Goal: Task Accomplishment & Management: Use online tool/utility

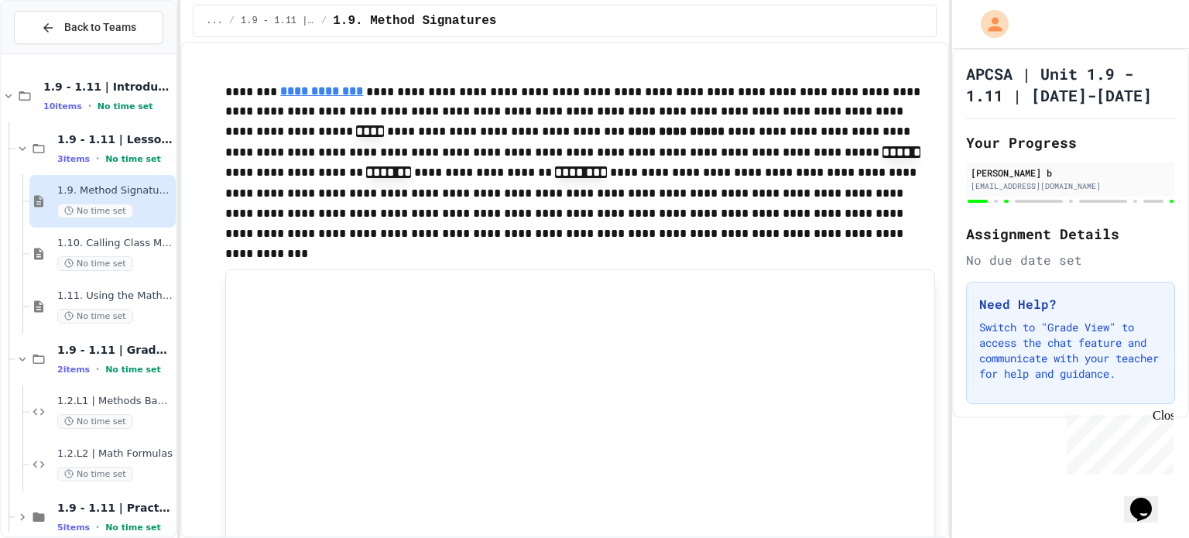
scroll to position [1278, 0]
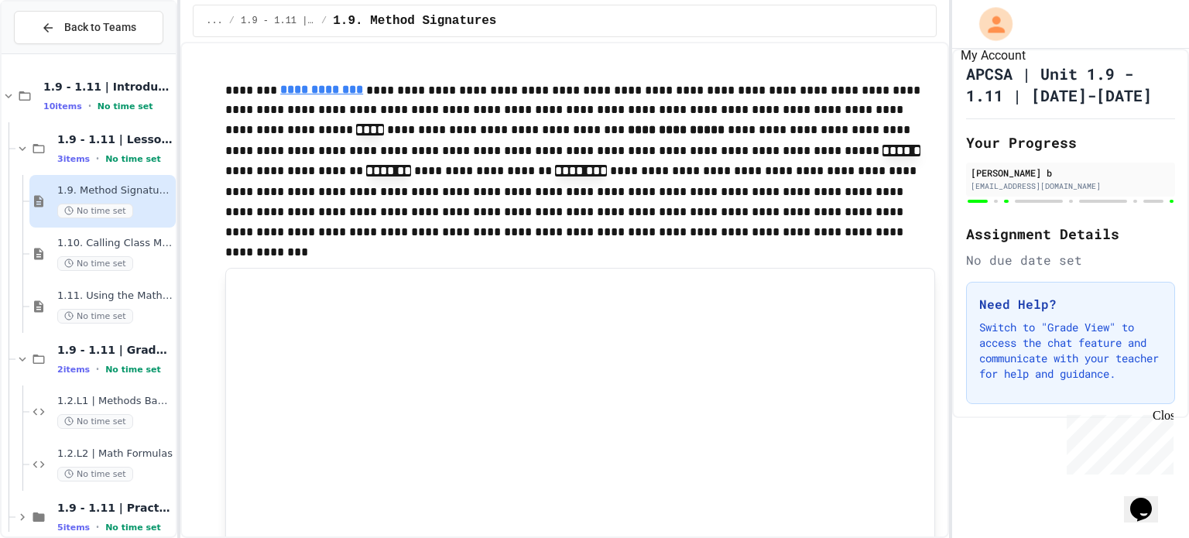
click at [1003, 22] on icon "My Account" at bounding box center [996, 24] width 25 height 25
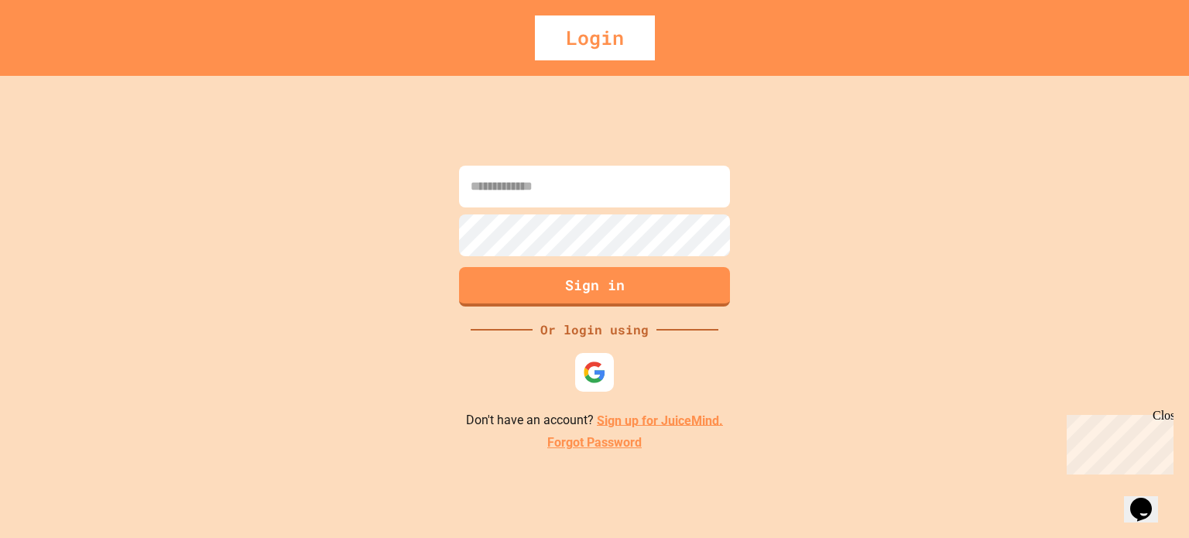
click at [686, 201] on input at bounding box center [594, 187] width 271 height 42
type input "**********"
click at [565, 442] on link "Forgot Password" at bounding box center [594, 443] width 94 height 19
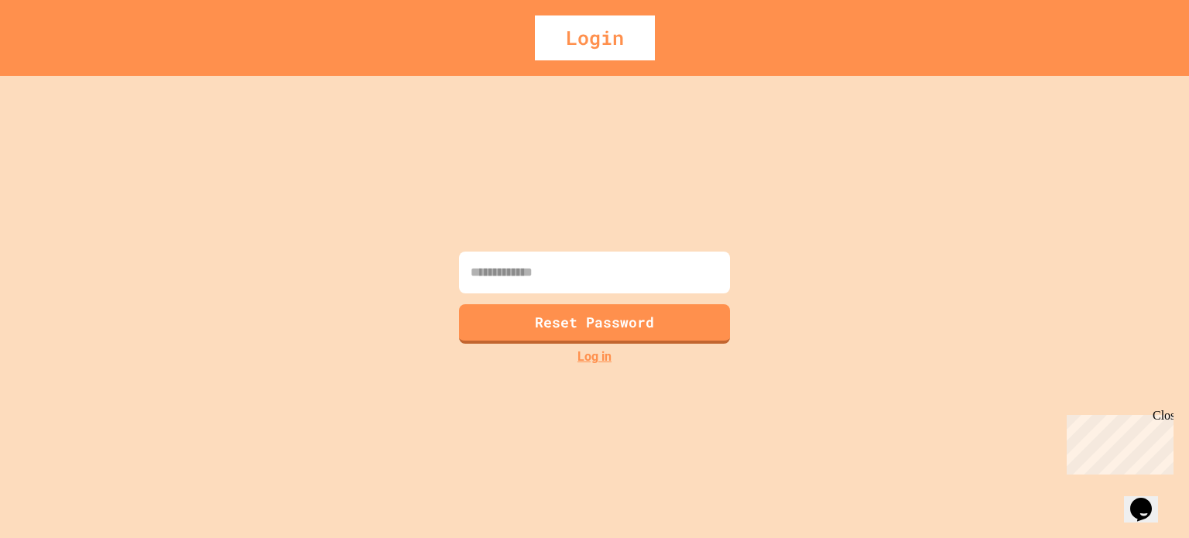
click at [617, 262] on input at bounding box center [594, 273] width 271 height 42
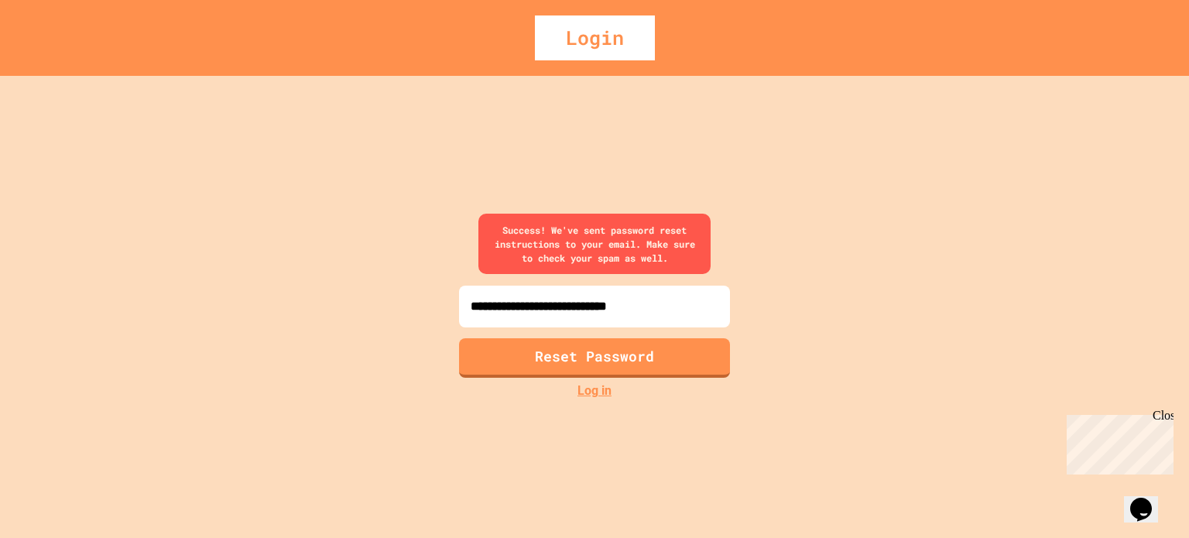
type input "**********"
click at [610, 358] on button "Reset Password" at bounding box center [595, 356] width 276 height 40
click at [629, 361] on button "Reset Password" at bounding box center [595, 356] width 276 height 40
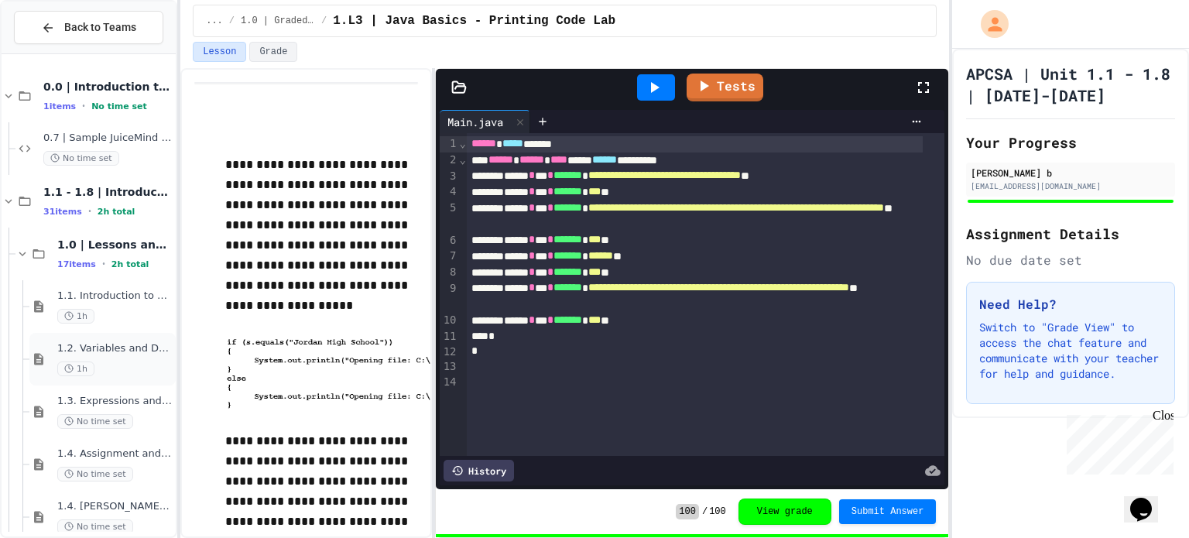
click at [92, 335] on div "1.2. Variables and Data Types 1h" at bounding box center [102, 359] width 146 height 53
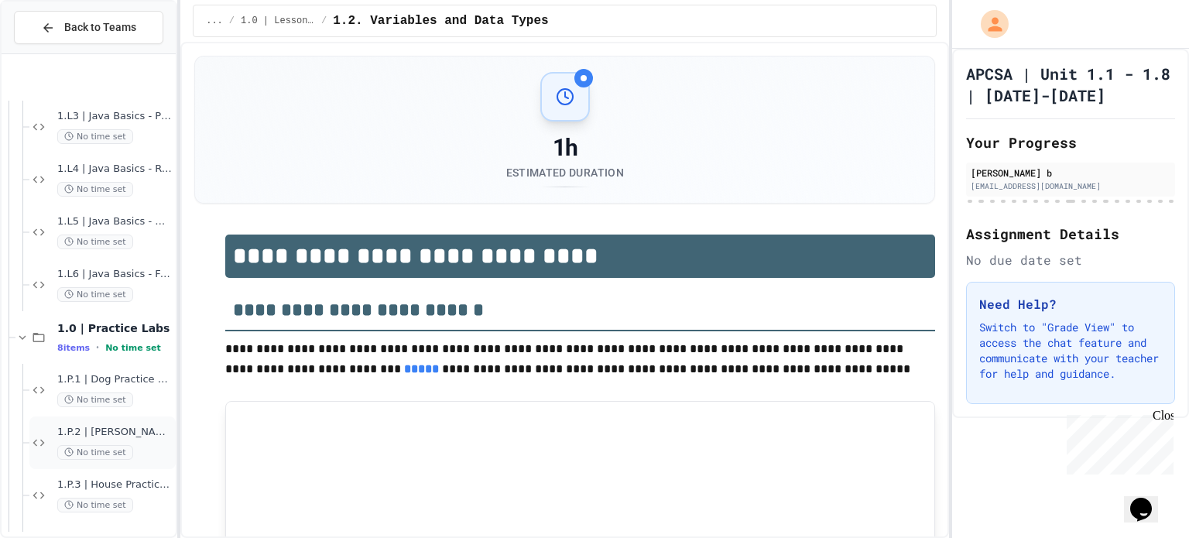
scroll to position [1186, 0]
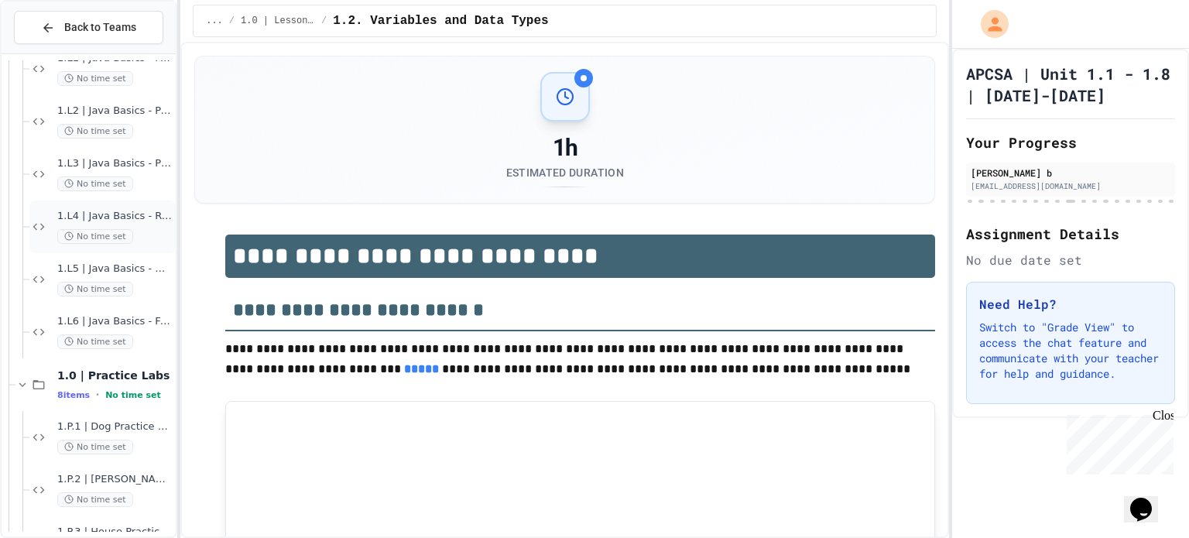
click at [118, 218] on span "1.L4 | Java Basics - Rectangle Lab" at bounding box center [114, 216] width 115 height 13
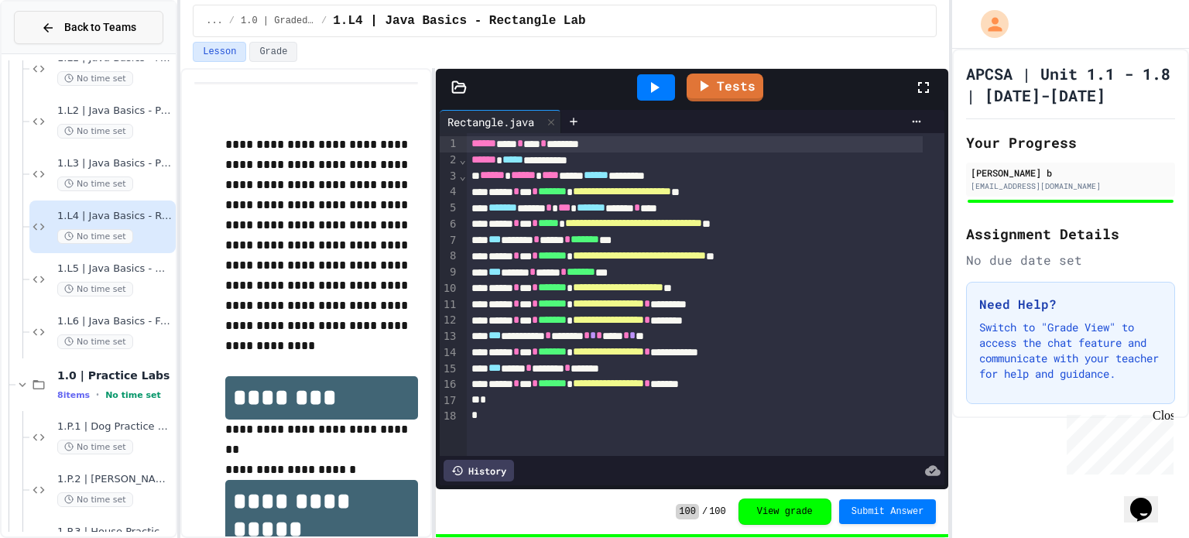
click at [118, 23] on span "Back to Teams" at bounding box center [100, 27] width 72 height 16
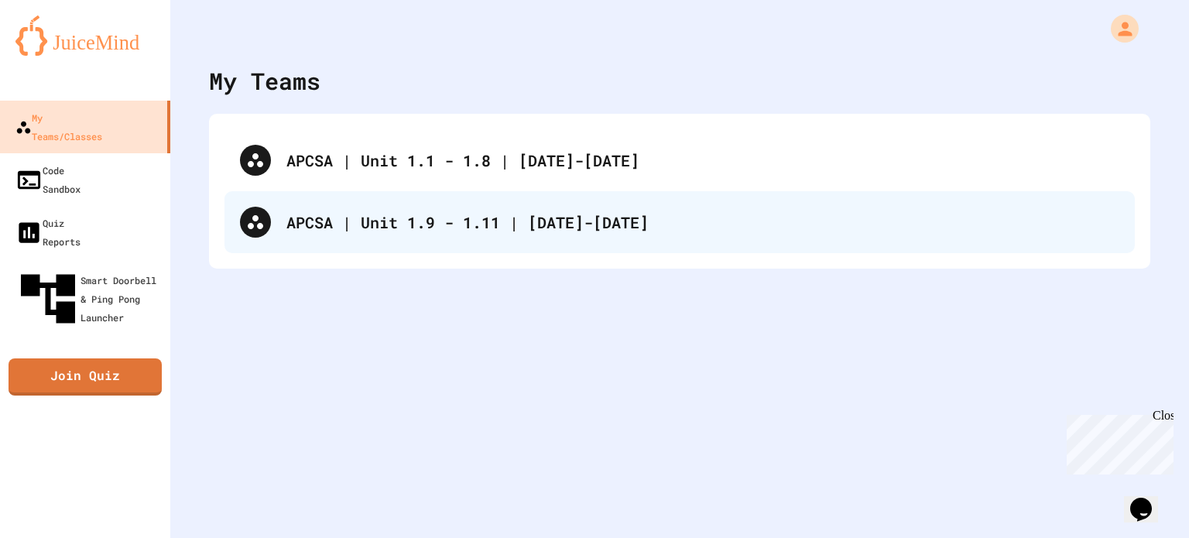
click at [355, 235] on div "APCSA | Unit 1.9 - 1.11 | [DATE]-[DATE]" at bounding box center [680, 222] width 911 height 62
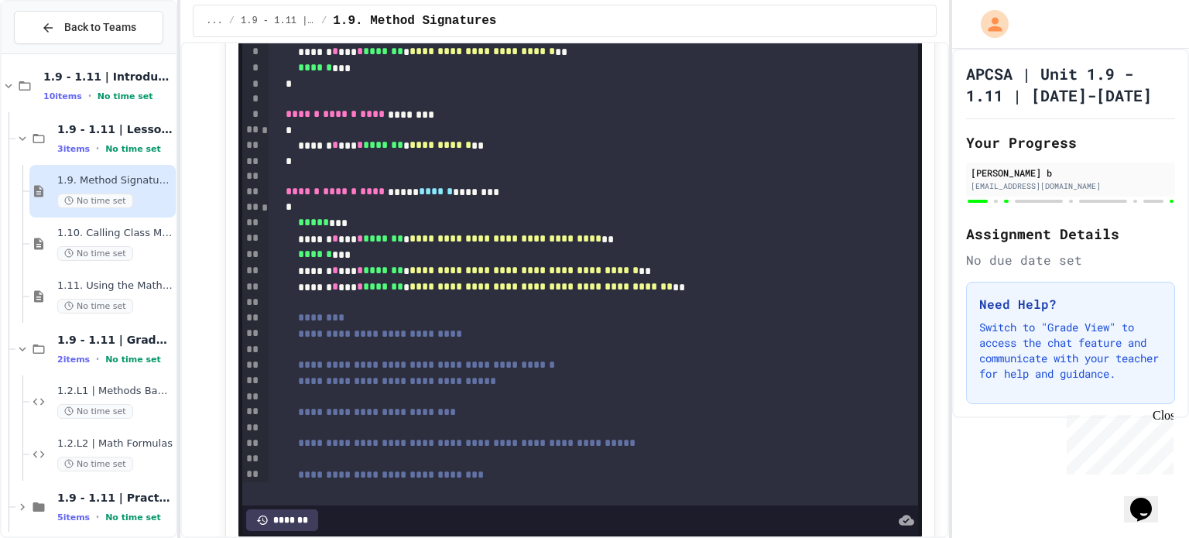
scroll to position [21, 0]
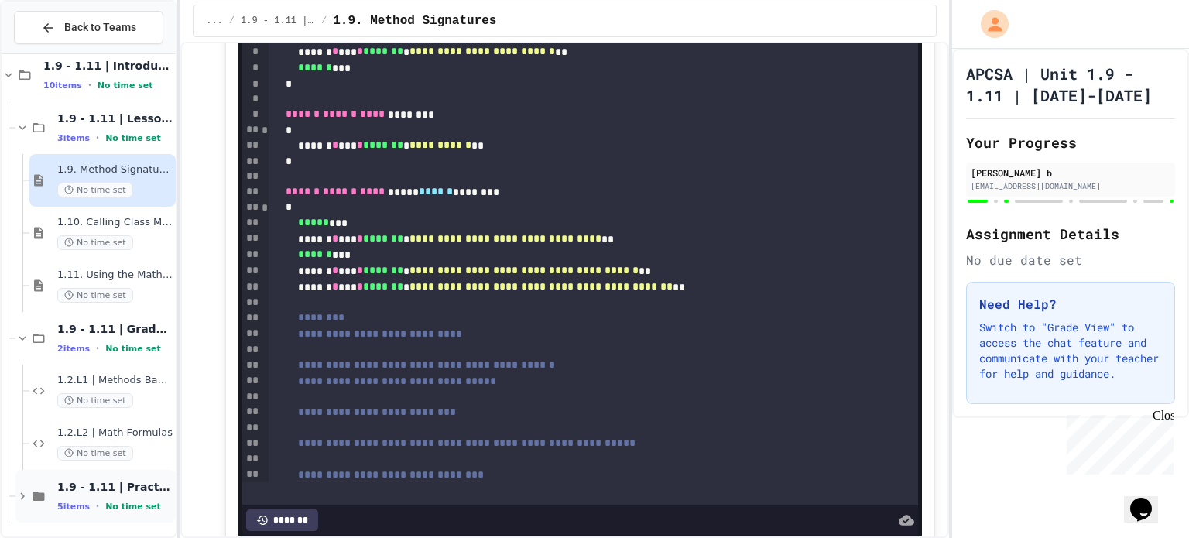
click at [117, 486] on span "1.9 - 1.11 | Practice Labs" at bounding box center [114, 487] width 115 height 14
click at [112, 358] on div "1.9 - 1.11 | Graded Labs 2 items • No time set" at bounding box center [95, 338] width 160 height 53
click at [118, 347] on span "No time set" at bounding box center [133, 349] width 56 height 10
click at [132, 380] on span "1.2.L1 | Methods Basics Lab" at bounding box center [114, 380] width 115 height 13
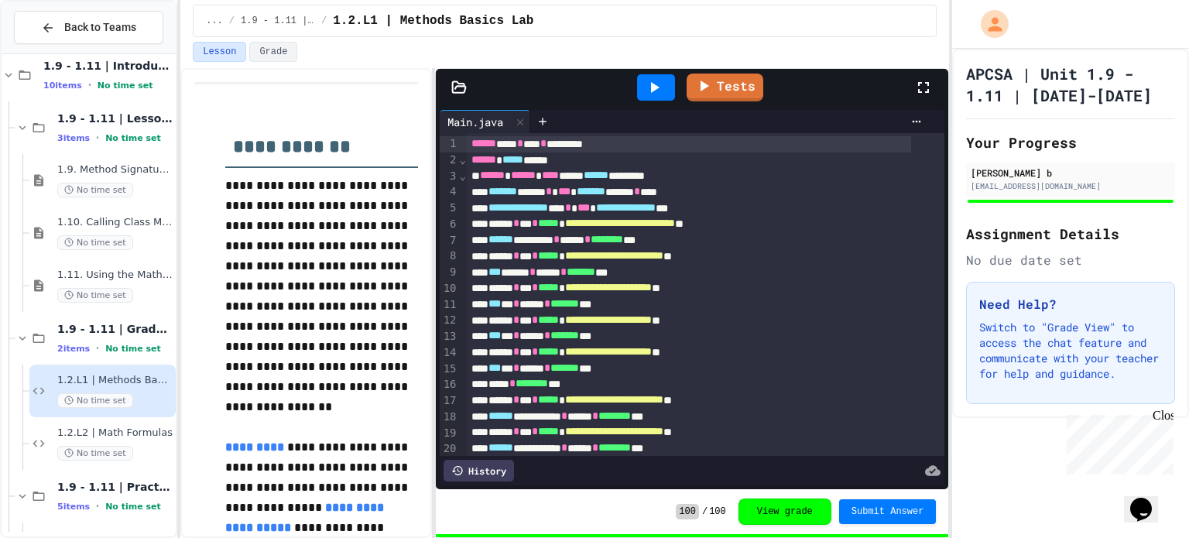
click at [139, 429] on span "1.2.L2 | Math Formulas" at bounding box center [114, 433] width 115 height 13
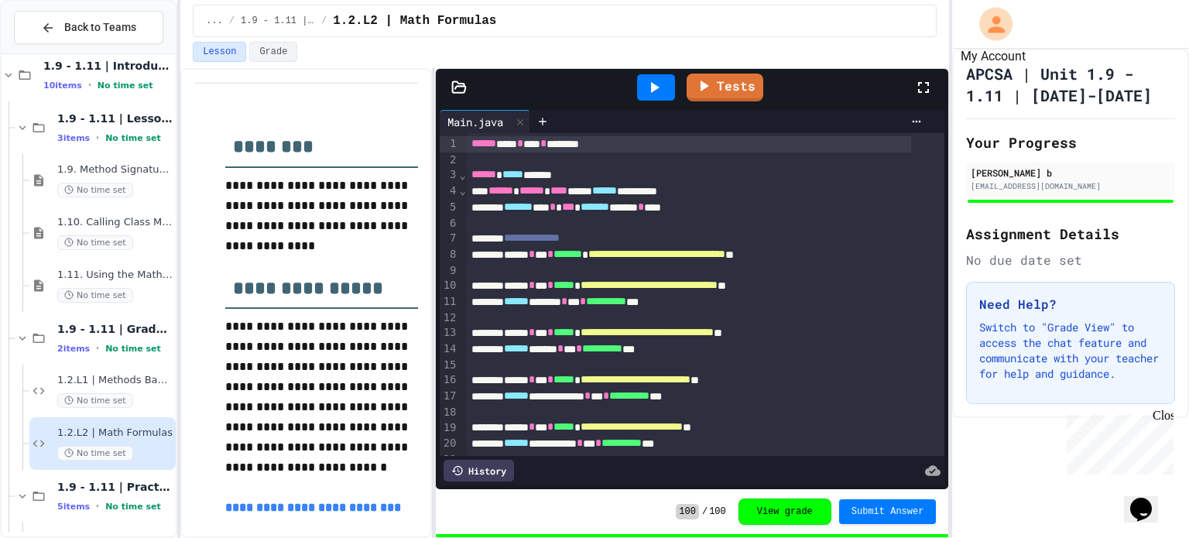
click at [1012, 33] on button "My Account" at bounding box center [996, 23] width 43 height 43
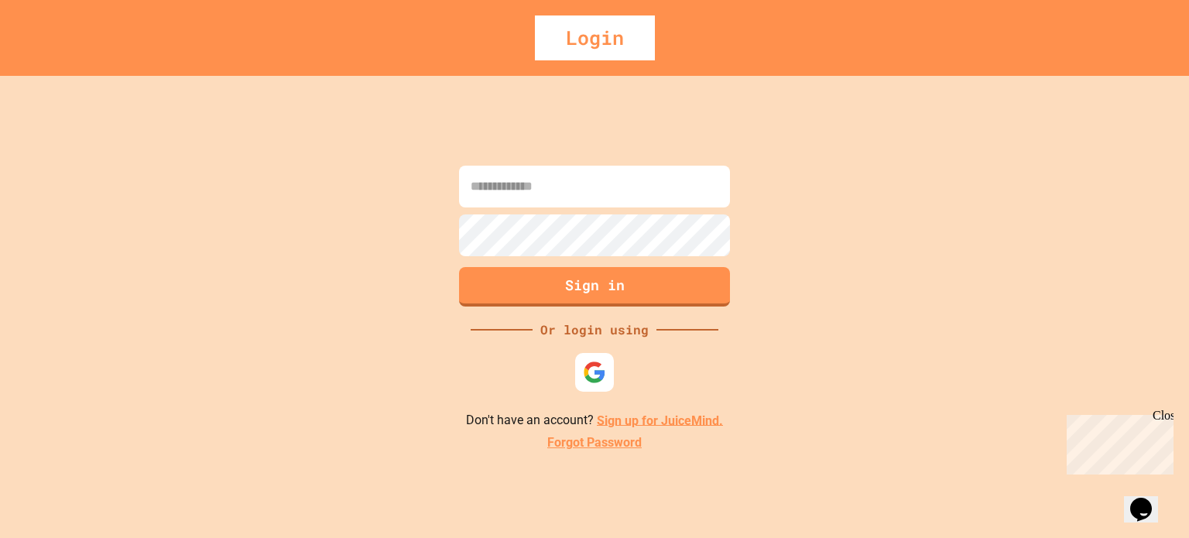
click at [610, 199] on input at bounding box center [594, 187] width 271 height 42
type input "**********"
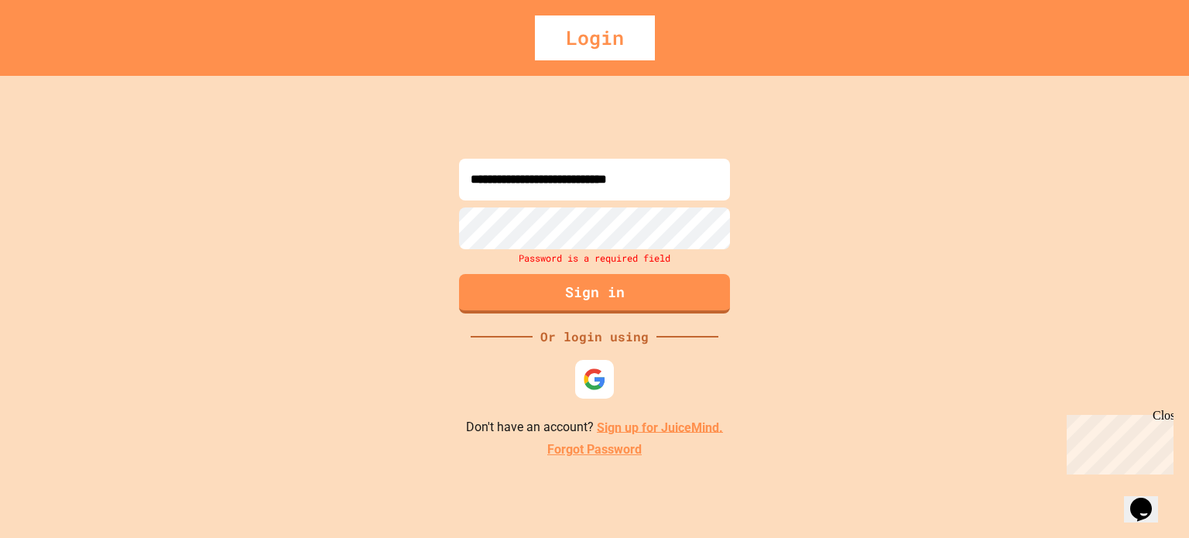
click at [685, 417] on div "**********" at bounding box center [594, 307] width 1189 height 462
click at [618, 445] on link "Forgot Password" at bounding box center [594, 450] width 94 height 19
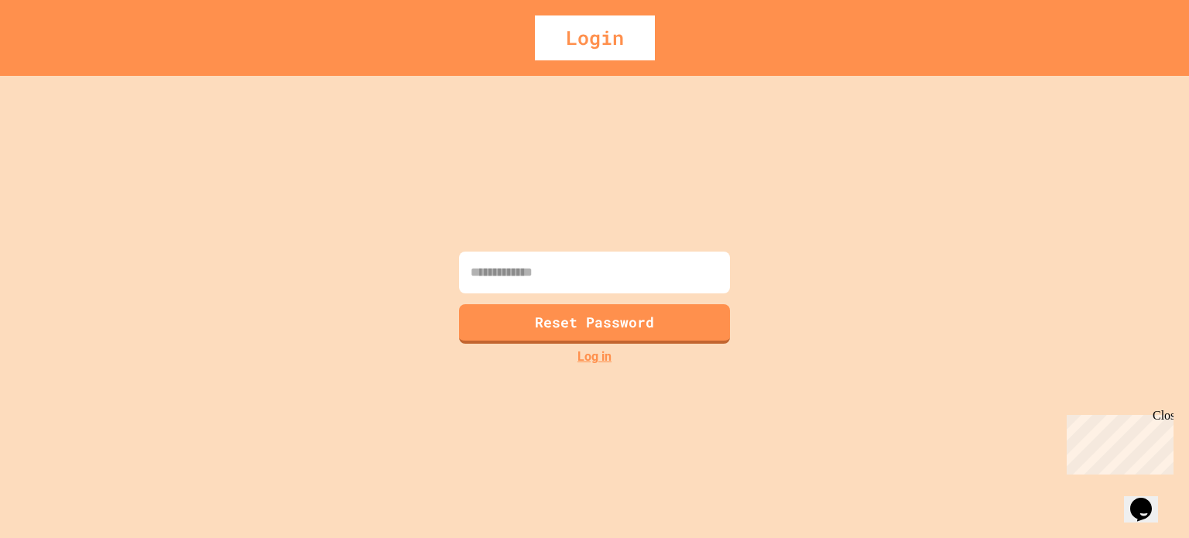
click at [612, 264] on input at bounding box center [594, 273] width 271 height 42
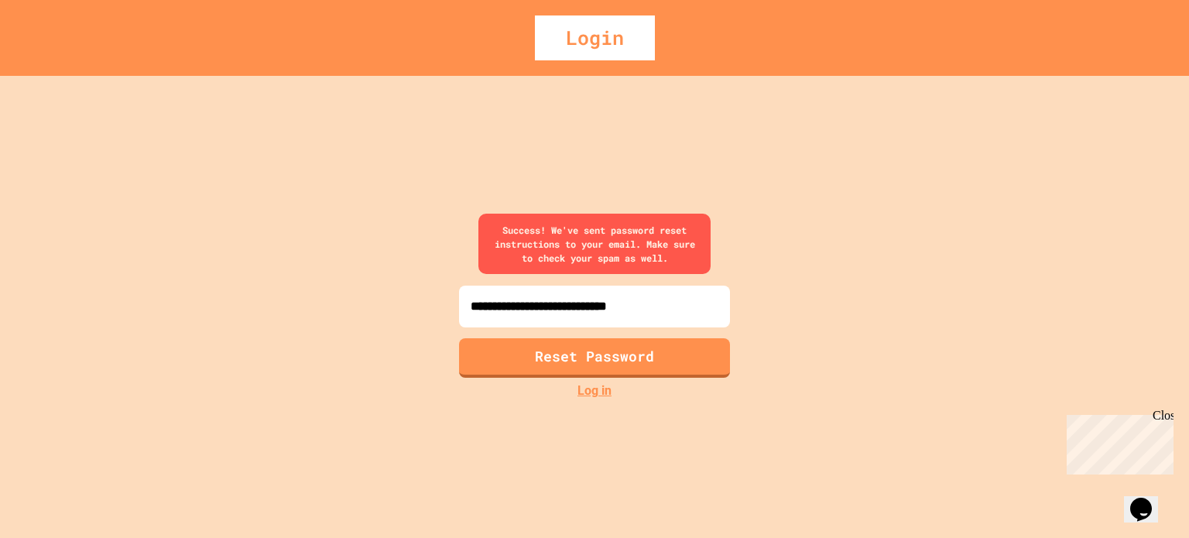
type input "**********"
click at [675, 352] on button "Reset Password" at bounding box center [595, 356] width 276 height 40
click at [573, 348] on button "Reset Password" at bounding box center [595, 356] width 276 height 40
click at [612, 364] on button "Reset Password" at bounding box center [595, 356] width 276 height 40
click at [668, 355] on button "Reset Password" at bounding box center [595, 356] width 276 height 40
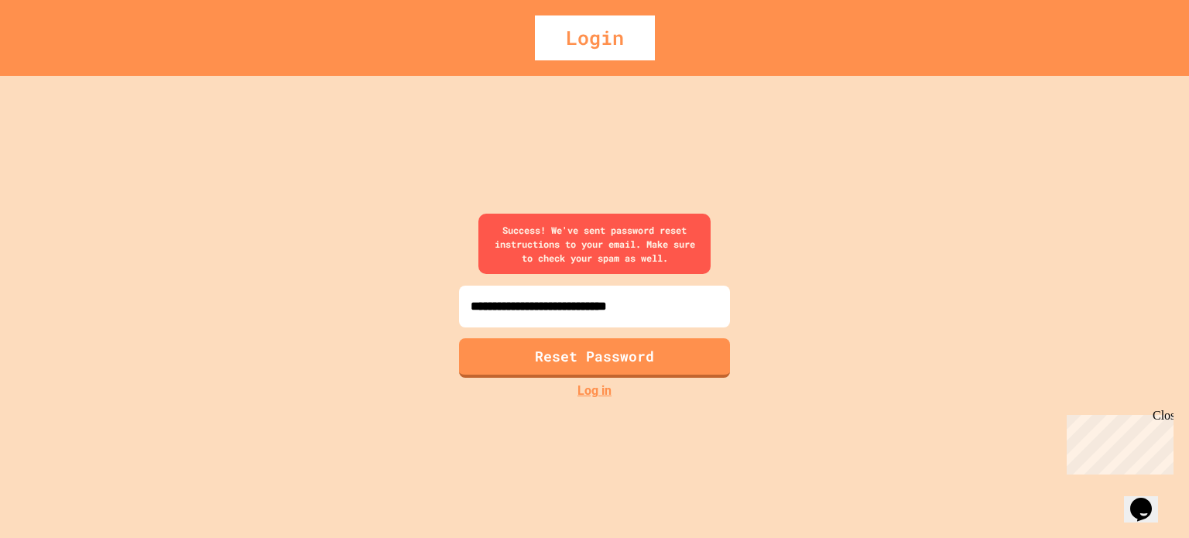
click at [609, 390] on link "Log in" at bounding box center [595, 391] width 34 height 19
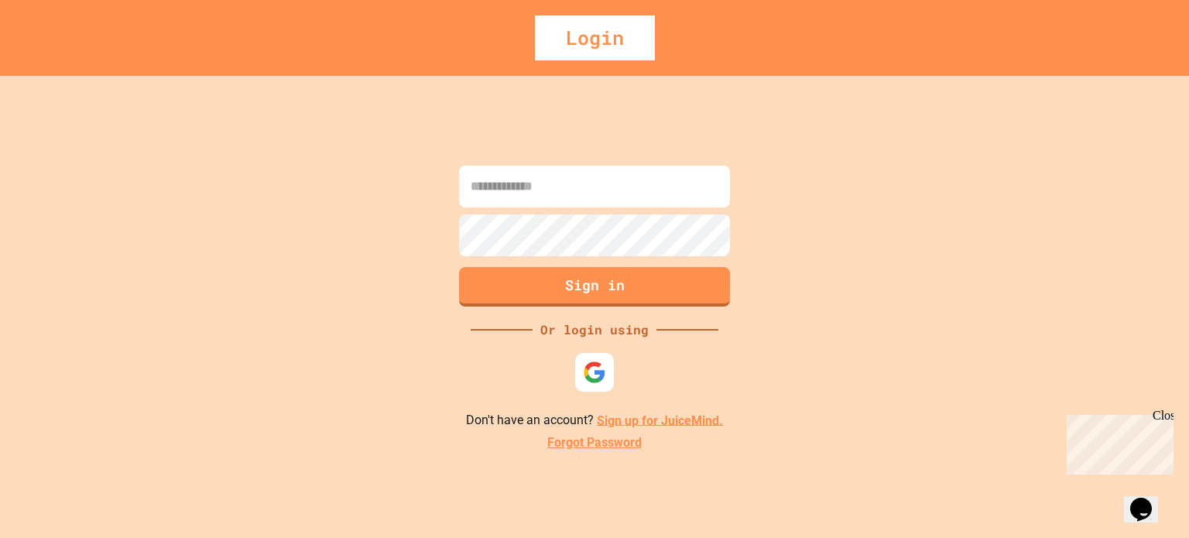
click at [663, 418] on link "Sign up for JuiceMind." at bounding box center [660, 420] width 126 height 15
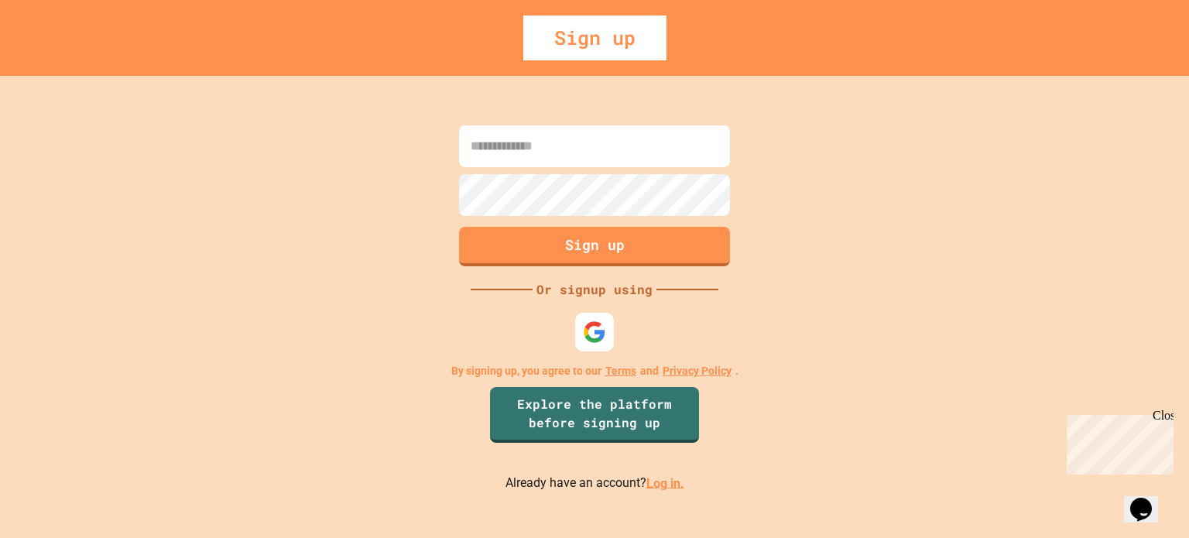
click at [604, 138] on input at bounding box center [594, 146] width 271 height 42
type input "**********"
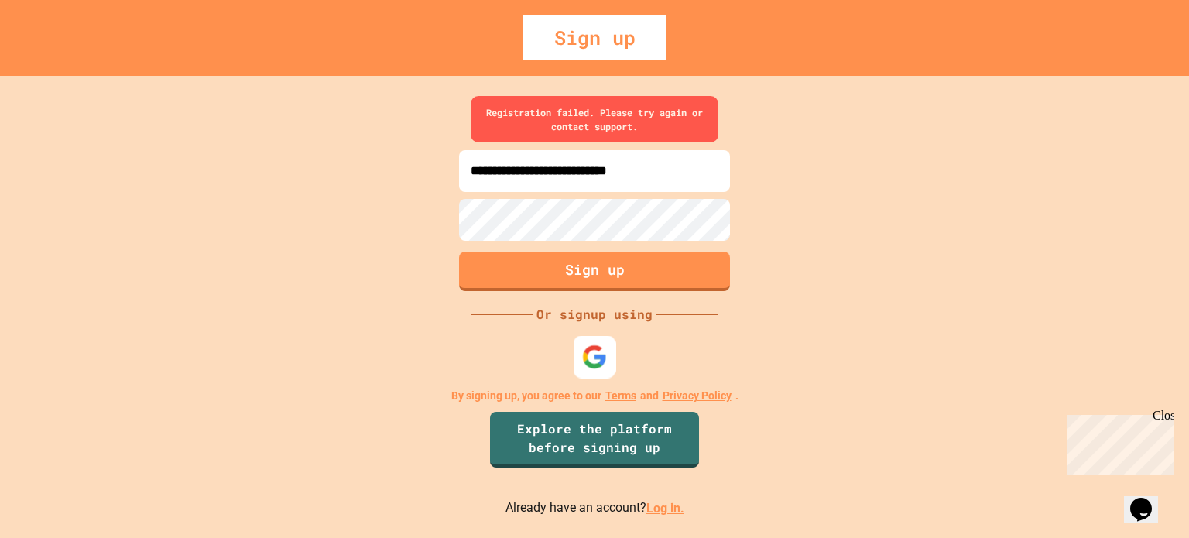
click at [585, 364] on img at bounding box center [595, 358] width 26 height 26
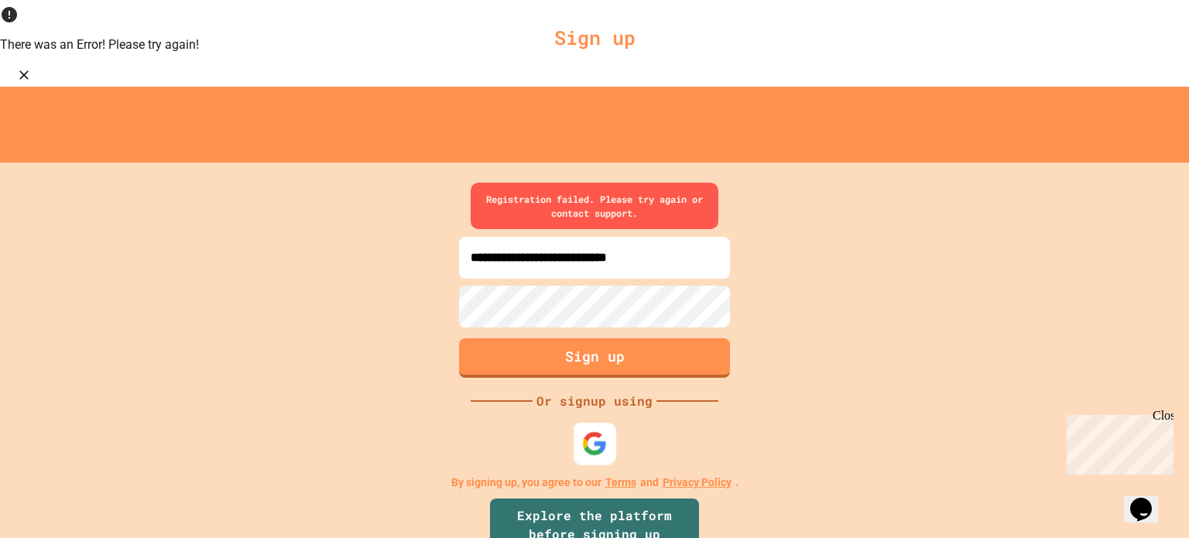
click at [599, 431] on img at bounding box center [595, 444] width 26 height 26
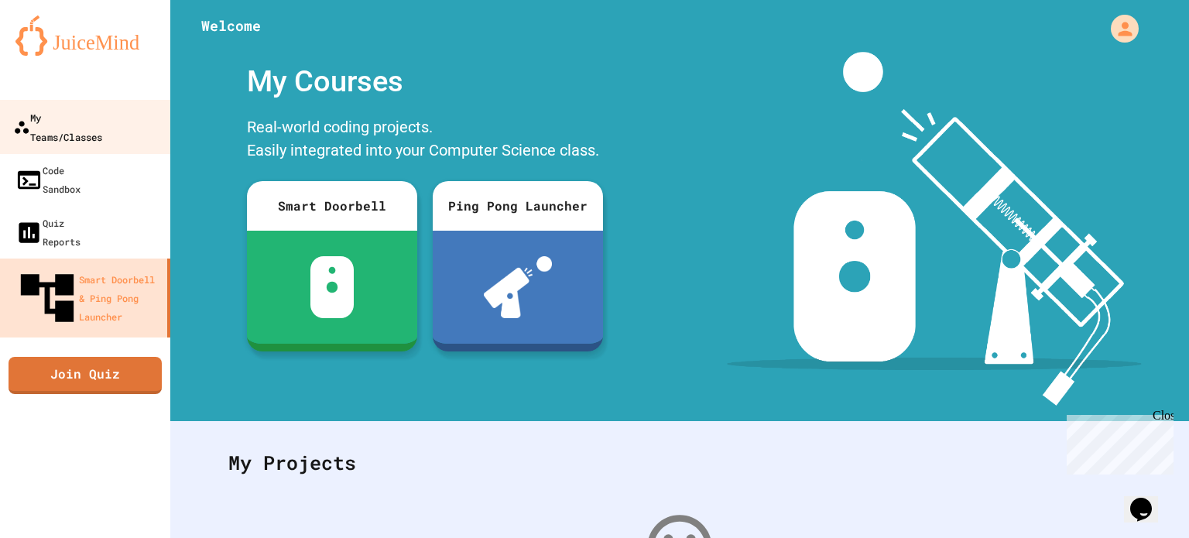
click at [131, 108] on link "My Teams/Classes" at bounding box center [86, 127] width 176 height 54
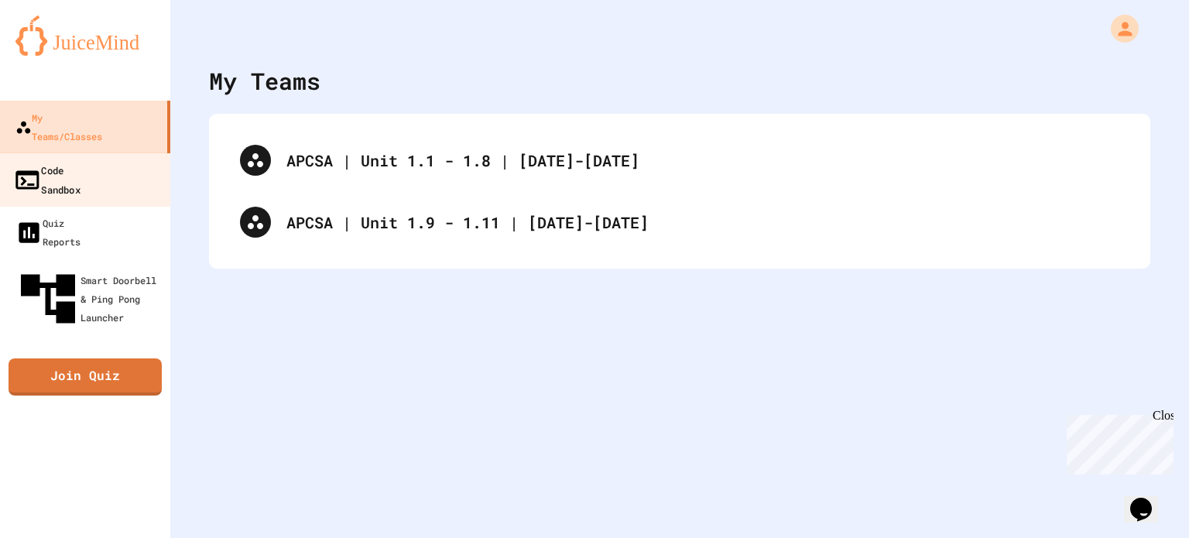
click at [99, 163] on link "Code Sandbox" at bounding box center [86, 180] width 176 height 54
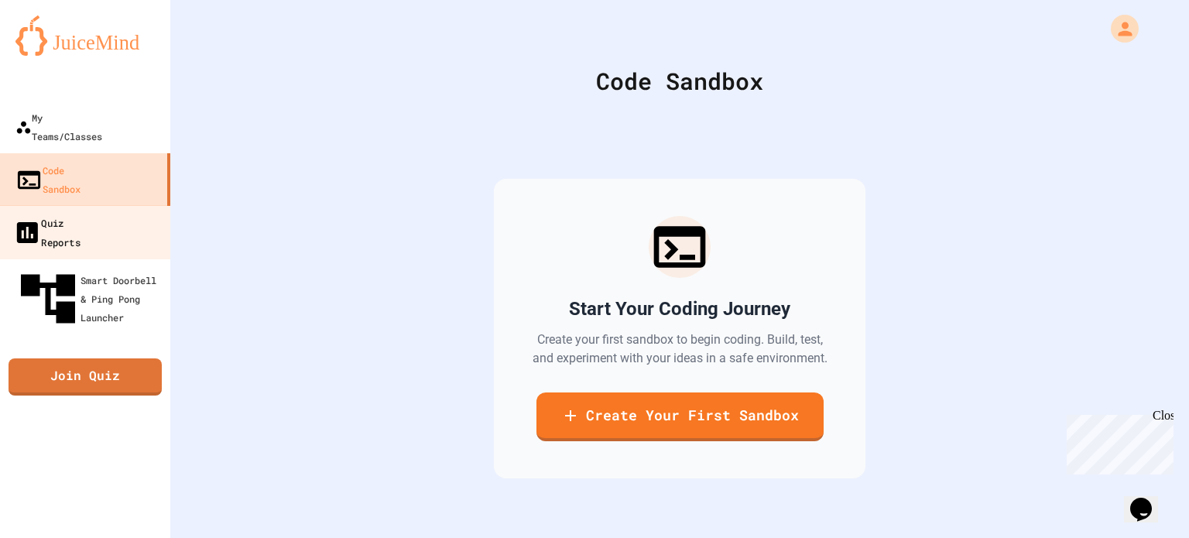
click at [112, 205] on link "Quiz Reports" at bounding box center [86, 232] width 176 height 54
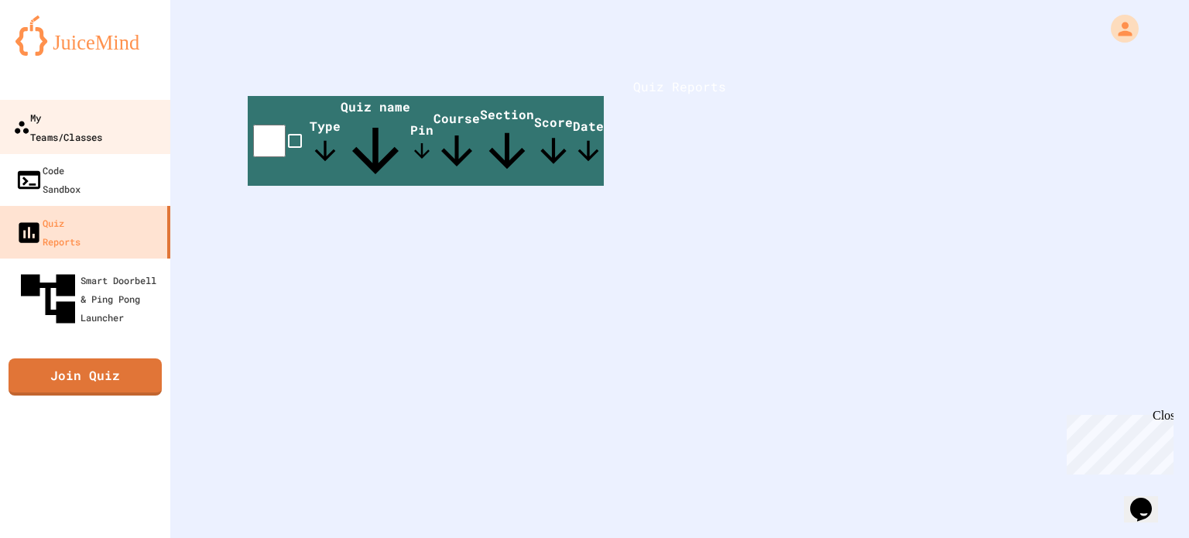
click at [102, 123] on div "My Teams/Classes" at bounding box center [57, 127] width 89 height 38
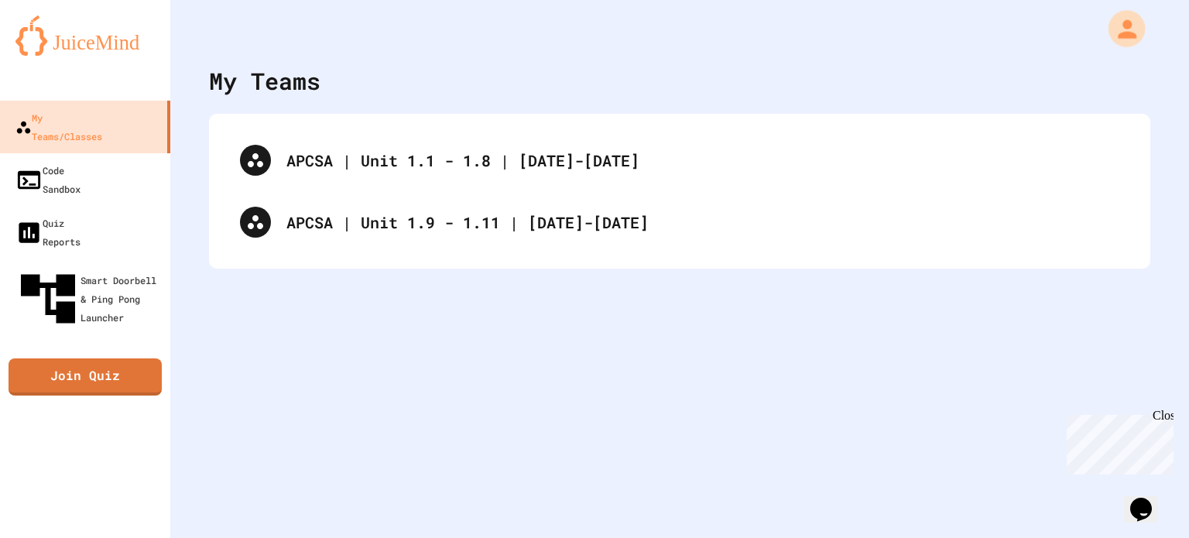
click at [1118, 32] on icon "My Account" at bounding box center [1127, 28] width 19 height 19
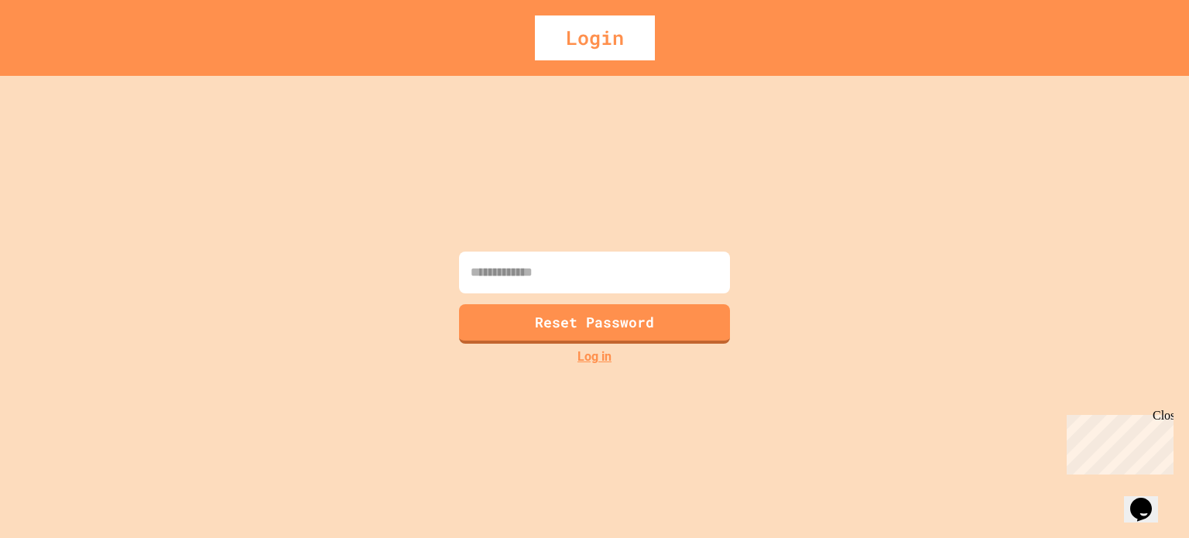
click at [641, 270] on input at bounding box center [594, 273] width 271 height 42
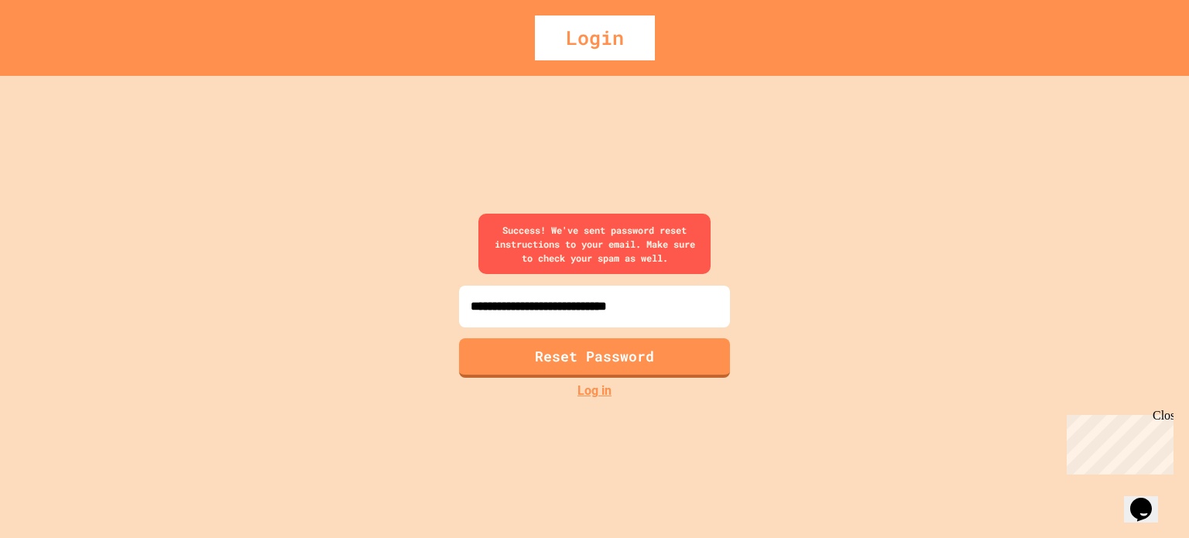
type input "**********"
click at [590, 392] on link "Log in" at bounding box center [595, 391] width 34 height 19
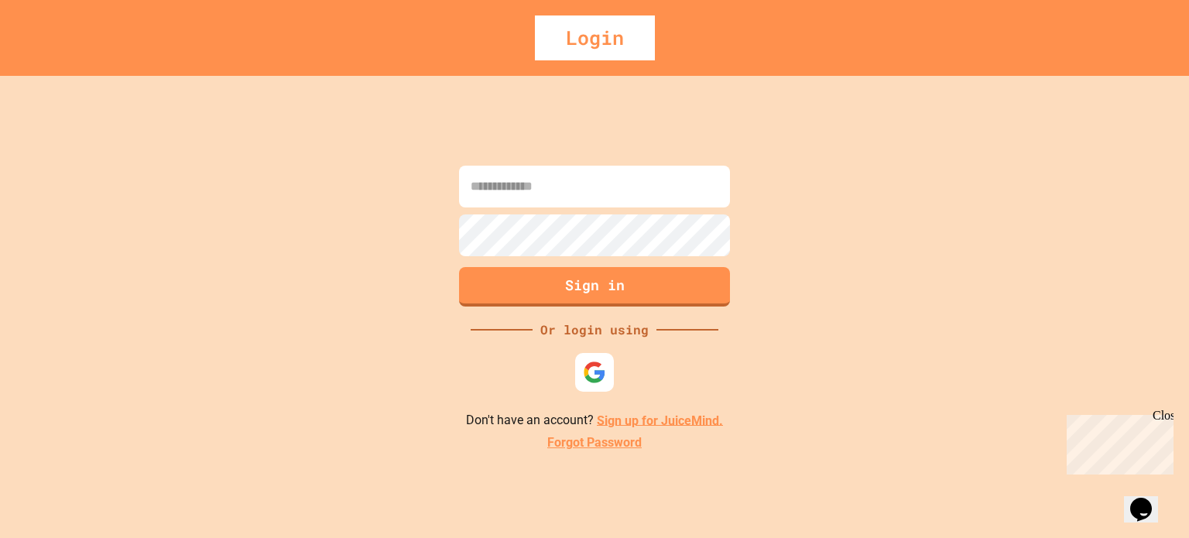
click at [632, 190] on input at bounding box center [594, 187] width 271 height 42
type input "**********"
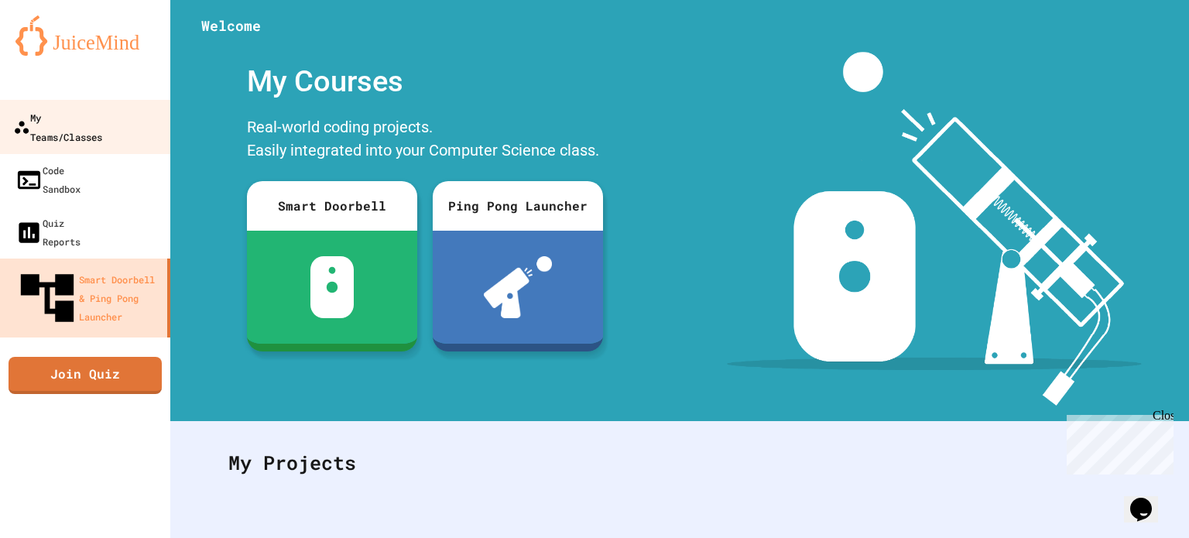
click at [100, 129] on link "My Teams/Classes" at bounding box center [86, 127] width 176 height 54
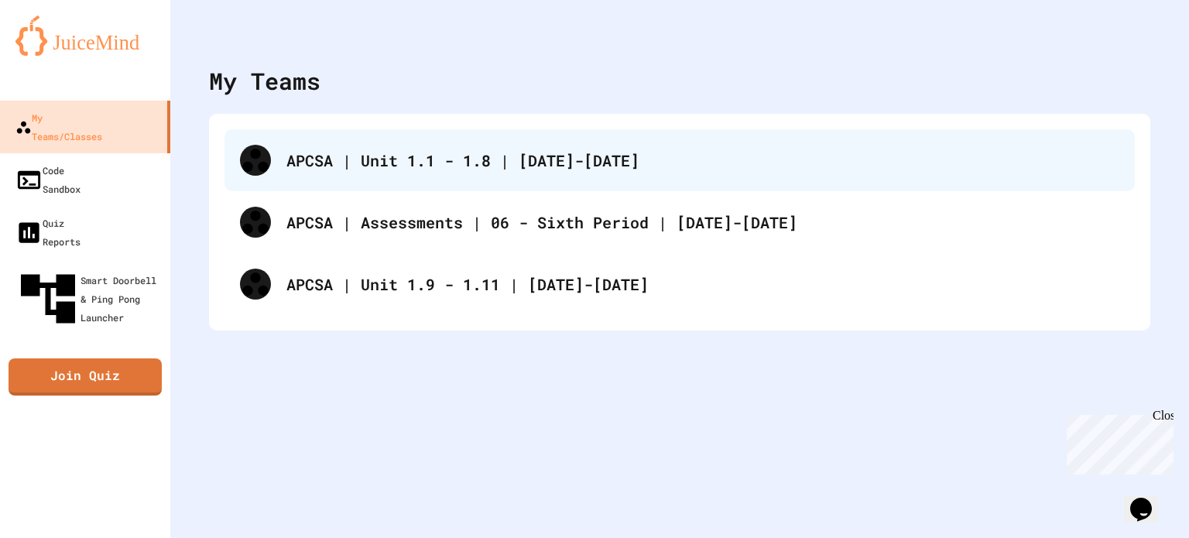
click at [515, 163] on div "APCSA | Unit 1.1 - 1.8 | [DATE]-[DATE]" at bounding box center [703, 160] width 833 height 23
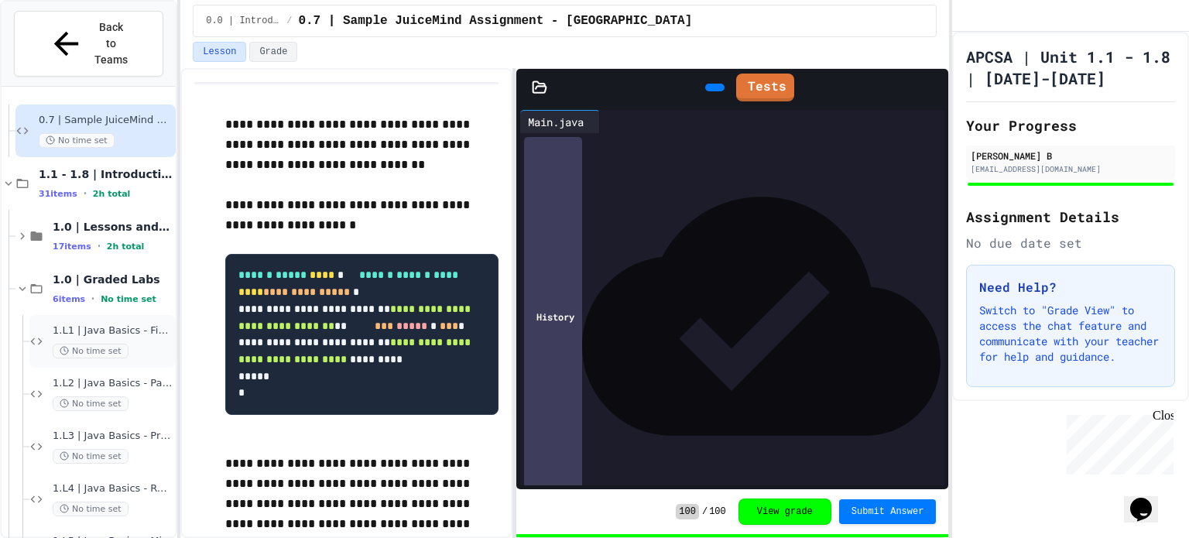
scroll to position [77, 0]
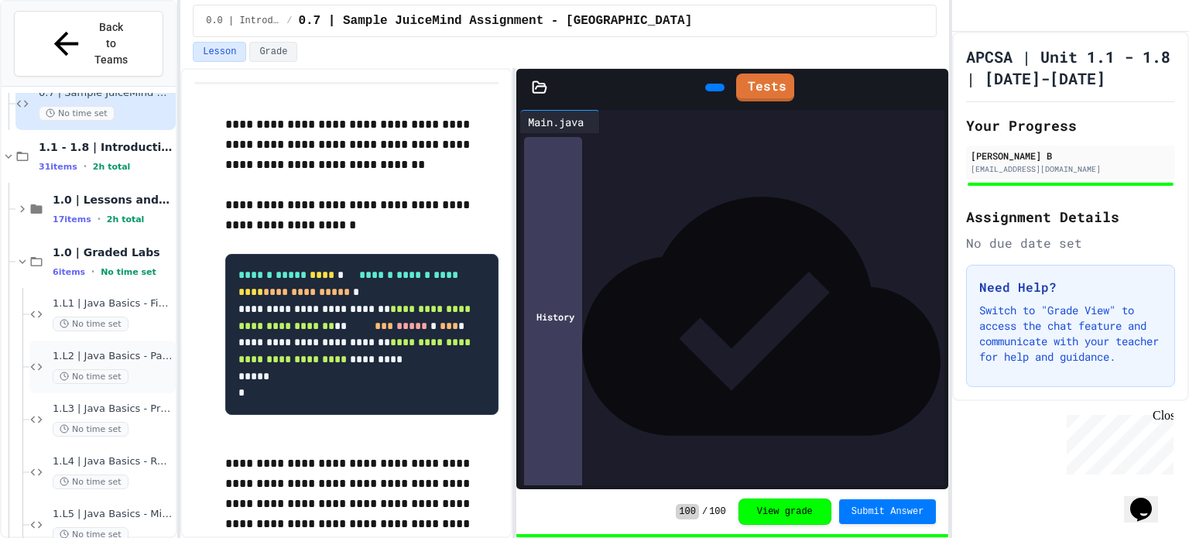
click at [89, 341] on div "1.L2 | Java Basics - Paragraphs Lab No time set" at bounding box center [102, 367] width 146 height 53
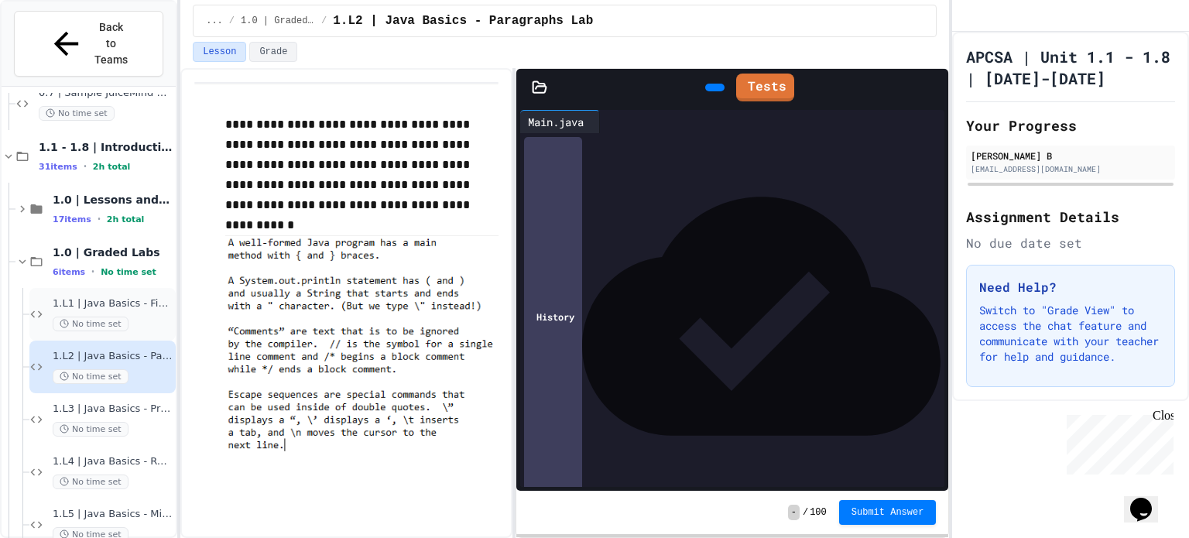
click at [115, 317] on span "No time set" at bounding box center [91, 324] width 76 height 15
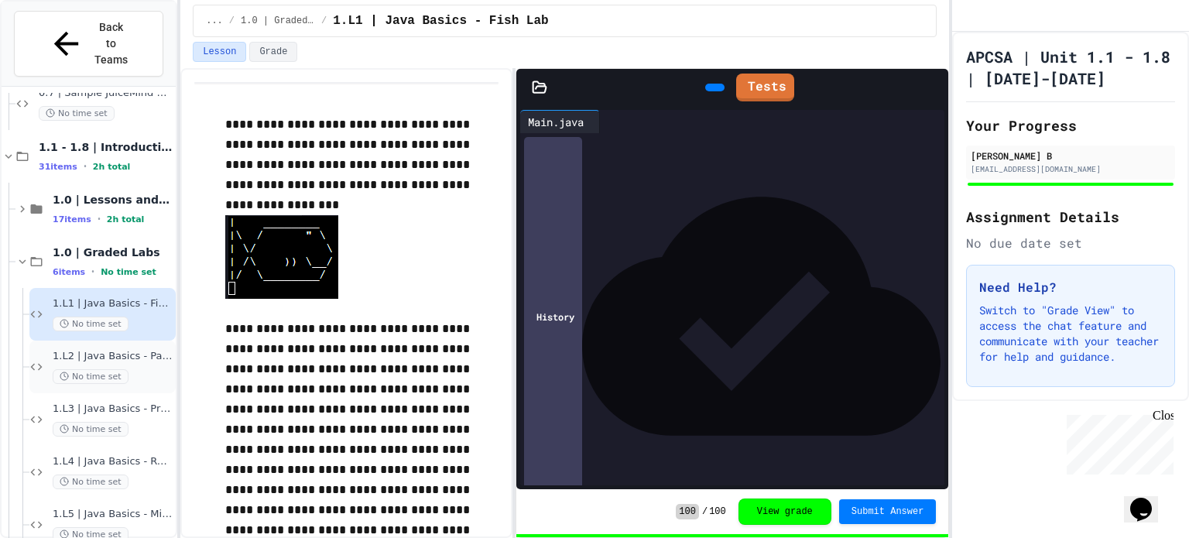
click at [98, 350] on div "1.L2 | Java Basics - Paragraphs Lab No time set" at bounding box center [113, 367] width 120 height 34
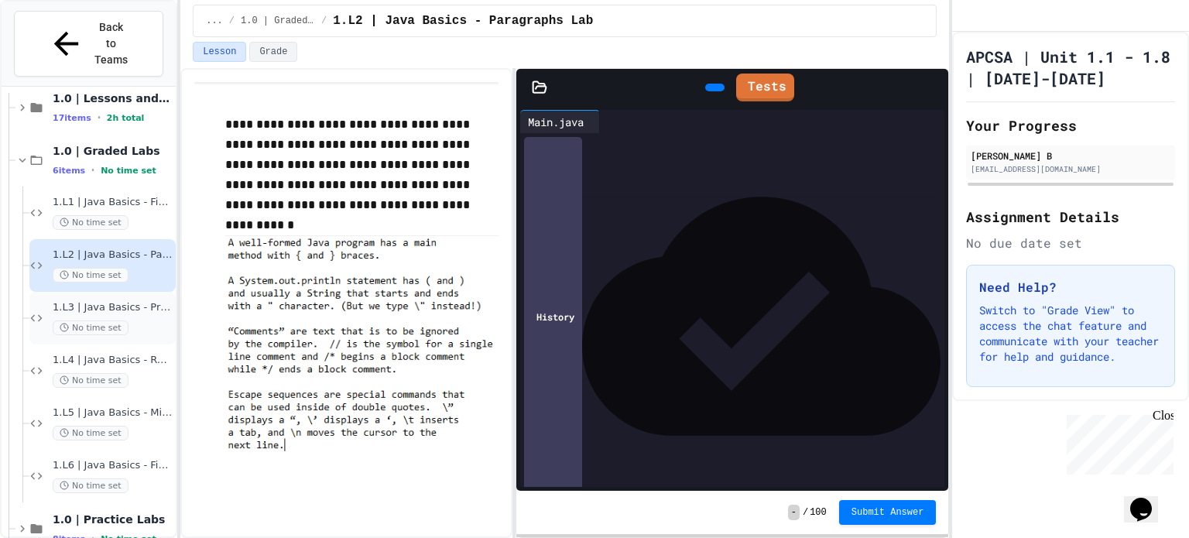
click at [104, 321] on span "No time set" at bounding box center [91, 328] width 76 height 15
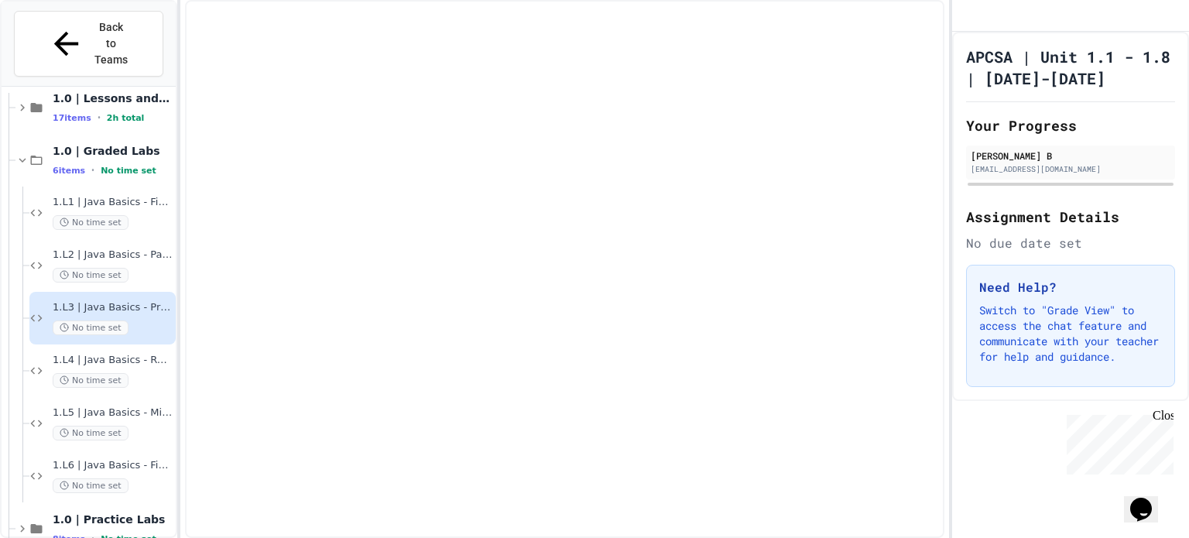
scroll to position [160, 0]
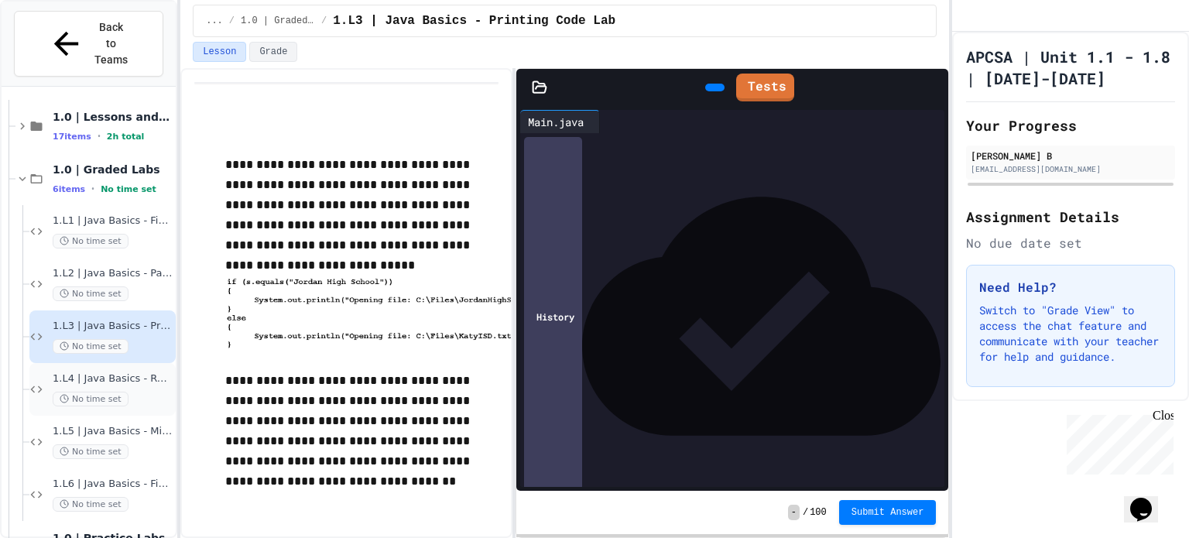
click at [118, 392] on span "No time set" at bounding box center [91, 399] width 76 height 15
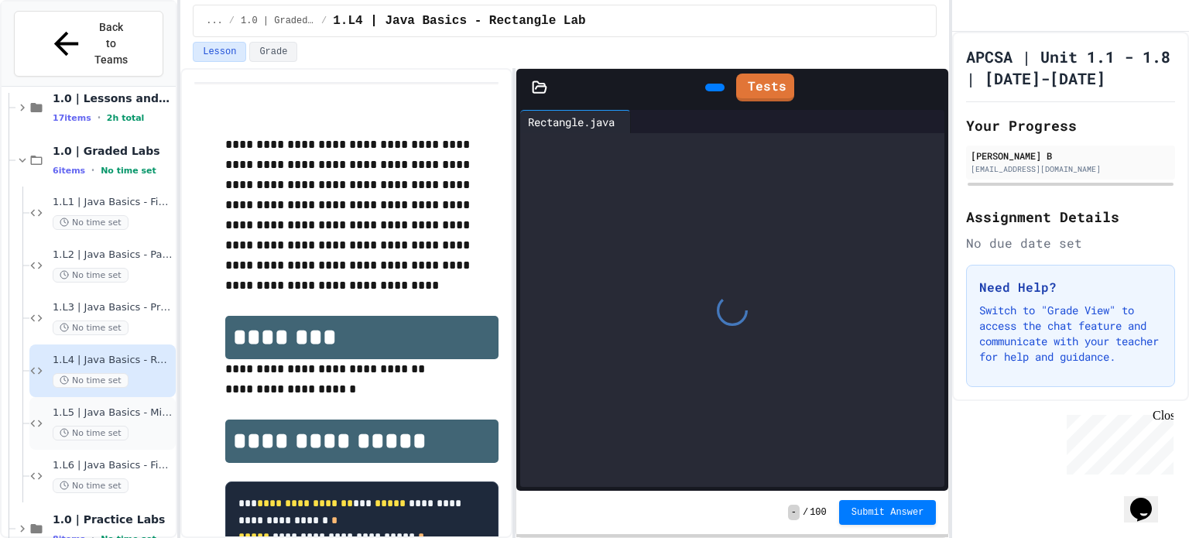
click at [115, 397] on div "1.L5 | Java Basics - Mixed Number Lab No time set" at bounding box center [102, 423] width 146 height 53
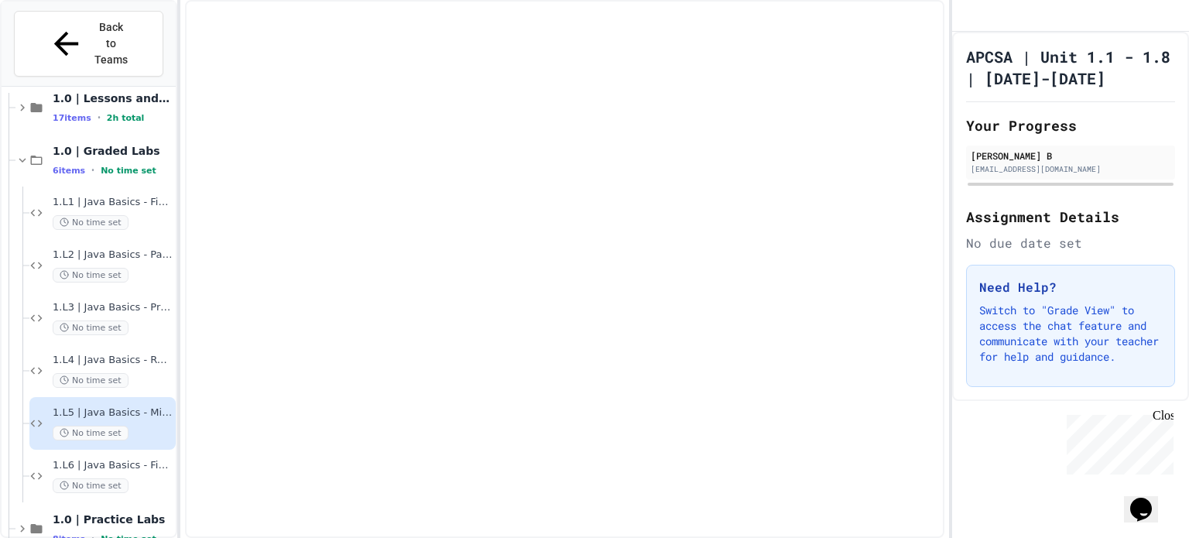
scroll to position [160, 0]
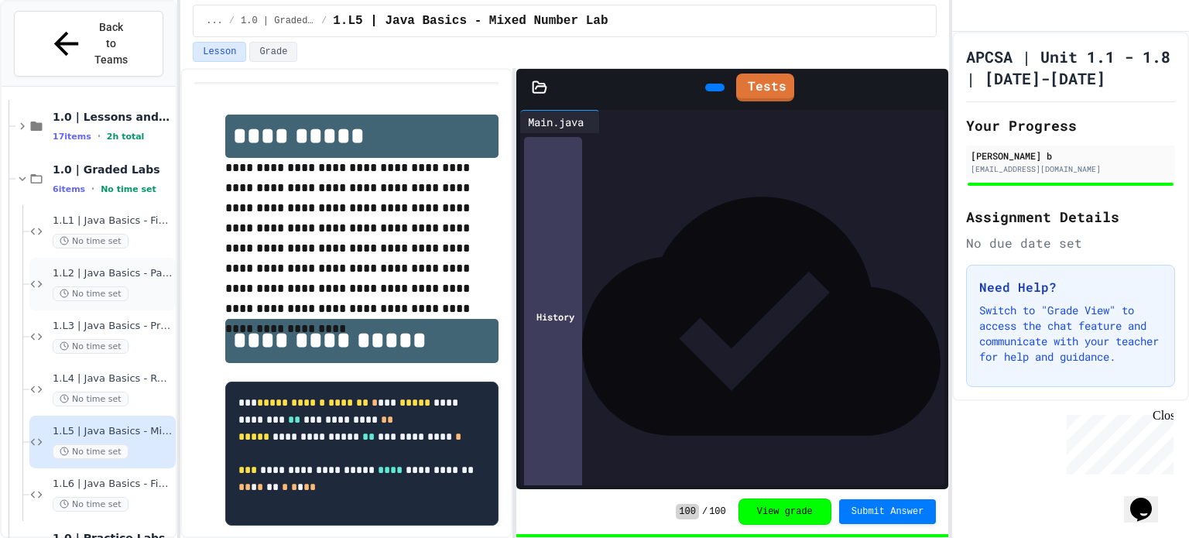
click at [115, 267] on div "1.L2 | Java Basics - Paragraphs Lab No time set" at bounding box center [113, 284] width 120 height 34
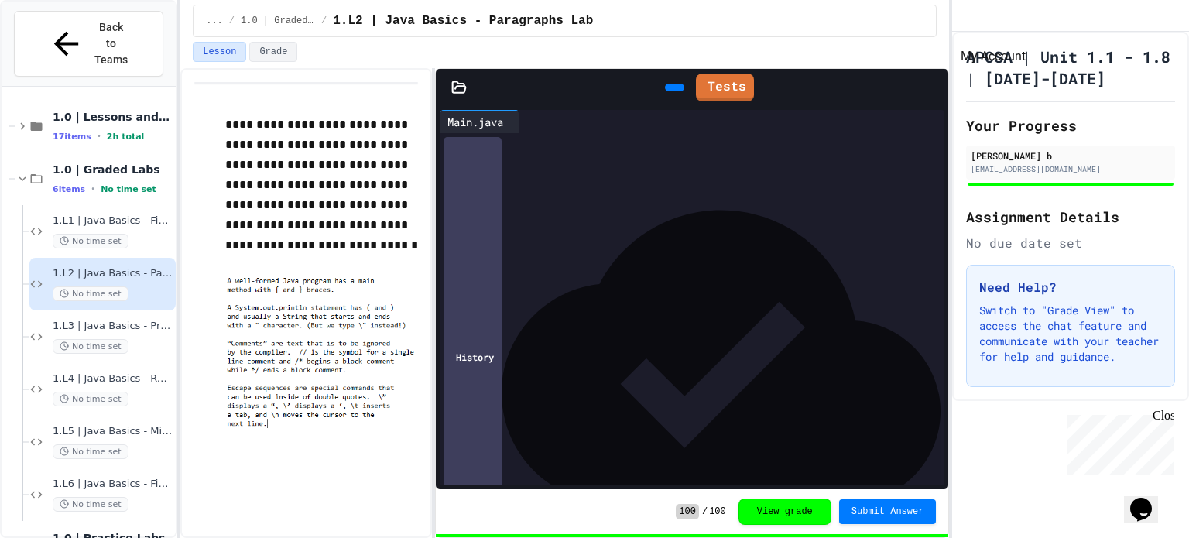
click at [983, 20] on icon "My Account" at bounding box center [976, 27] width 15 height 15
click at [995, 537] on div at bounding box center [594, 538] width 1189 height 0
click at [986, 29] on icon "My Account" at bounding box center [977, 28] width 16 height 16
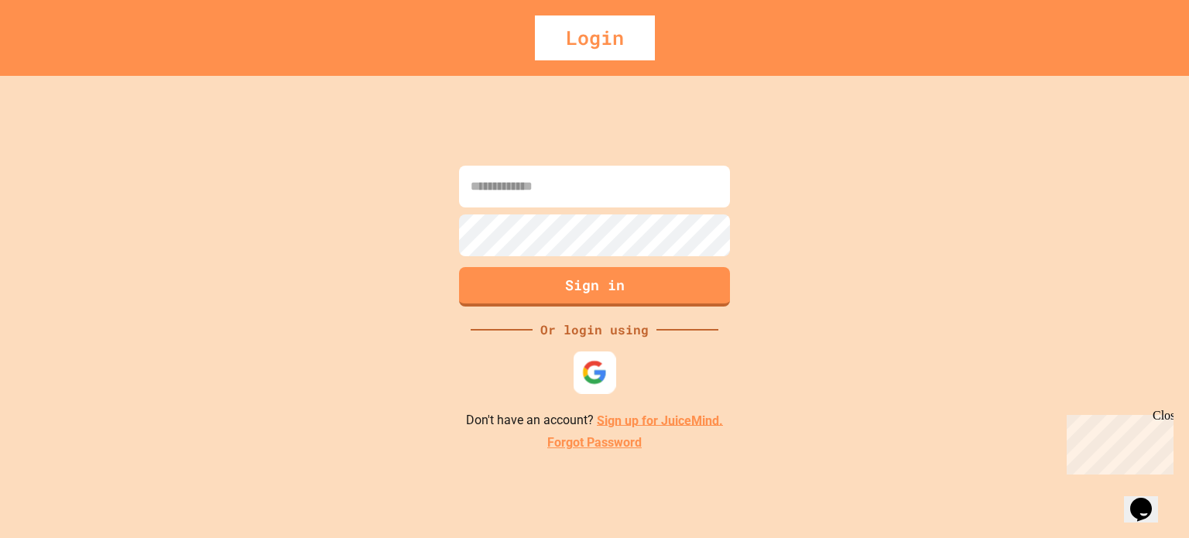
click at [584, 376] on img at bounding box center [595, 372] width 26 height 26
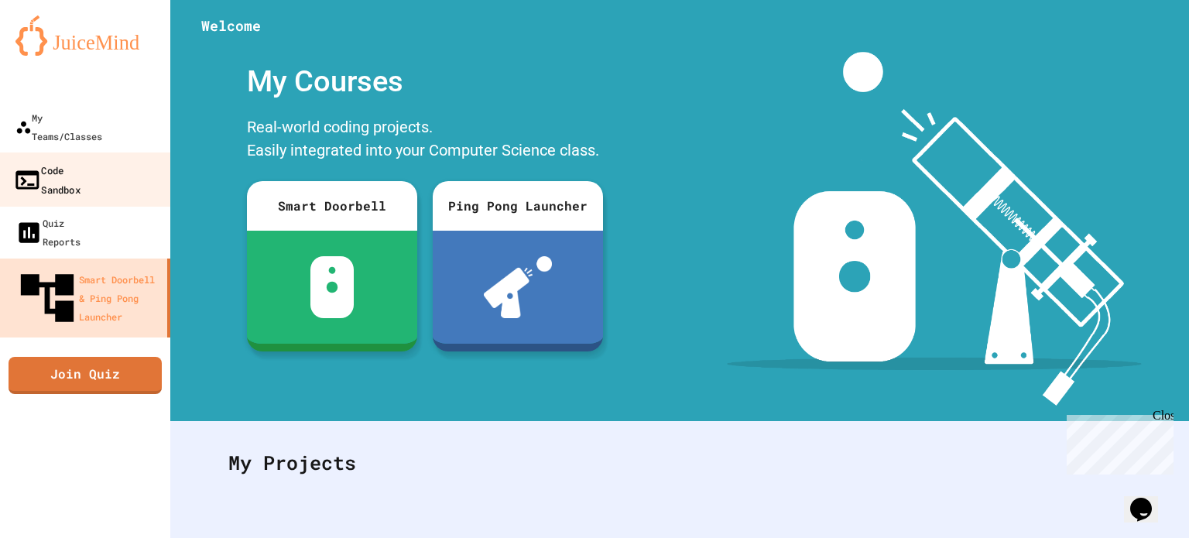
click at [92, 153] on link "Code Sandbox" at bounding box center [86, 180] width 176 height 54
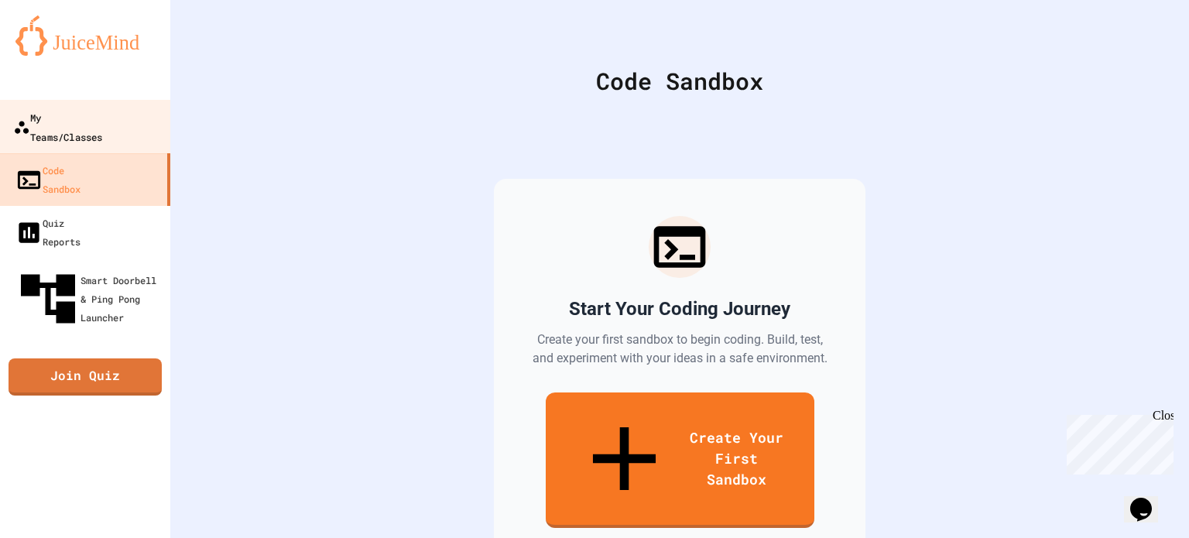
click at [102, 114] on div "My Teams/Classes" at bounding box center [57, 127] width 89 height 38
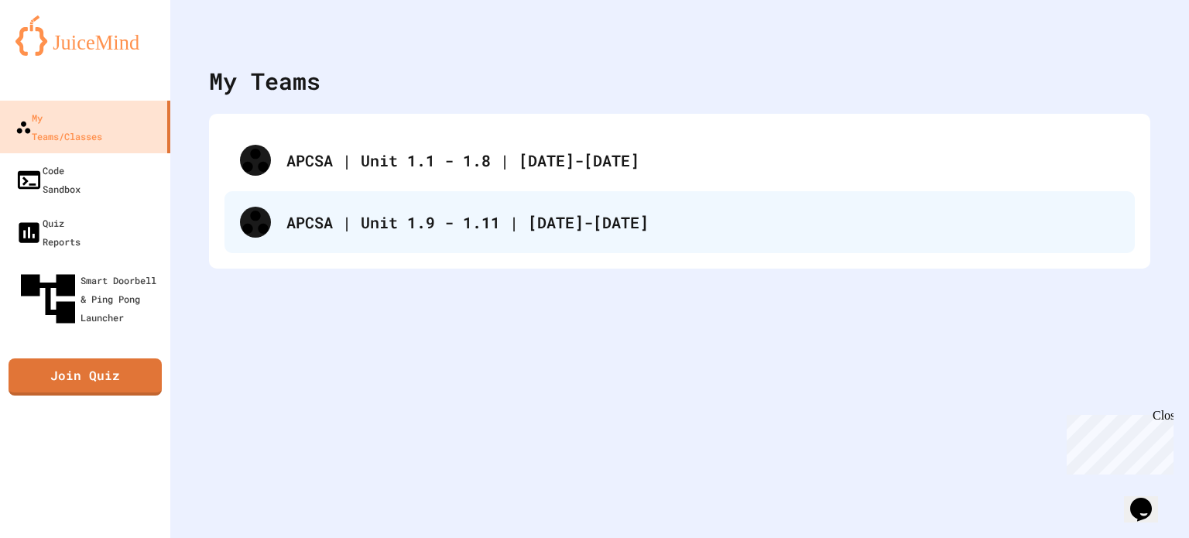
click at [321, 194] on div "APCSA | Unit 1.9 - 1.11 | [DATE]-[DATE]" at bounding box center [680, 222] width 911 height 62
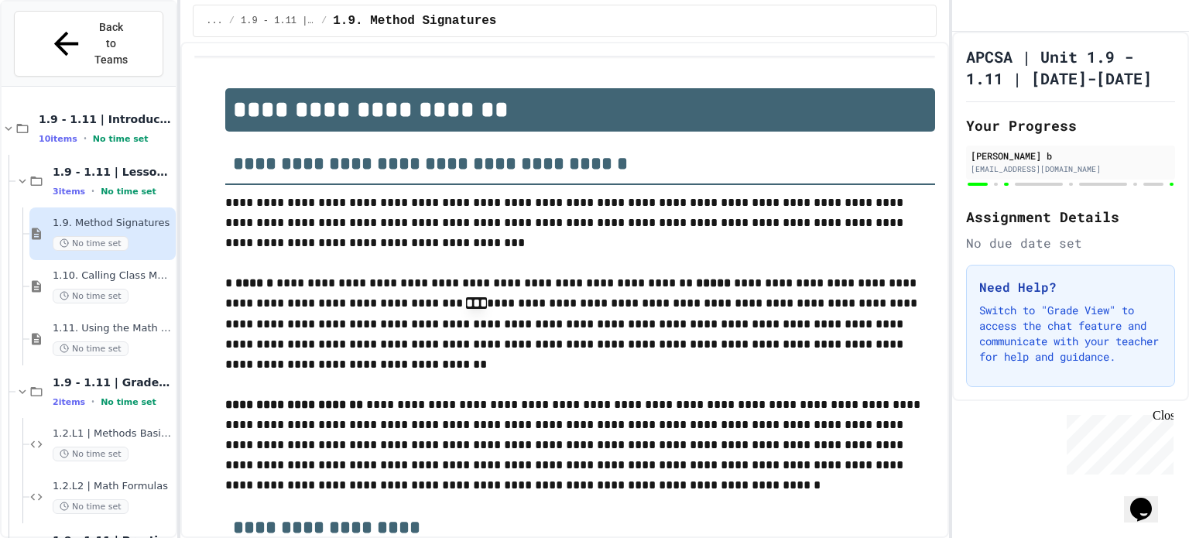
click at [40, 38] on button "Back to Teams" at bounding box center [88, 44] width 149 height 66
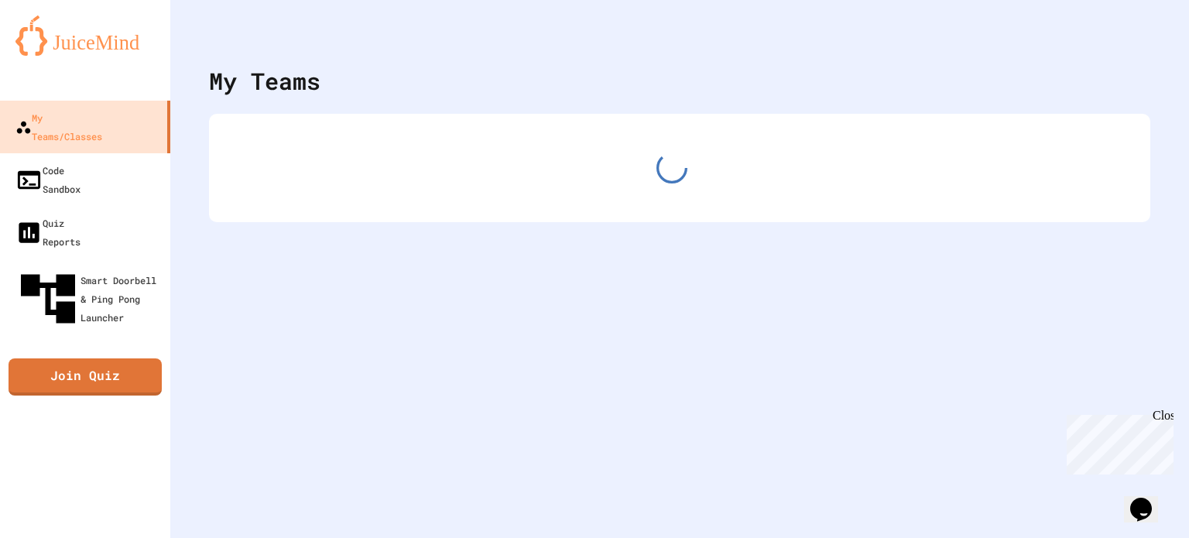
click at [60, 21] on img at bounding box center [84, 35] width 139 height 40
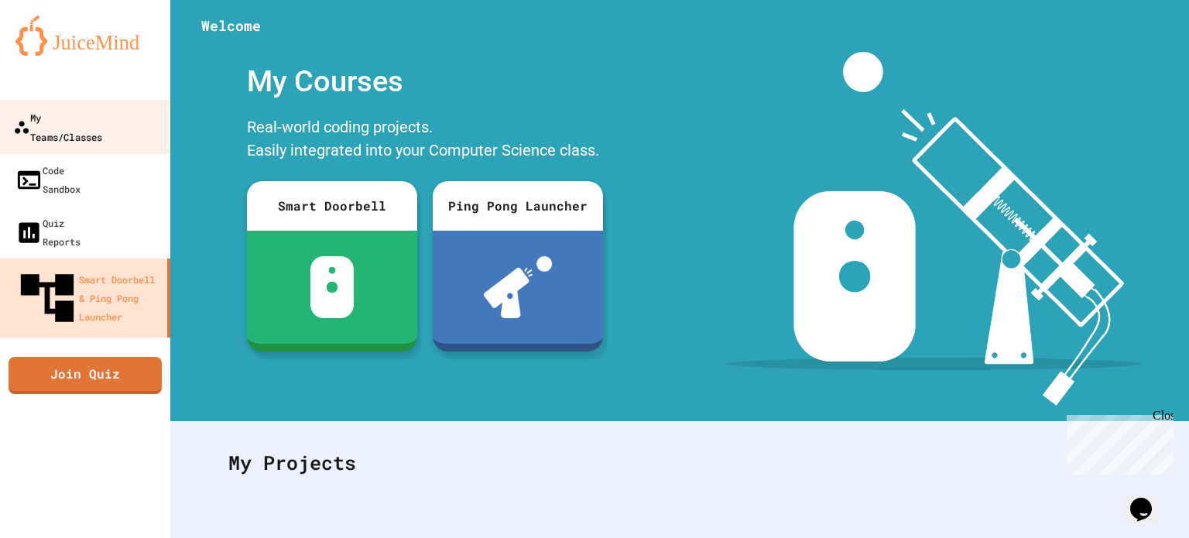
click at [98, 118] on div "My Teams/Classes" at bounding box center [57, 127] width 89 height 38
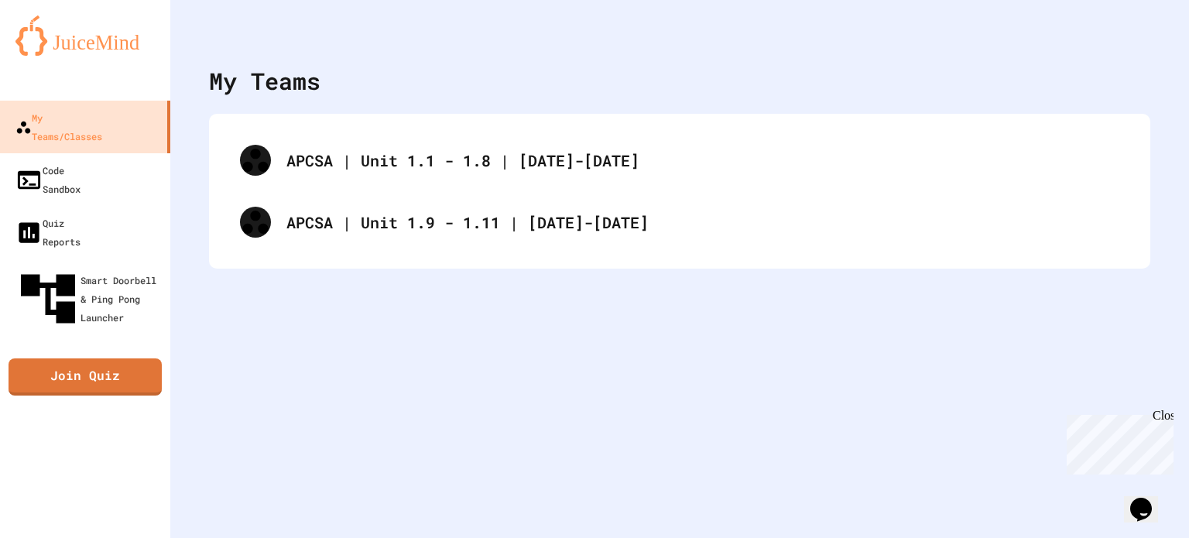
click at [307, 137] on div "APCSA | Unit 1.1 - 1.8 | 2025-2026 APCSA | Unit 1.9 - 1.11 | 2025-2026" at bounding box center [680, 191] width 911 height 124
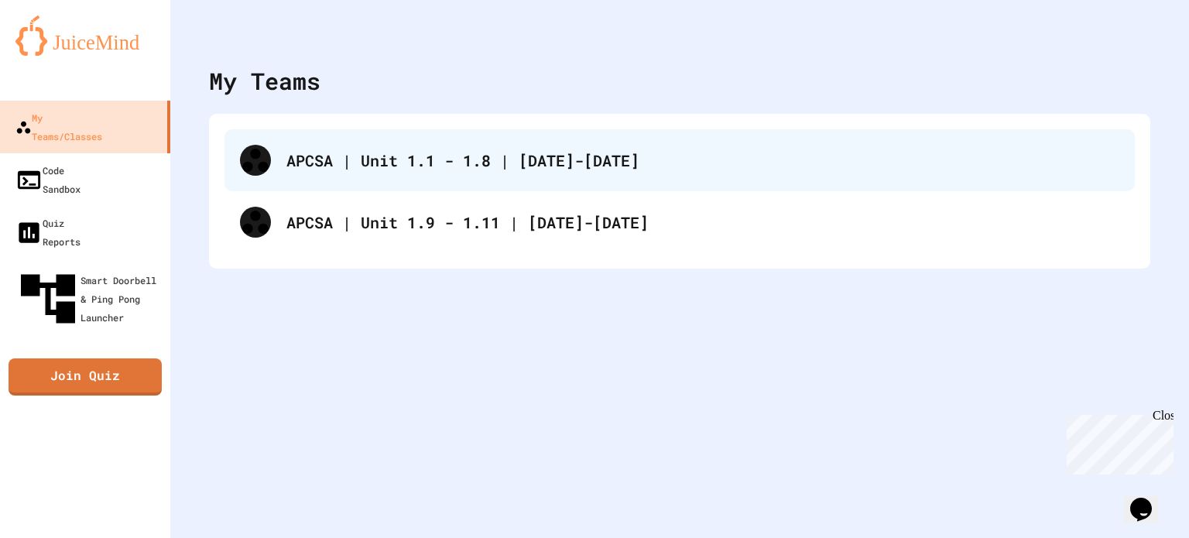
click at [307, 154] on div "APCSA | Unit 1.1 - 1.8 | [DATE]-[DATE]" at bounding box center [703, 160] width 833 height 23
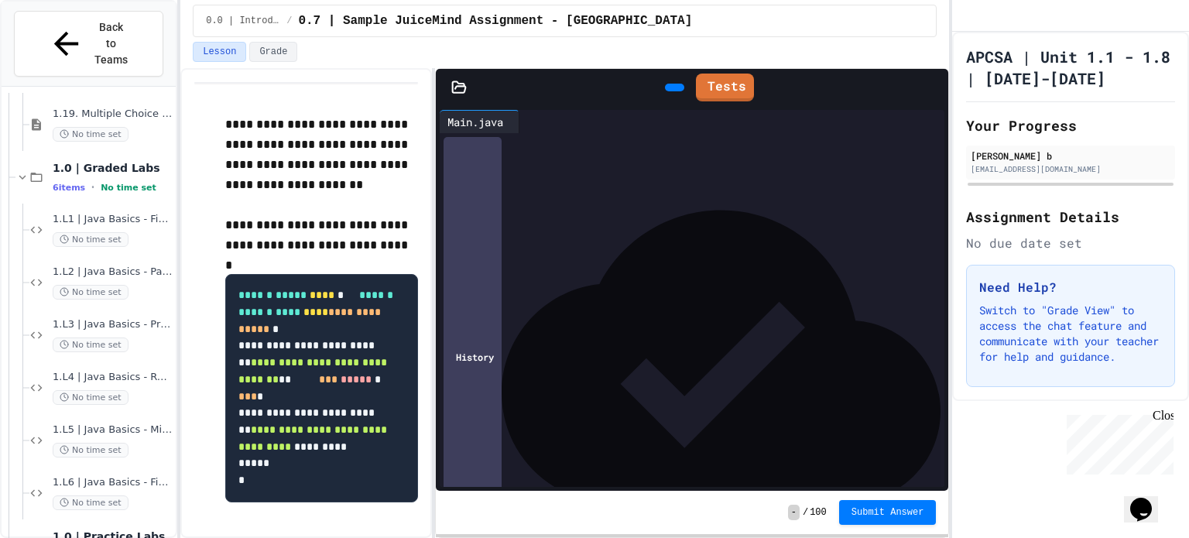
scroll to position [1031, 0]
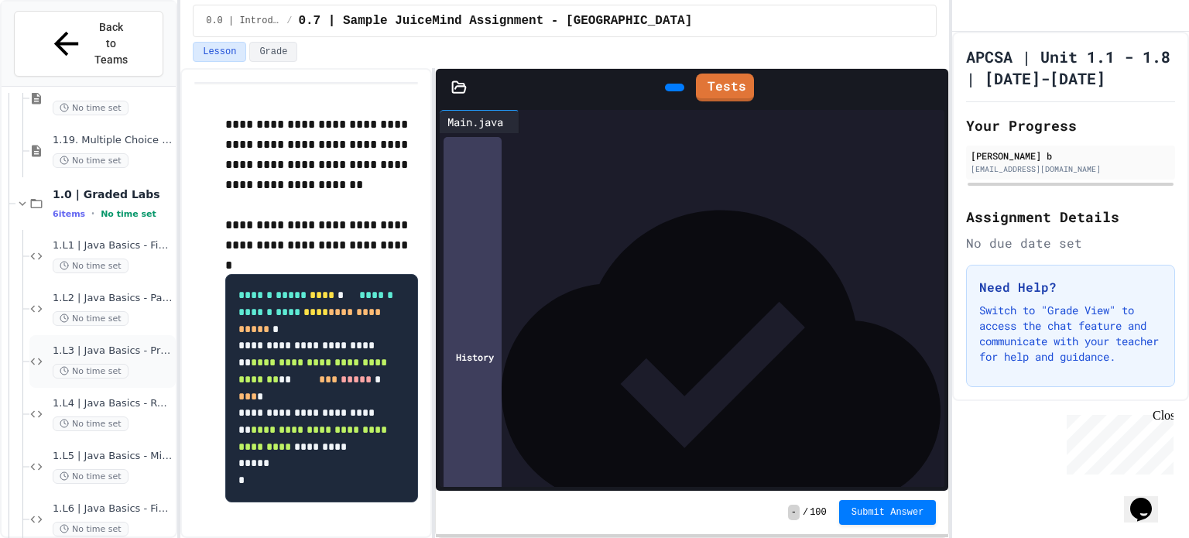
click at [80, 345] on div "1.L3 | Java Basics - Printing Code Lab No time set" at bounding box center [113, 362] width 120 height 34
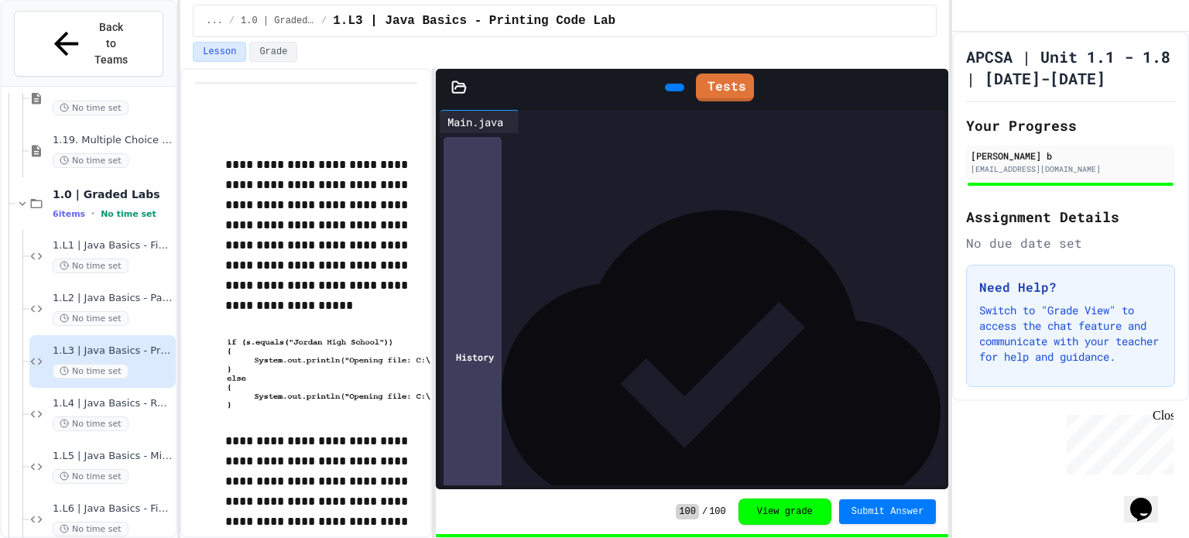
drag, startPoint x: 499, startPoint y: 377, endPoint x: 468, endPoint y: 127, distance: 252.1
click at [468, 127] on div "**********" at bounding box center [693, 298] width 506 height 376
copy div "**********"
click at [640, 365] on div "To enrich screen reader interactions, please activate Accessibility in Grammarl…" at bounding box center [706, 366] width 478 height 15
click at [67, 397] on div "1.L4 | Java Basics - Rectangle Lab No time set" at bounding box center [113, 414] width 120 height 34
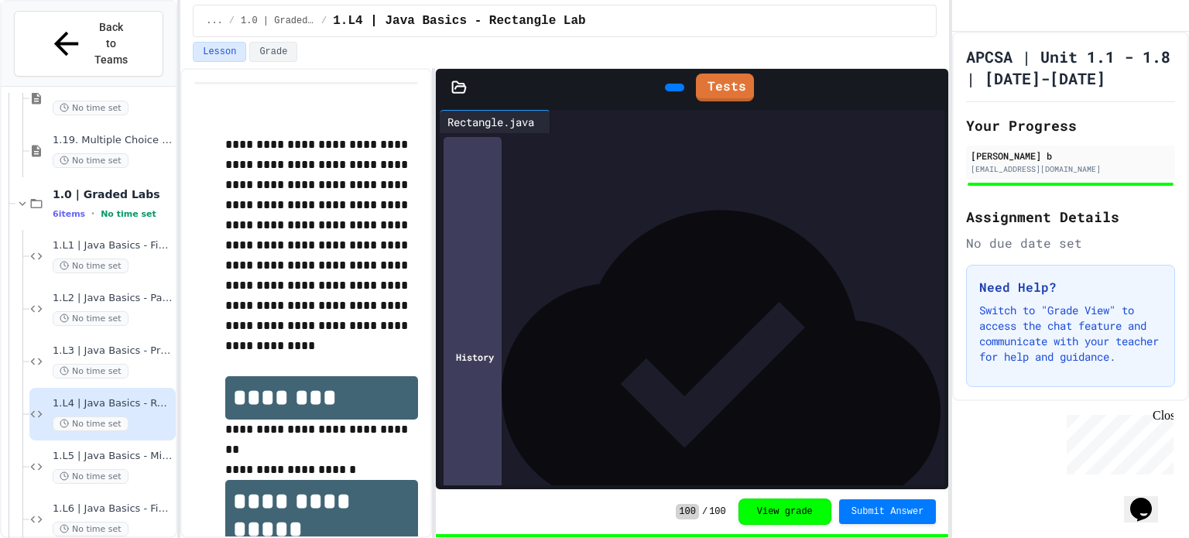
drag, startPoint x: 510, startPoint y: 423, endPoint x: 458, endPoint y: 124, distance: 303.4
click at [458, 124] on div "**********" at bounding box center [693, 298] width 506 height 376
click at [401, 300] on p "**********" at bounding box center [321, 245] width 192 height 221
click at [136, 469] on div "No time set" at bounding box center [113, 476] width 120 height 15
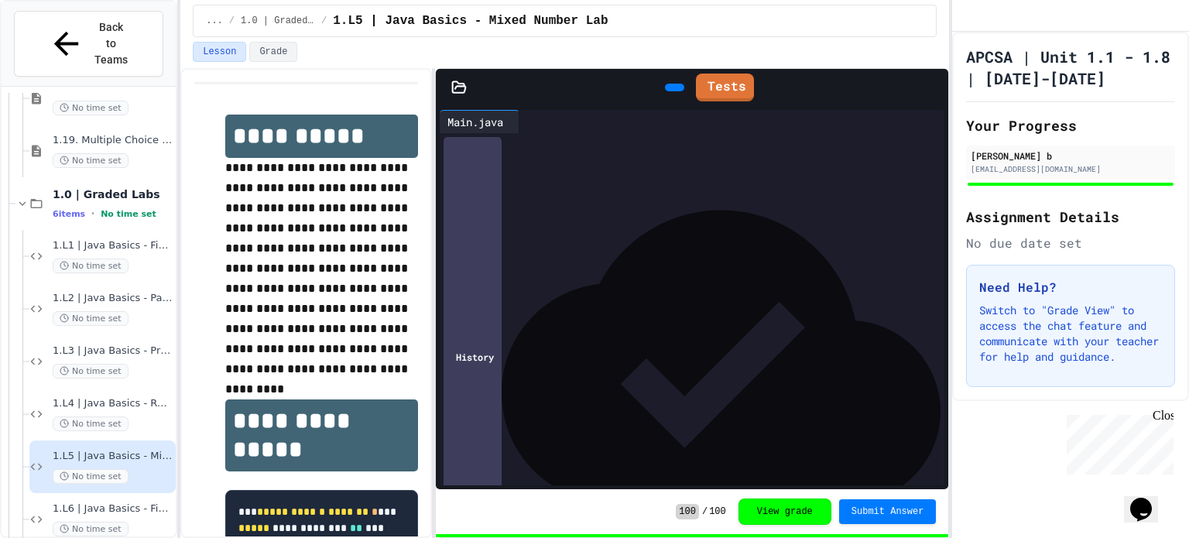
scroll to position [39, 0]
drag, startPoint x: 470, startPoint y: 145, endPoint x: 530, endPoint y: 430, distance: 291.3
click at [530, 430] on div "**********" at bounding box center [706, 263] width 478 height 339
copy div "**********"
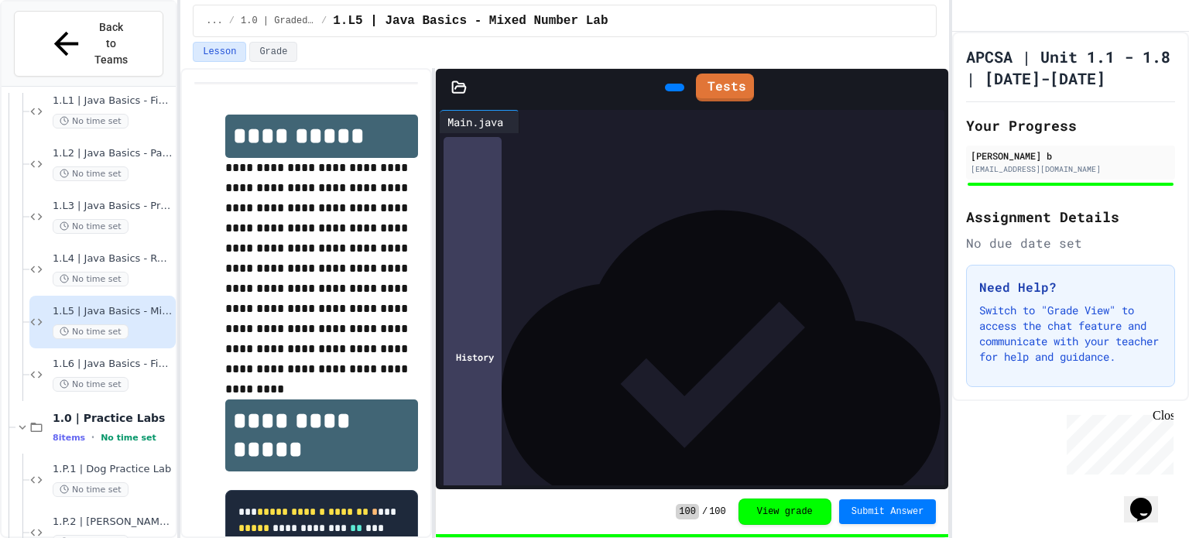
scroll to position [1186, 0]
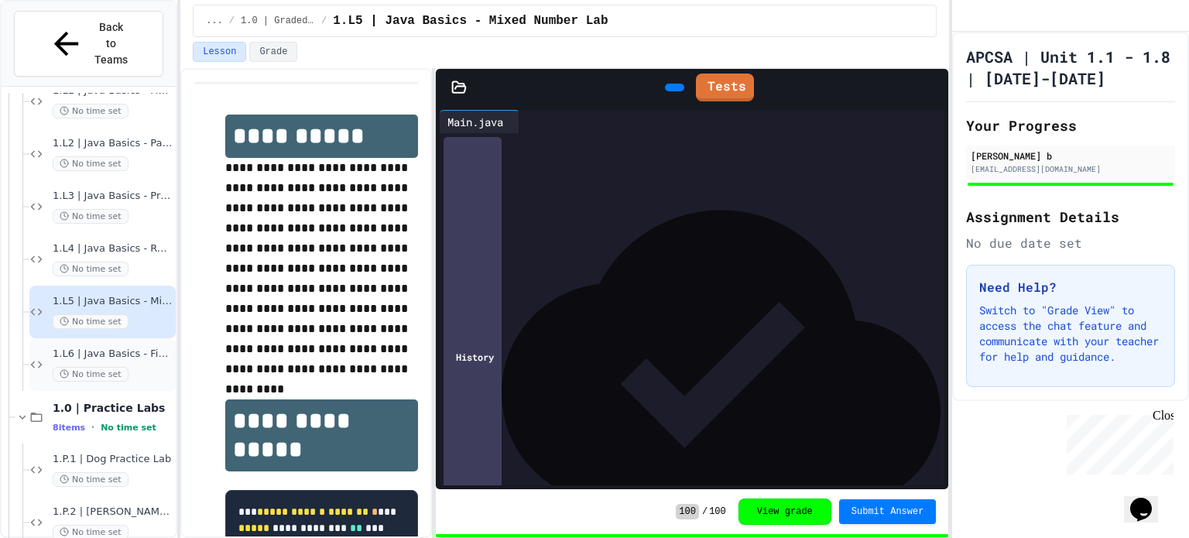
click at [91, 338] on div "1.L6 | Java Basics - Final Calculator Lab No time set" at bounding box center [102, 364] width 146 height 53
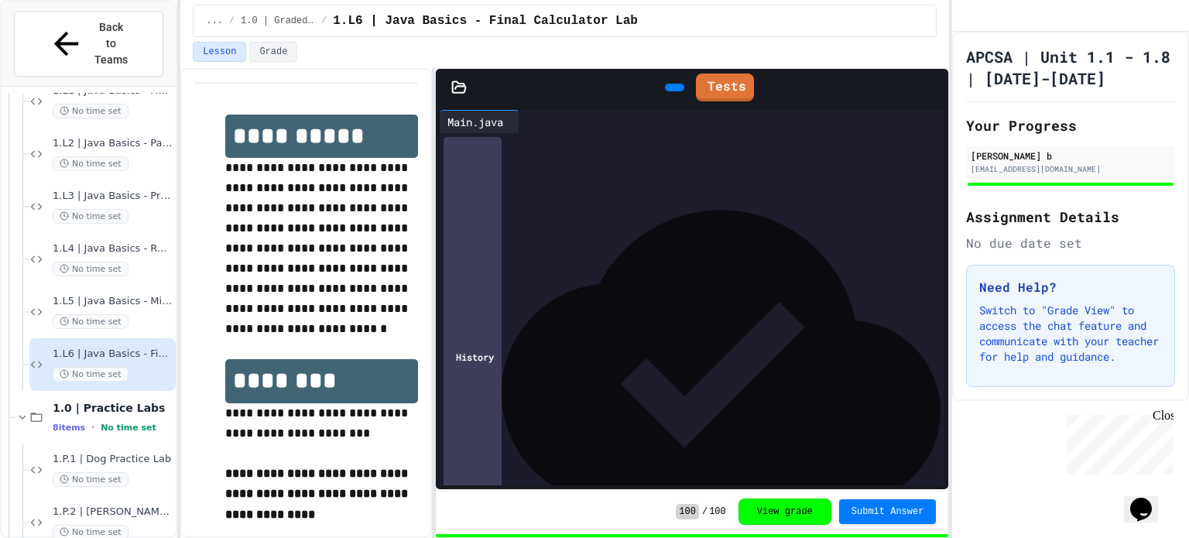
scroll to position [136, 0]
drag, startPoint x: 470, startPoint y: 137, endPoint x: 583, endPoint y: 452, distance: 334.8
click at [583, 452] on div "**********" at bounding box center [693, 309] width 506 height 352
copy div "**********"
click at [110, 21] on button "Back to Teams" at bounding box center [88, 44] width 149 height 66
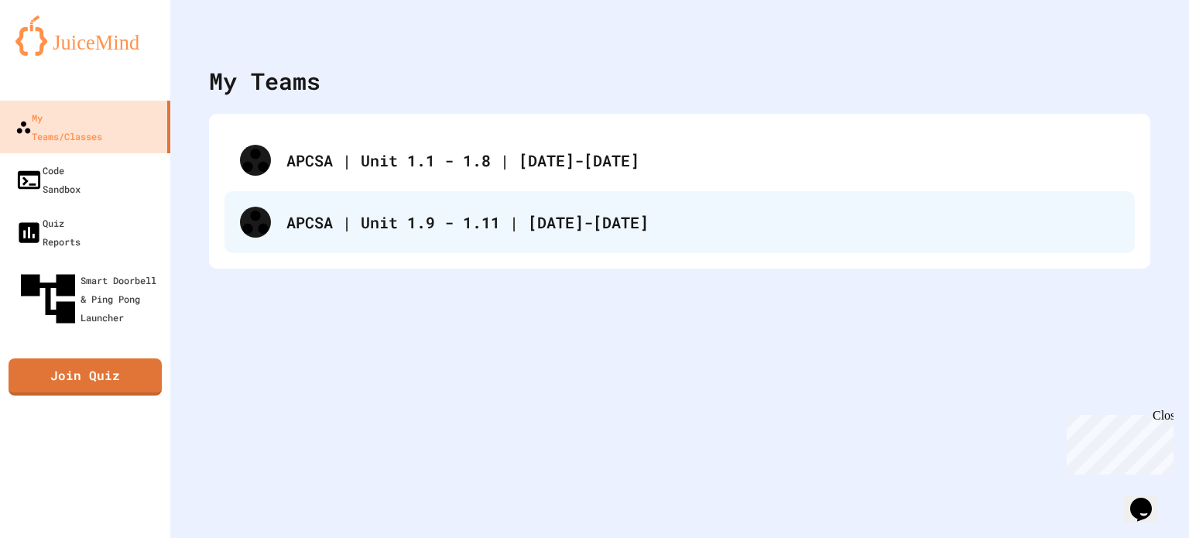
click at [379, 242] on div "APCSA | Unit 1.1 - 1.8 | 2025-2026 APCSA | Unit 1.9 - 1.11 | 2025-2026" at bounding box center [680, 191] width 911 height 124
click at [418, 220] on div "APCSA | Unit 1.9 - 1.11 | [DATE]-[DATE]" at bounding box center [703, 222] width 833 height 23
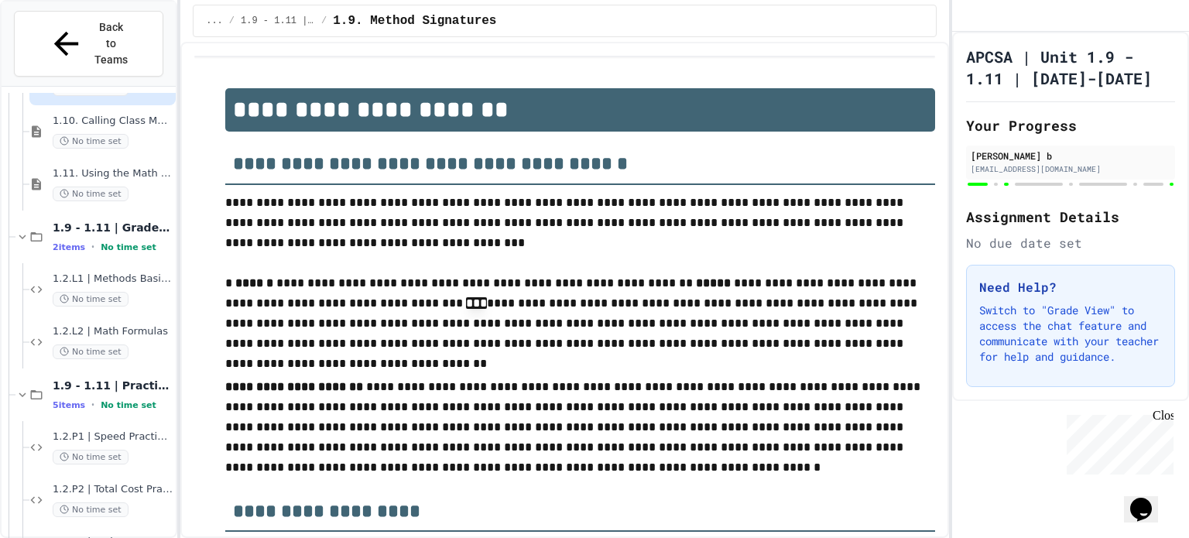
scroll to position [232, 0]
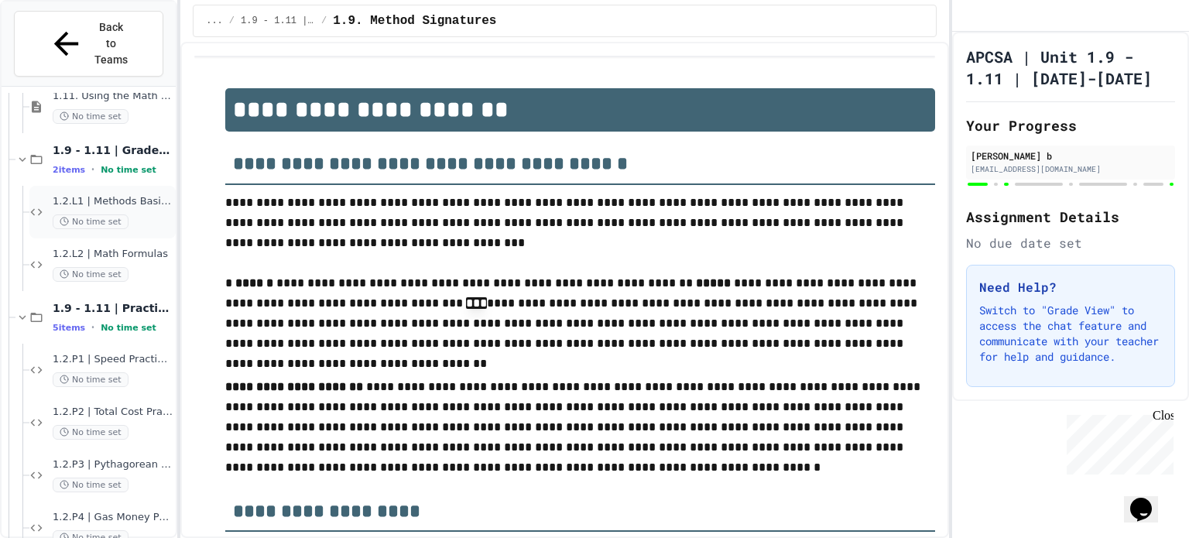
click at [116, 195] on span "1.2.L1 | Methods Basics Lab" at bounding box center [113, 201] width 120 height 13
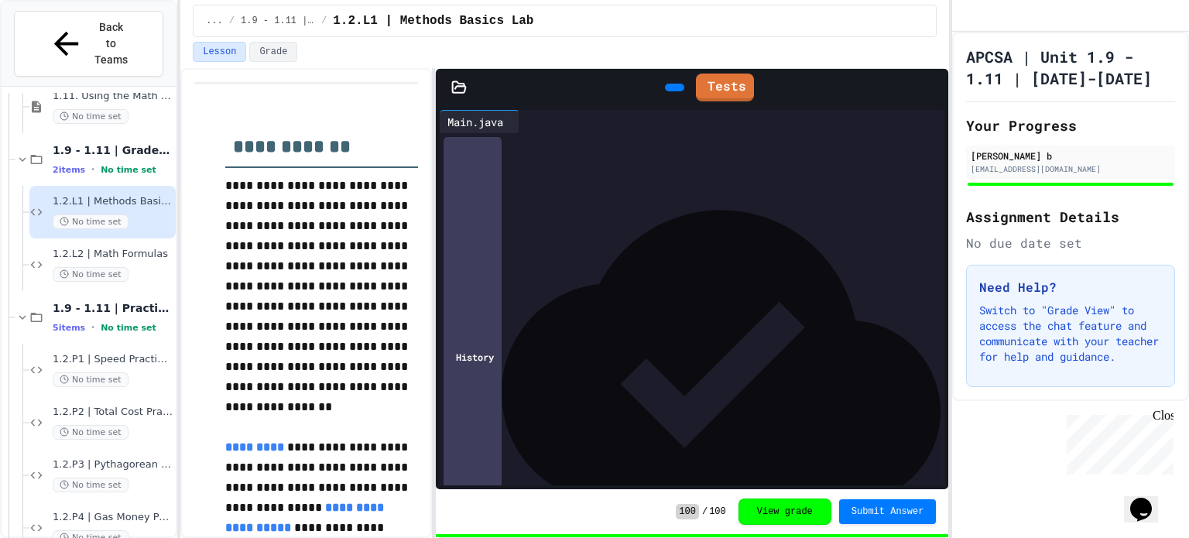
click at [526, 122] on icon at bounding box center [526, 122] width 0 height 0
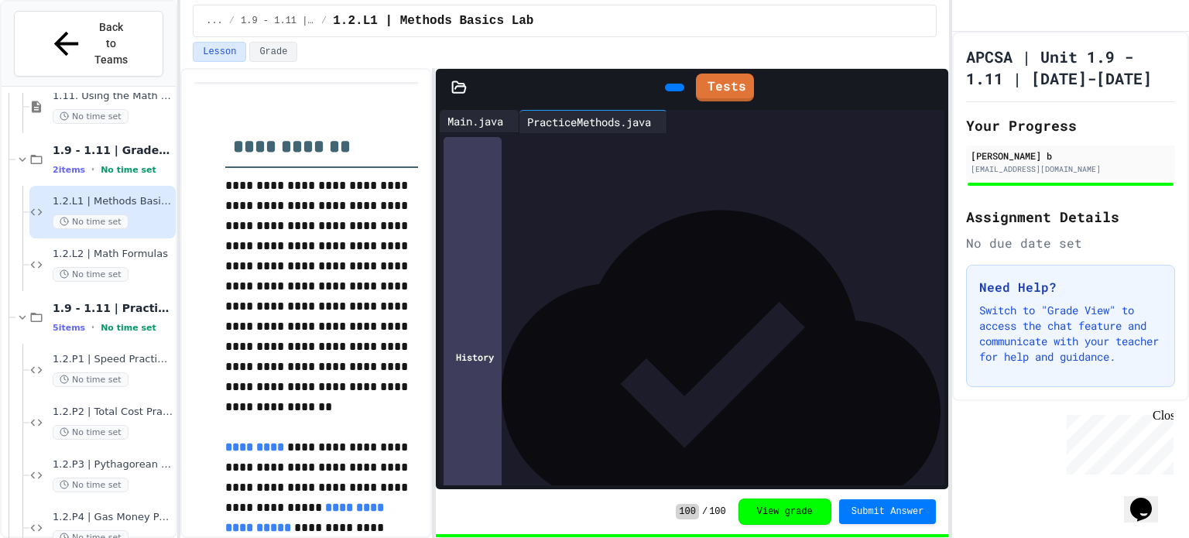
click at [485, 122] on div "Main.java" at bounding box center [475, 121] width 71 height 16
drag, startPoint x: 469, startPoint y: 141, endPoint x: 511, endPoint y: 433, distance: 294.9
click at [507, 433] on div "**********" at bounding box center [706, 103] width 478 height 660
copy div "**********"
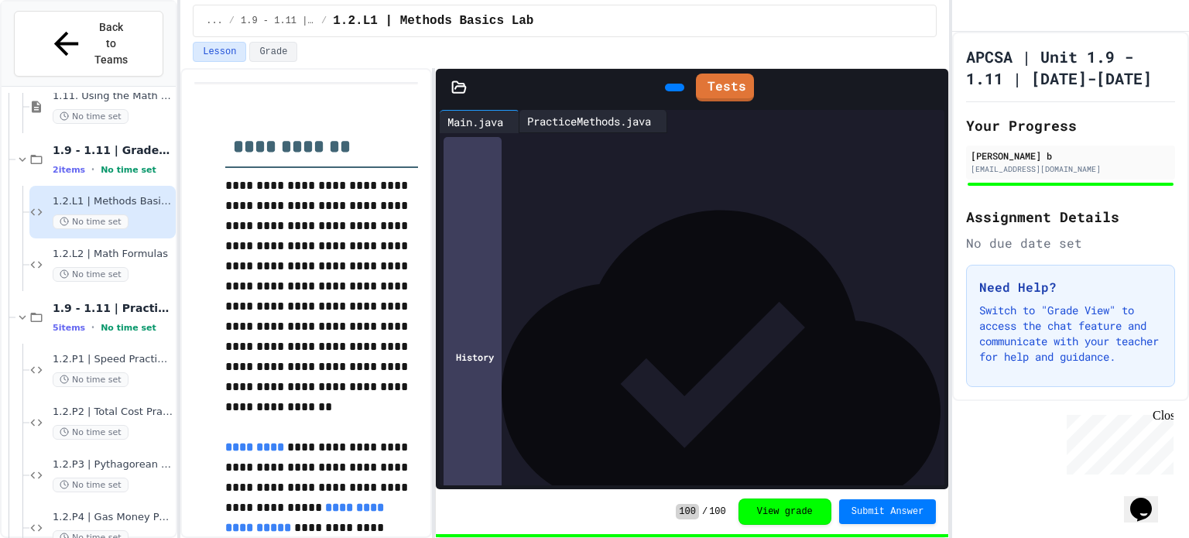
click at [598, 120] on div "PracticeMethods.java" at bounding box center [589, 121] width 139 height 16
drag, startPoint x: 468, startPoint y: 142, endPoint x: 562, endPoint y: 455, distance: 326.6
click at [562, 455] on div "**********" at bounding box center [693, 309] width 506 height 352
copy div "**********"
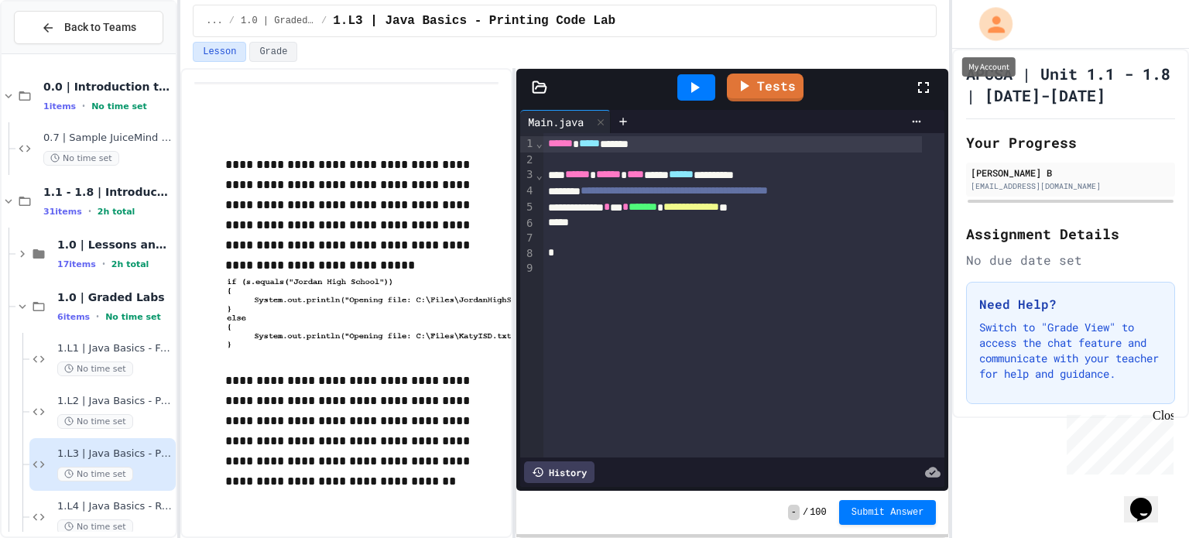
click at [1001, 27] on icon "My Account" at bounding box center [996, 23] width 17 height 17
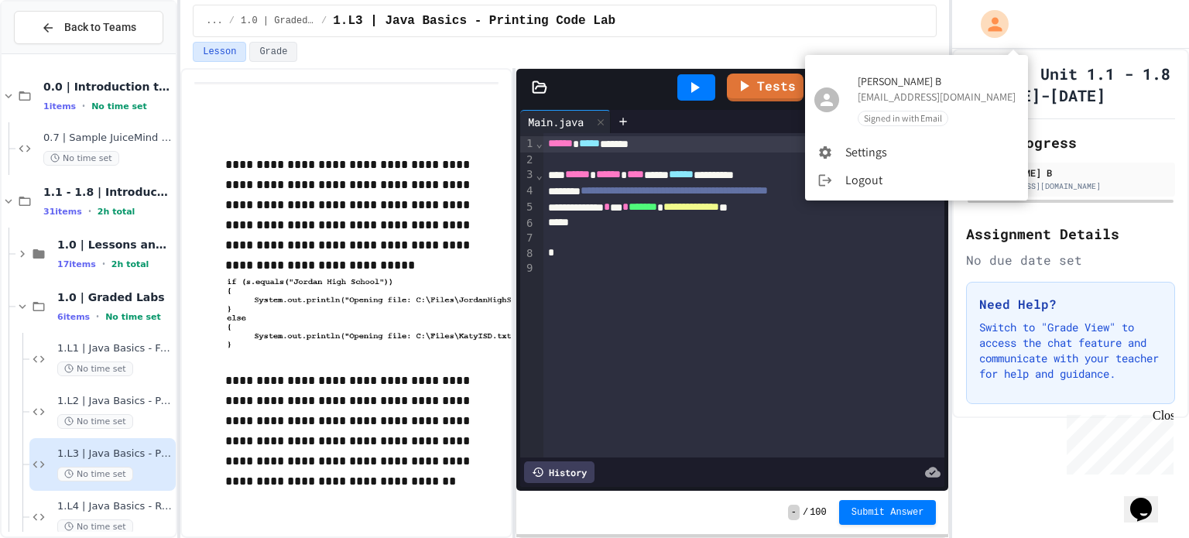
click at [927, 72] on div "[PERSON_NAME] B [EMAIL_ADDRESS][DOMAIN_NAME] Signed in with Email" at bounding box center [916, 99] width 223 height 77
click at [916, 114] on span "Signed in with Email" at bounding box center [903, 118] width 89 height 13
click at [881, 173] on li "Logout" at bounding box center [916, 180] width 223 height 28
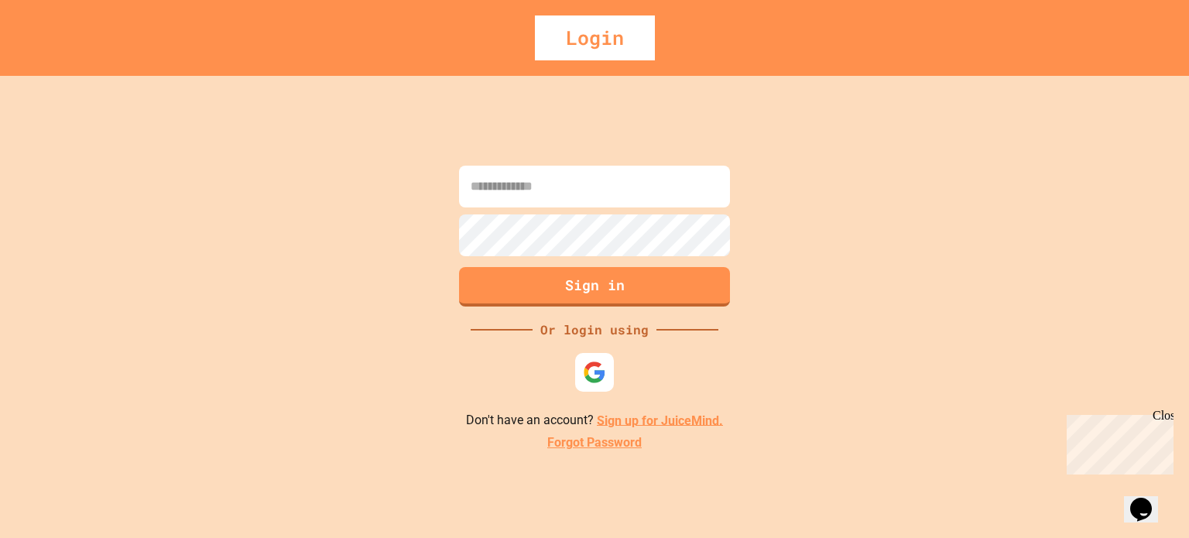
drag, startPoint x: 674, startPoint y: 179, endPoint x: 703, endPoint y: 188, distance: 30.9
click at [684, 184] on input at bounding box center [594, 187] width 271 height 42
type input "***"
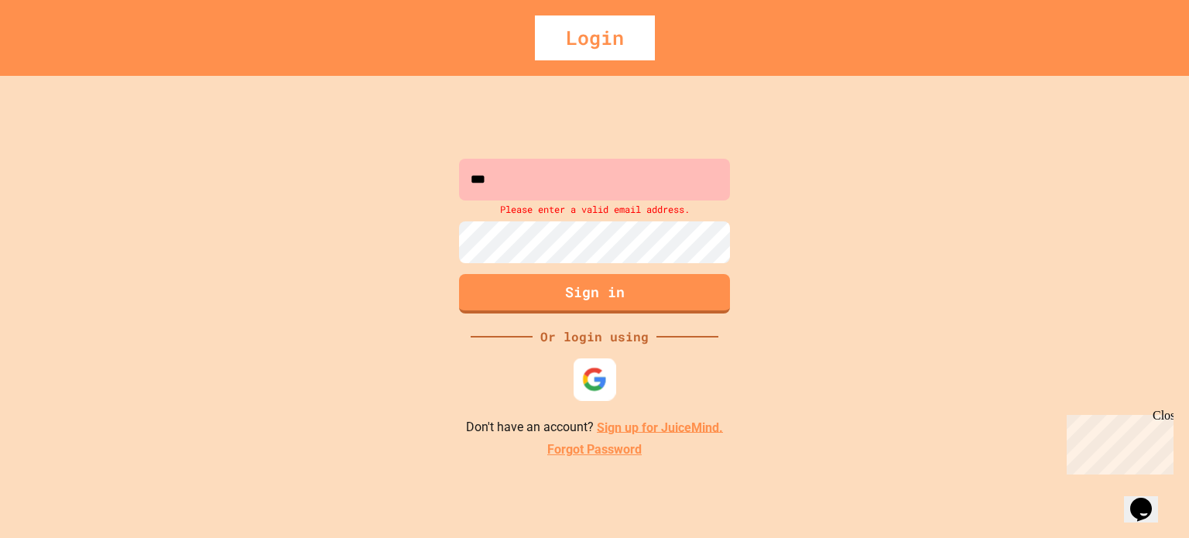
click at [595, 369] on img at bounding box center [595, 379] width 26 height 26
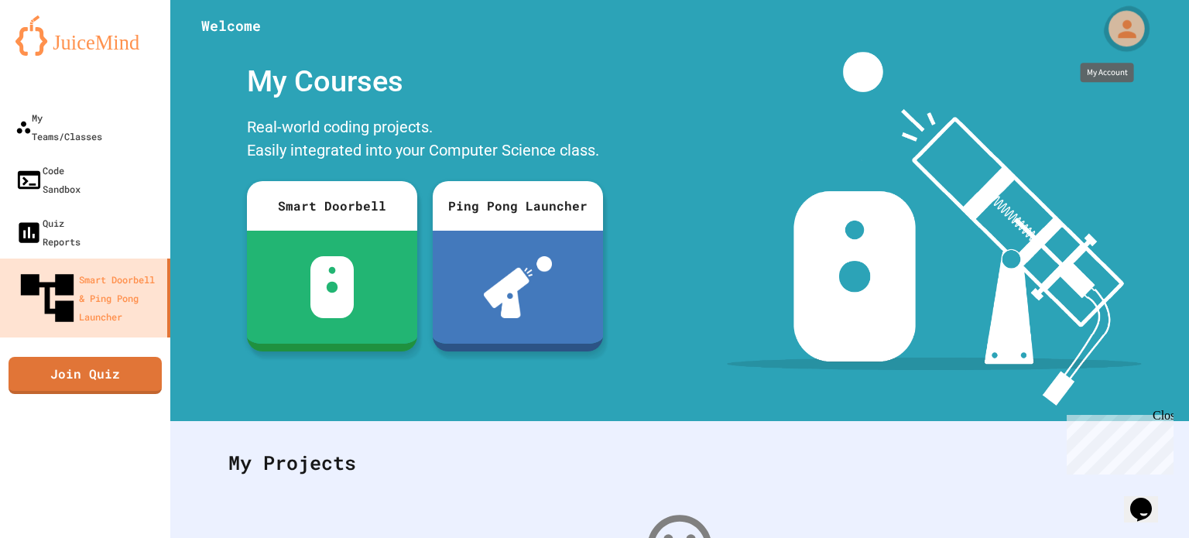
click at [1124, 35] on icon "My Account" at bounding box center [1127, 28] width 27 height 27
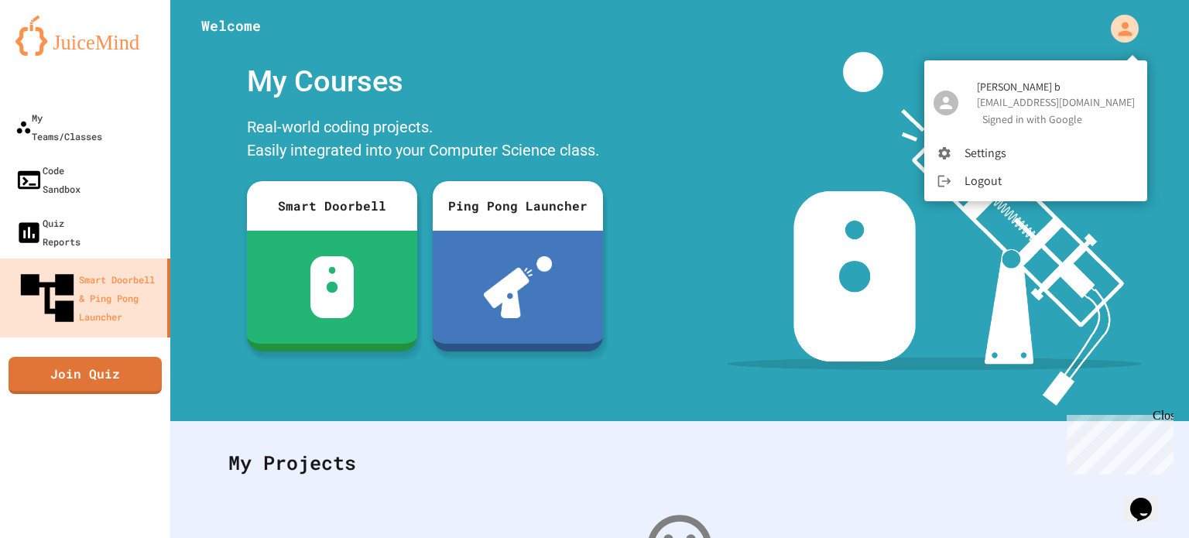
click at [107, 125] on div at bounding box center [594, 269] width 1189 height 538
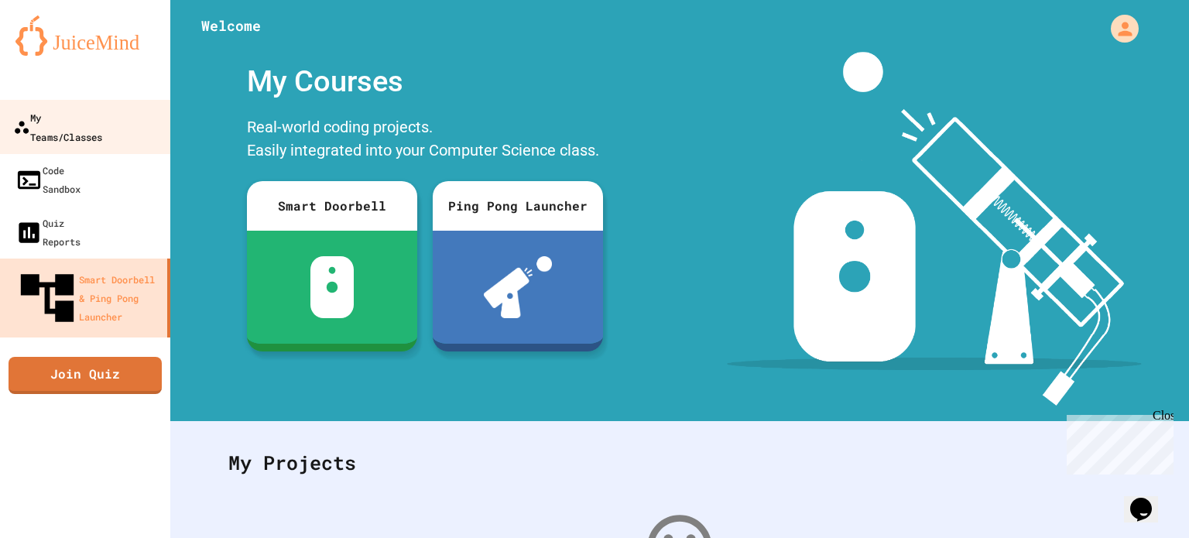
click at [102, 123] on div "My Teams/Classes" at bounding box center [57, 127] width 89 height 38
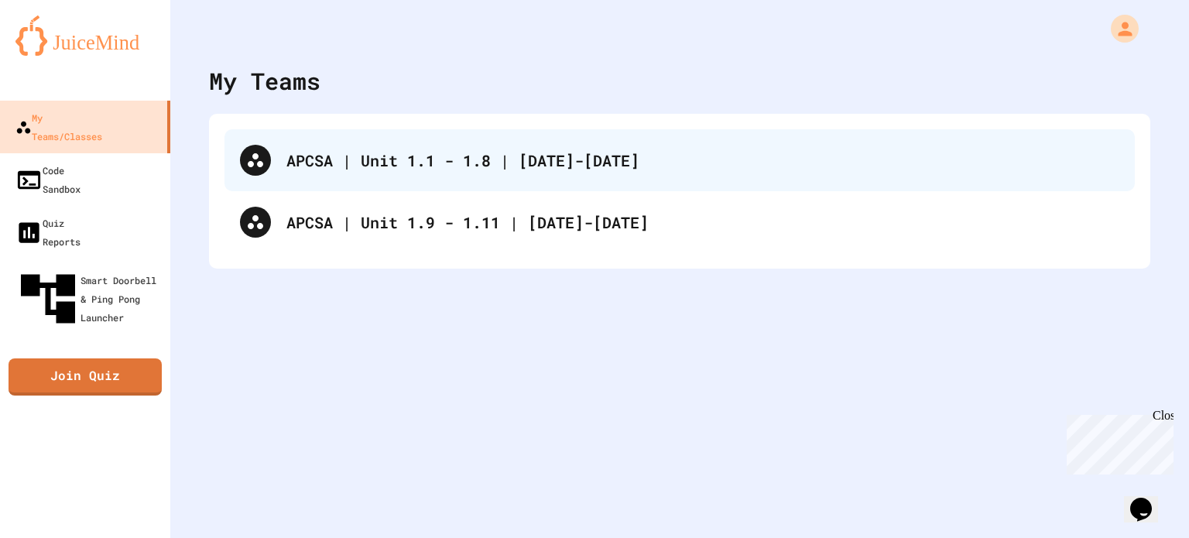
click at [352, 146] on div "APCSA | Unit 1.1 - 1.8 | [DATE]-[DATE]" at bounding box center [680, 160] width 911 height 62
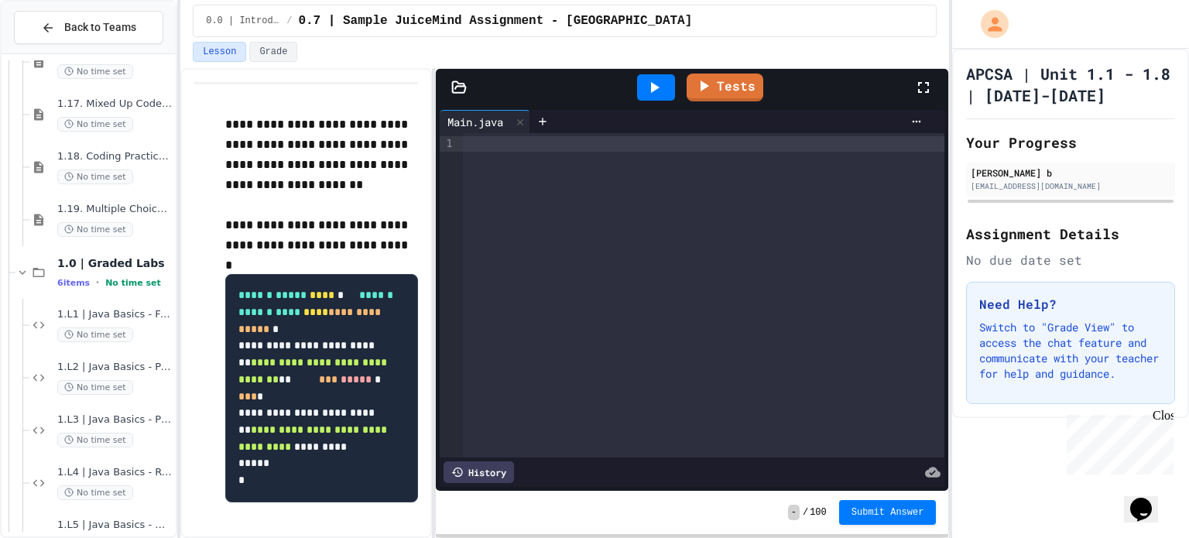
scroll to position [1084, 0]
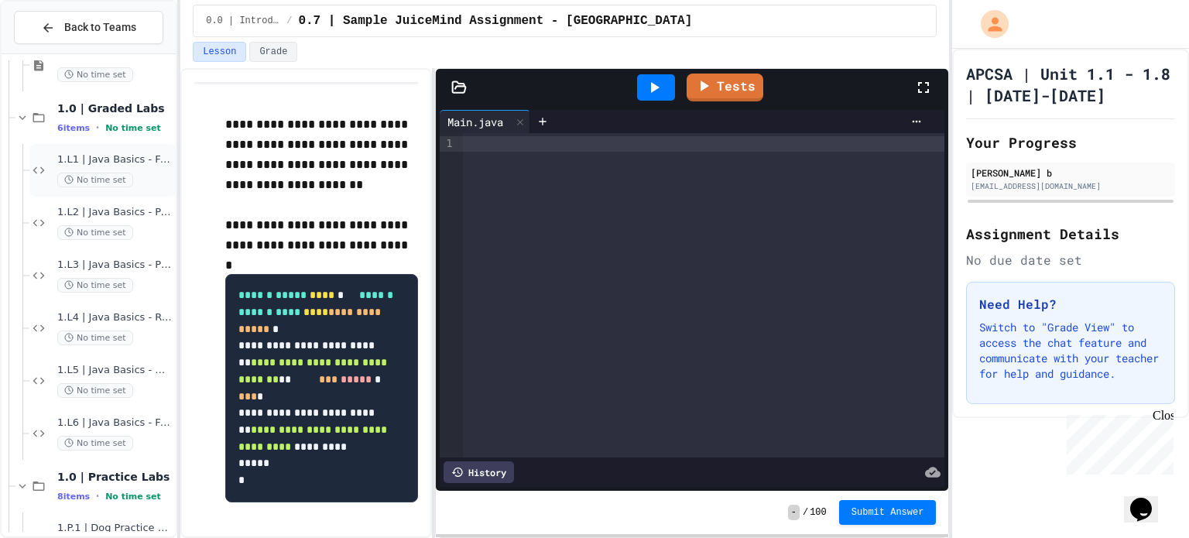
click at [34, 157] on div "1.L1 | Java Basics - Fish Lab No time set" at bounding box center [102, 170] width 146 height 53
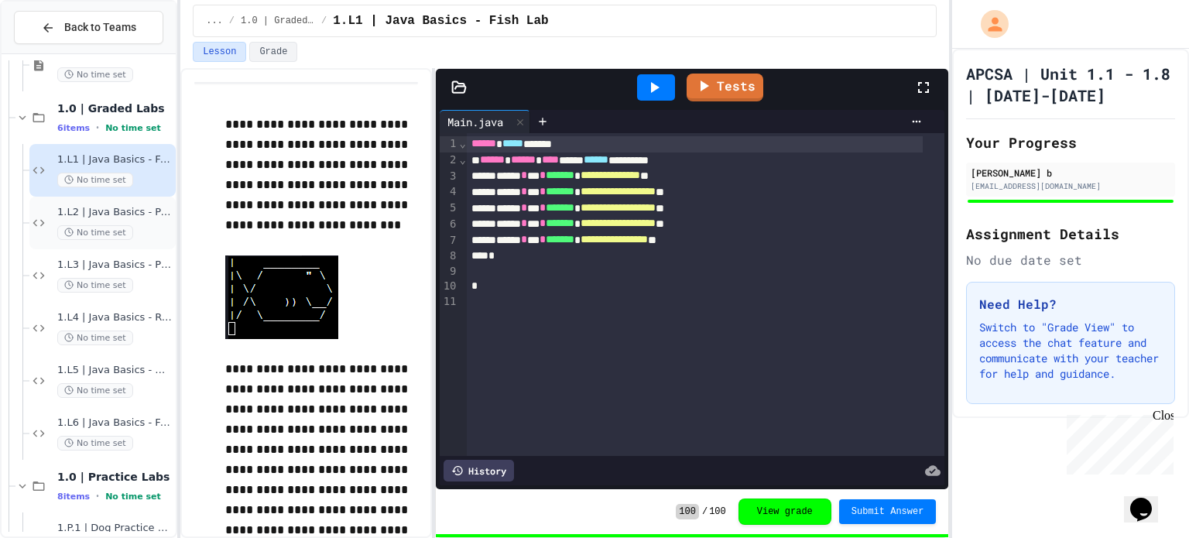
click at [138, 207] on span "1.L2 | Java Basics - Paragraphs Lab" at bounding box center [114, 212] width 115 height 13
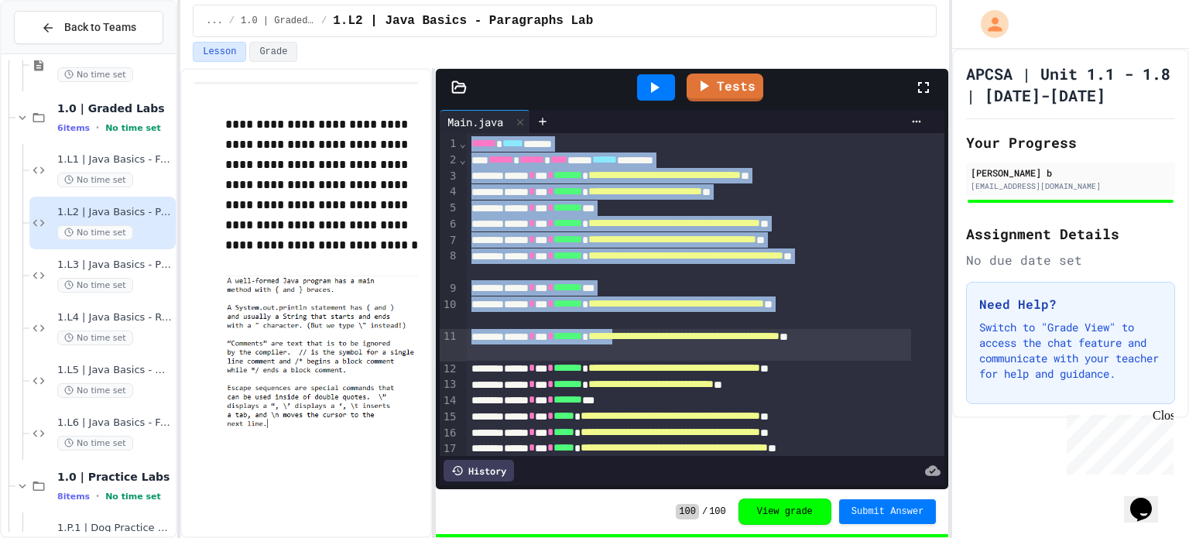
scroll to position [120, 0]
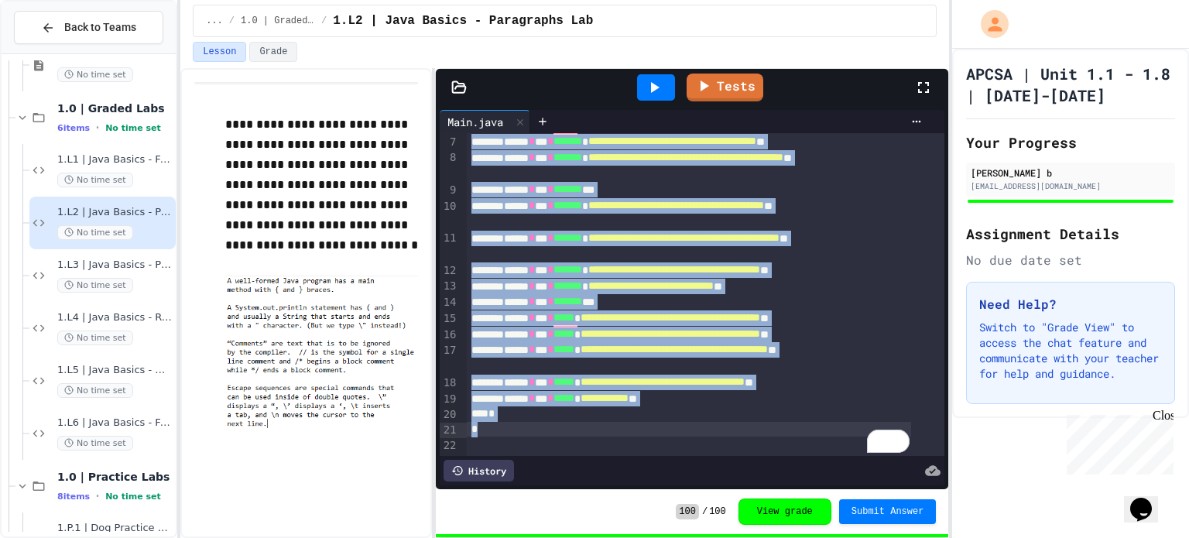
drag, startPoint x: 468, startPoint y: 146, endPoint x: 557, endPoint y: 414, distance: 282.3
click at [557, 414] on div "**********" at bounding box center [706, 245] width 478 height 420
click at [717, 232] on span "**********" at bounding box center [684, 237] width 191 height 11
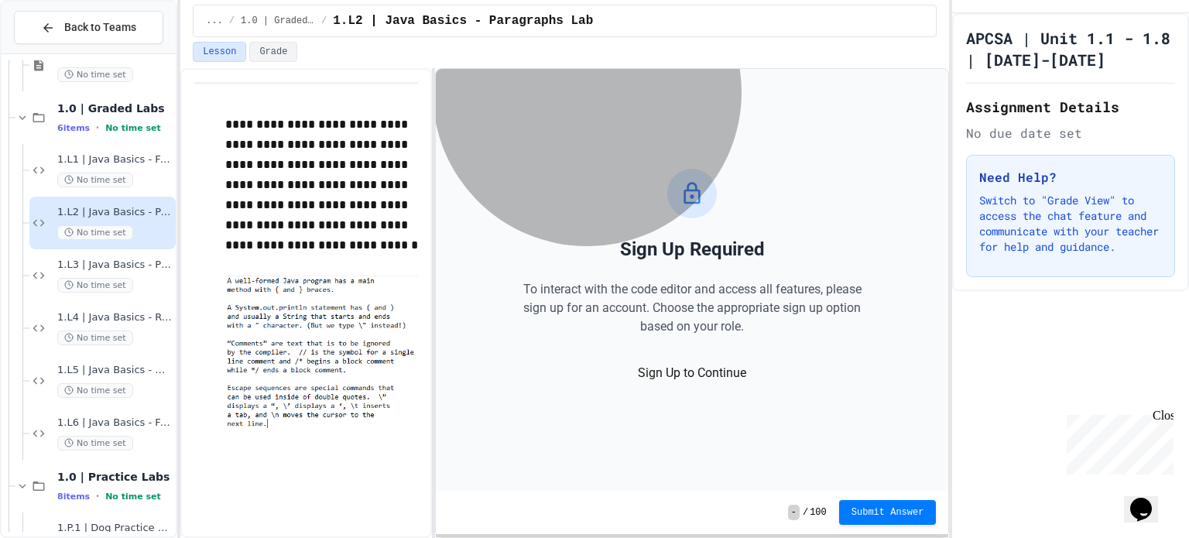
click at [720, 376] on button "Sign Up to Continue" at bounding box center [692, 373] width 248 height 37
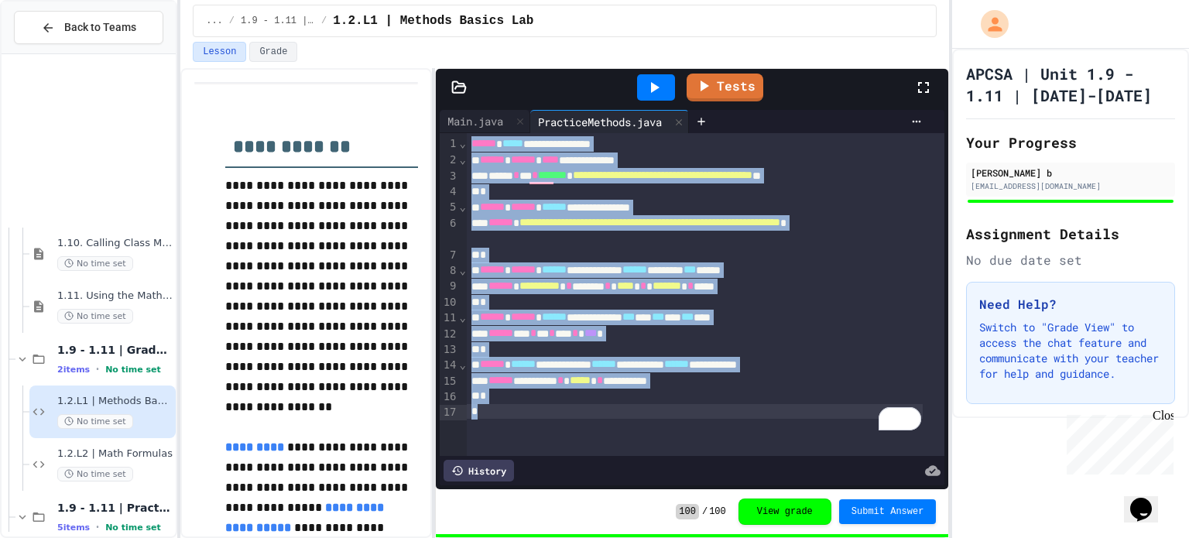
scroll to position [232, 0]
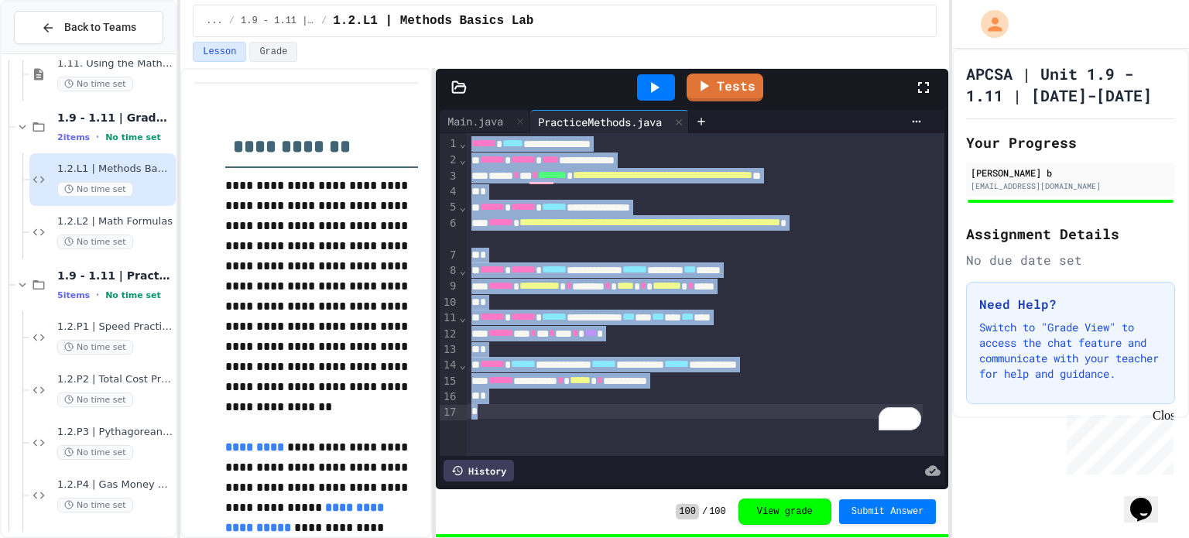
drag, startPoint x: 578, startPoint y: 317, endPoint x: 371, endPoint y: 297, distance: 207.8
click at [567, 317] on span "******" at bounding box center [554, 316] width 25 height 11
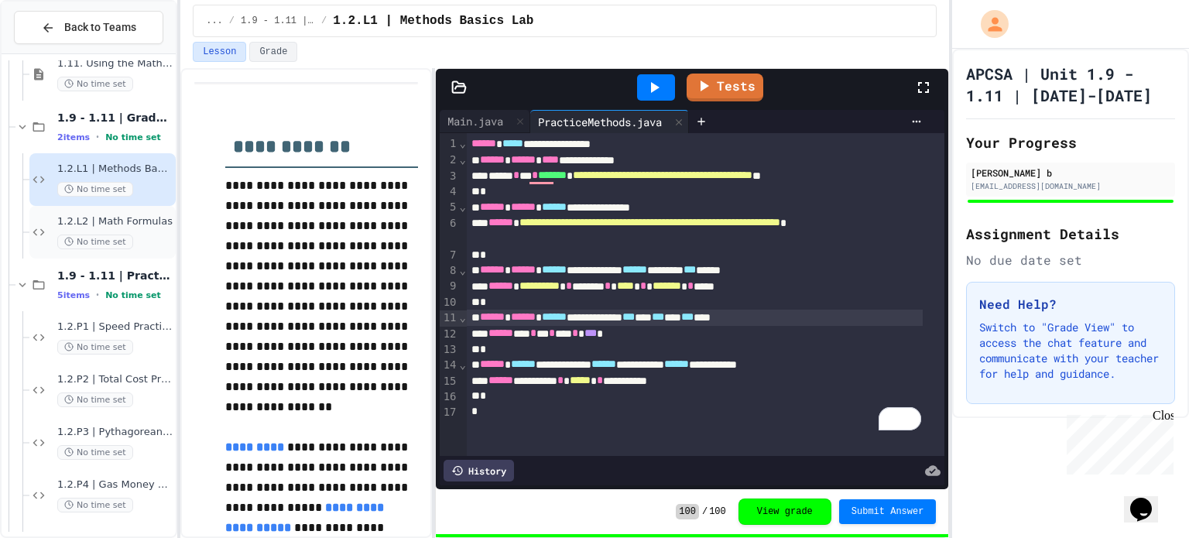
click at [115, 241] on span "No time set" at bounding box center [95, 242] width 76 height 15
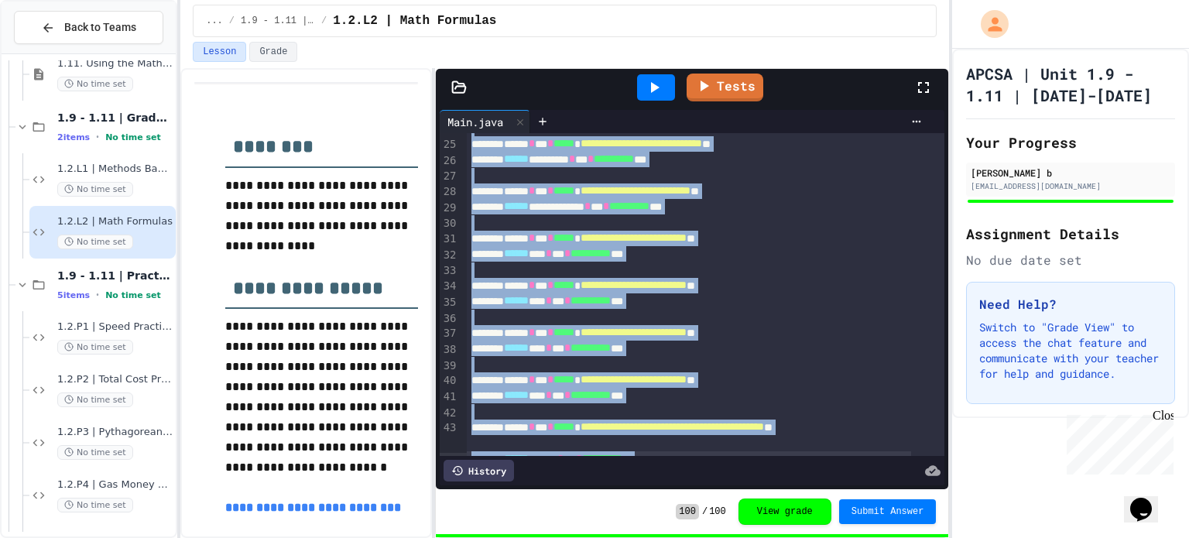
scroll to position [431, 0]
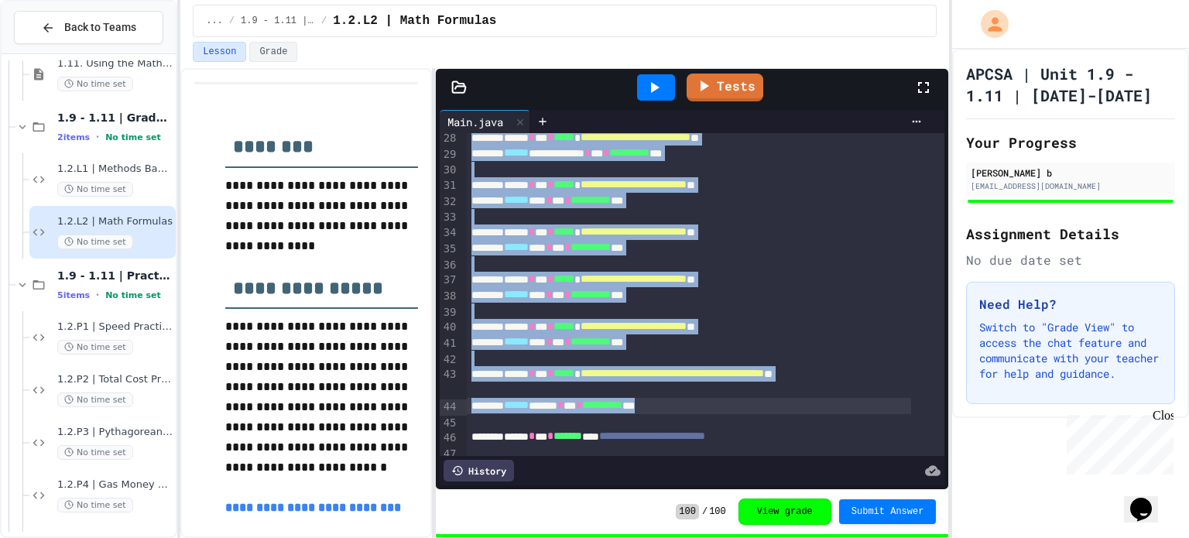
drag, startPoint x: 468, startPoint y: 144, endPoint x: 750, endPoint y: 402, distance: 382.6
click at [750, 402] on div "**********" at bounding box center [706, 238] width 478 height 1072
copy div "**********"
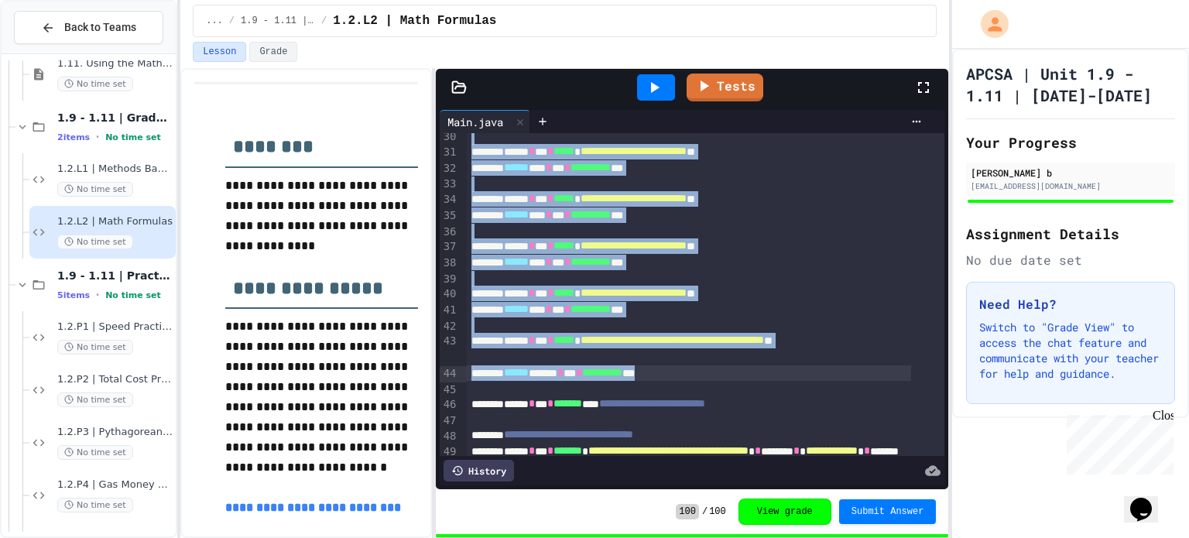
scroll to position [463, 0]
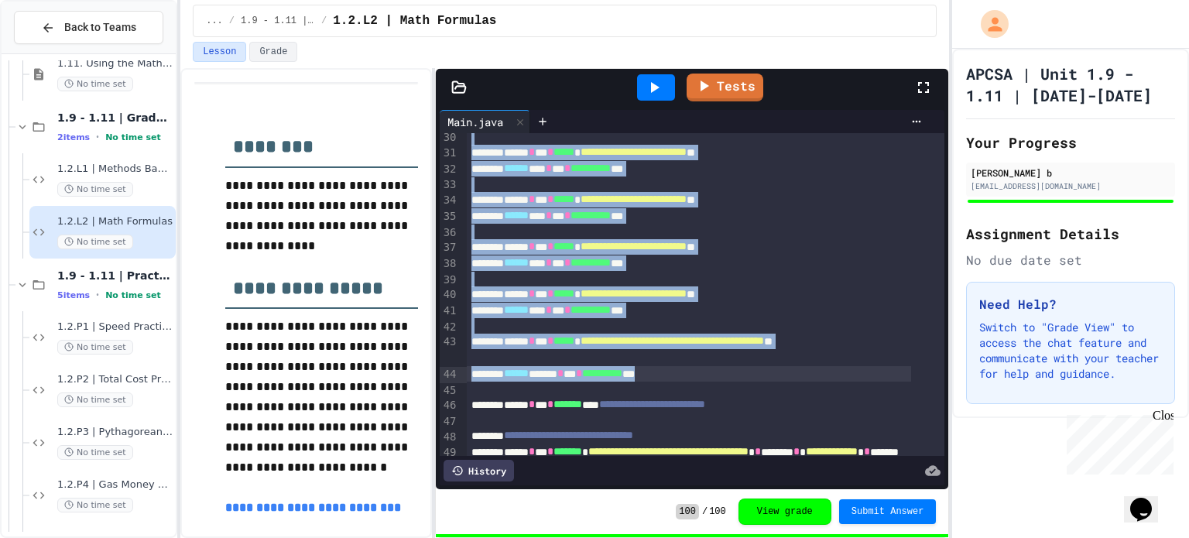
click at [490, 179] on div "To enrich screen reader interactions, please activate Accessibility in Grammarl…" at bounding box center [706, 184] width 478 height 15
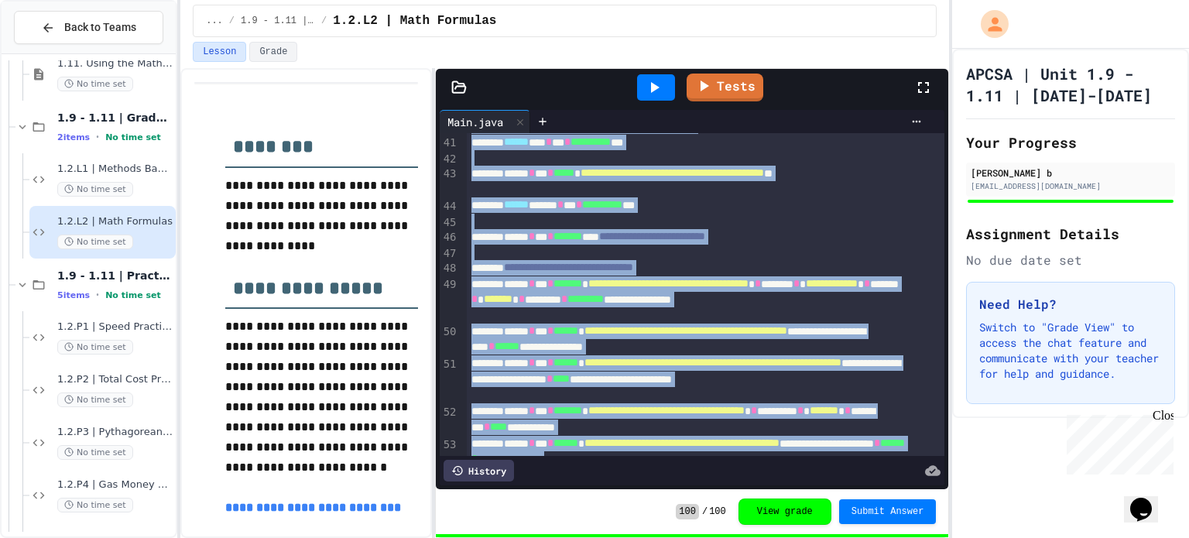
scroll to position [794, 0]
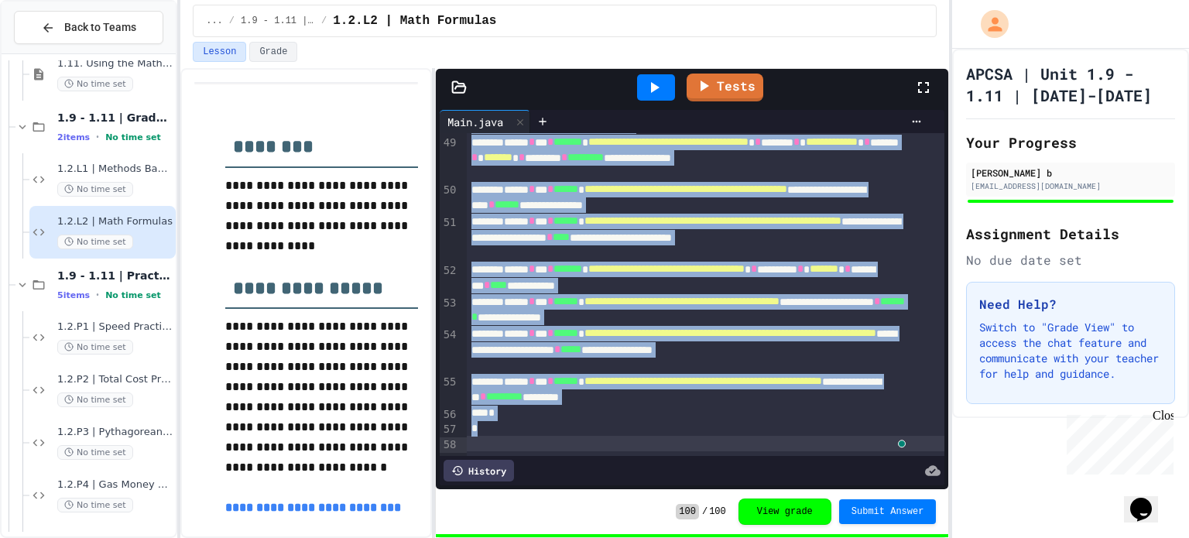
drag, startPoint x: 468, startPoint y: 142, endPoint x: 742, endPoint y: 575, distance: 511.9
click at [742, 537] on html "**********" at bounding box center [594, 269] width 1189 height 538
copy div "**********"
click at [548, 118] on icon at bounding box center [543, 121] width 12 height 12
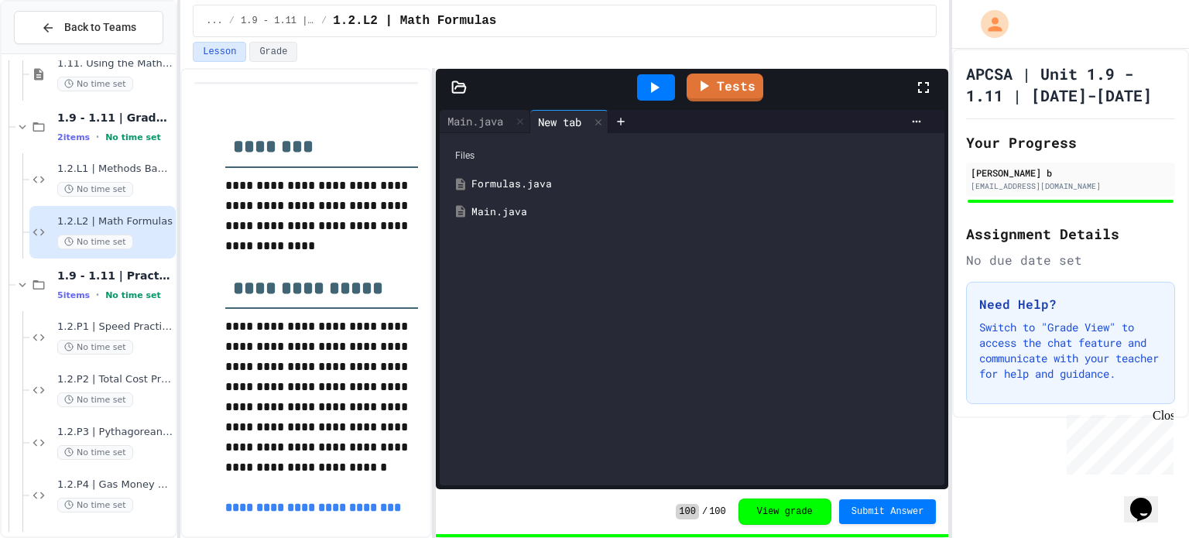
click at [522, 208] on div "Main.java" at bounding box center [704, 211] width 465 height 15
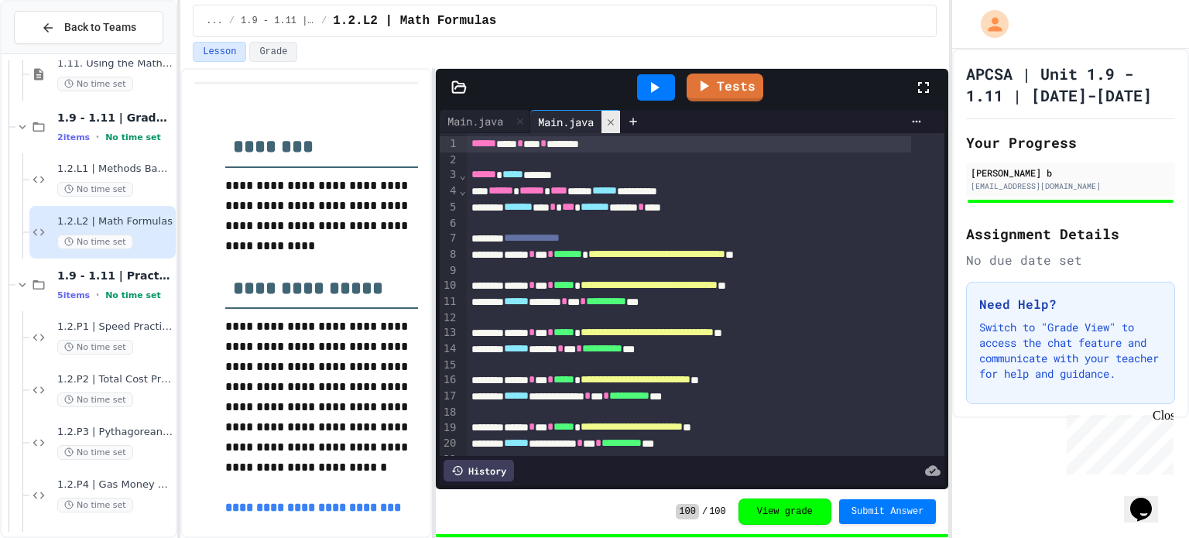
click at [616, 117] on icon at bounding box center [611, 122] width 11 height 11
click at [554, 115] on div at bounding box center [542, 121] width 25 height 23
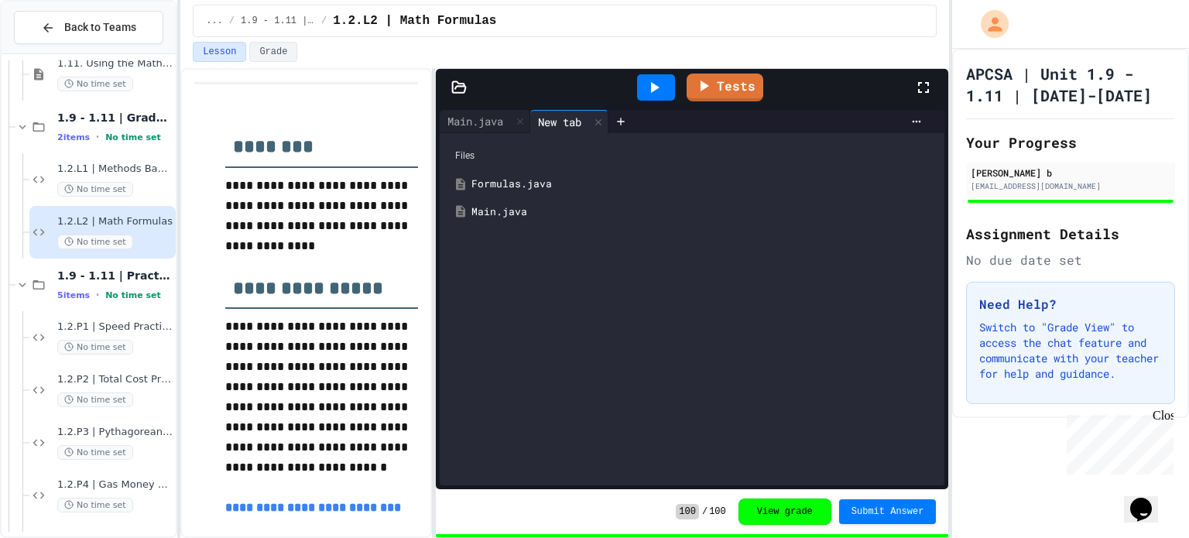
click at [505, 181] on div "Formulas.java" at bounding box center [704, 184] width 465 height 15
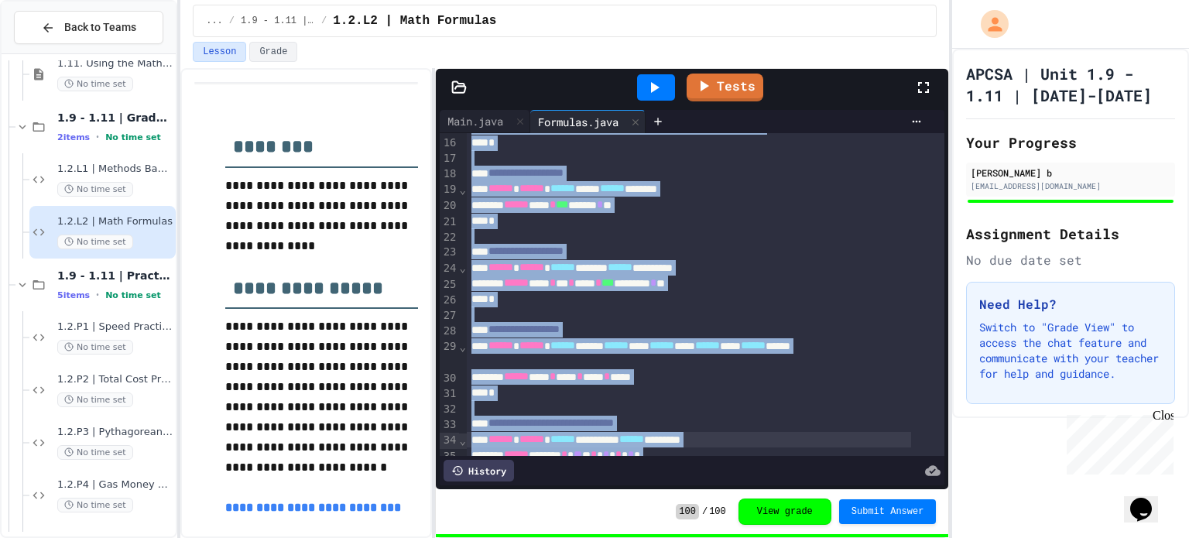
scroll to position [316, 0]
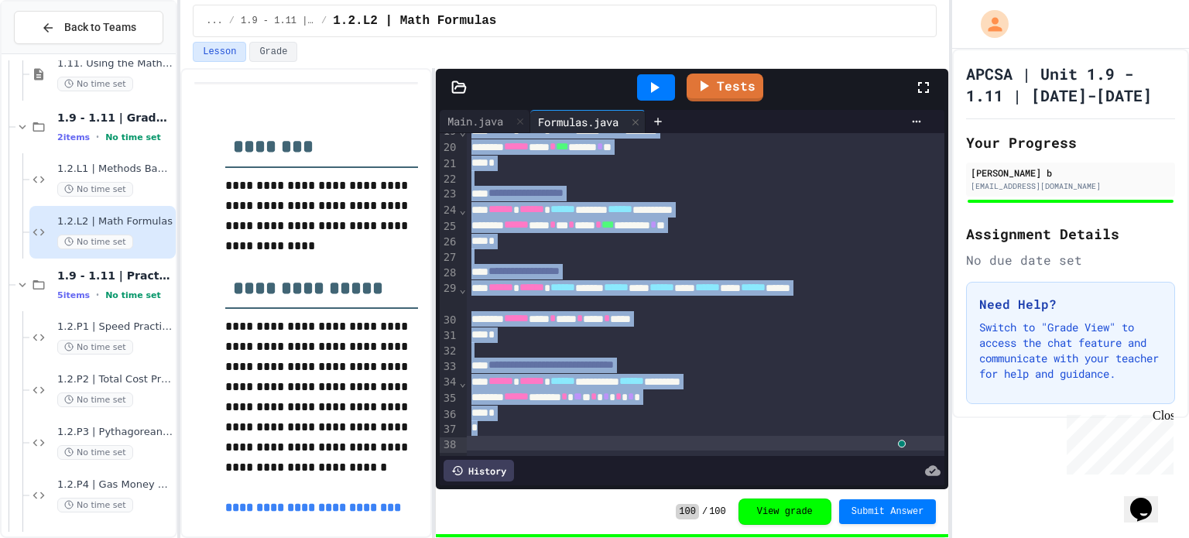
drag, startPoint x: 466, startPoint y: 146, endPoint x: 719, endPoint y: 572, distance: 495.7
click at [719, 537] on html "**********" at bounding box center [594, 269] width 1189 height 538
copy div "**********"
click at [994, 31] on icon "My Account" at bounding box center [996, 23] width 17 height 17
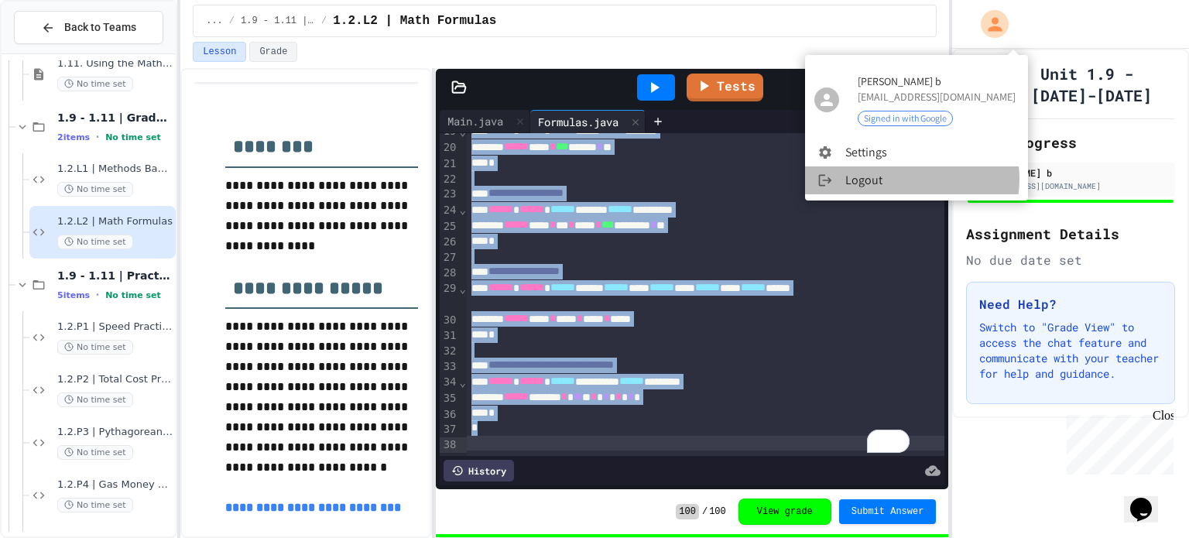
click at [899, 179] on li "Logout" at bounding box center [916, 180] width 223 height 28
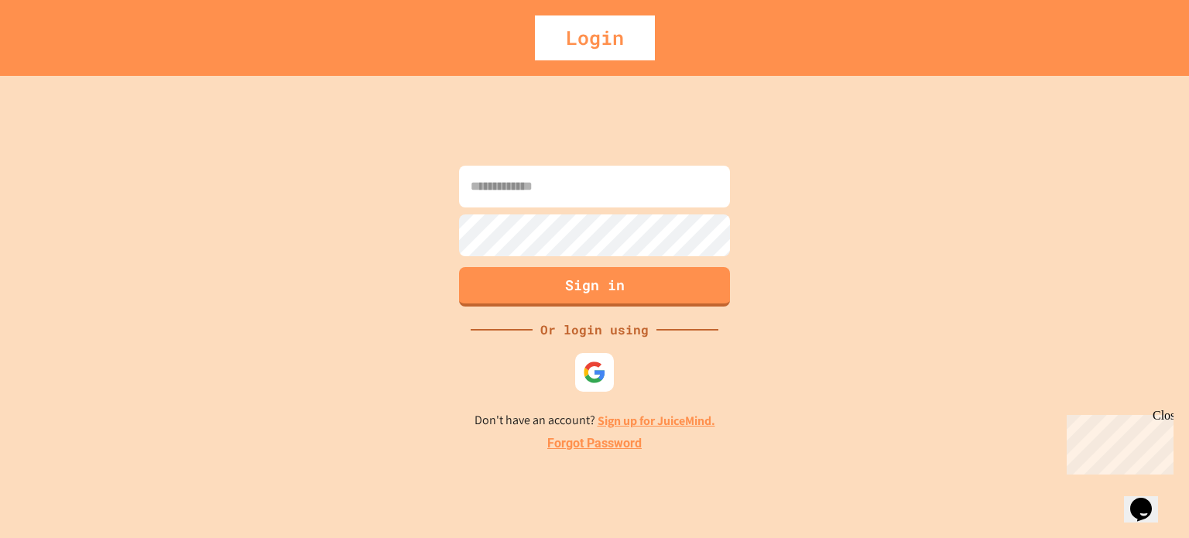
click at [582, 191] on input at bounding box center [594, 187] width 271 height 42
type input "**********"
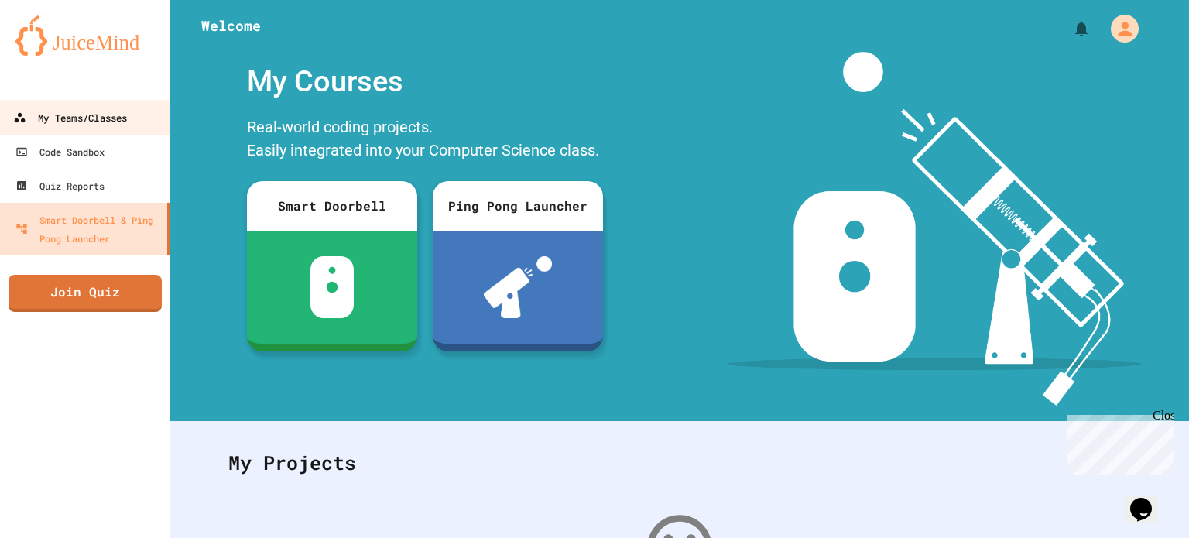
click at [88, 115] on div "My Teams/Classes" at bounding box center [70, 117] width 114 height 19
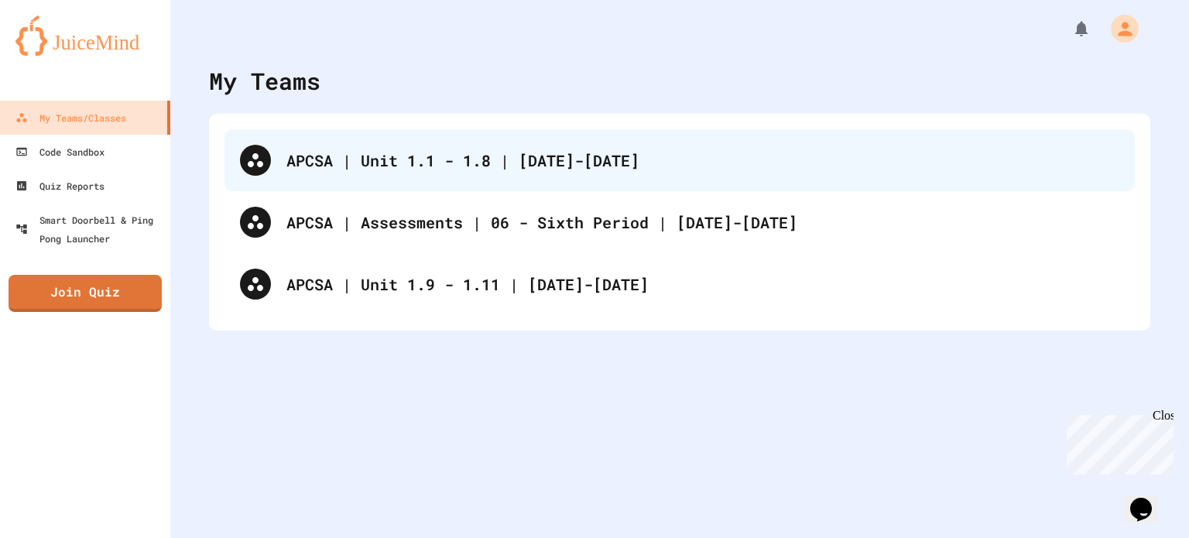
click at [389, 165] on div "APCSA | Unit 1.1 - 1.8 | [DATE]-[DATE]" at bounding box center [703, 160] width 833 height 23
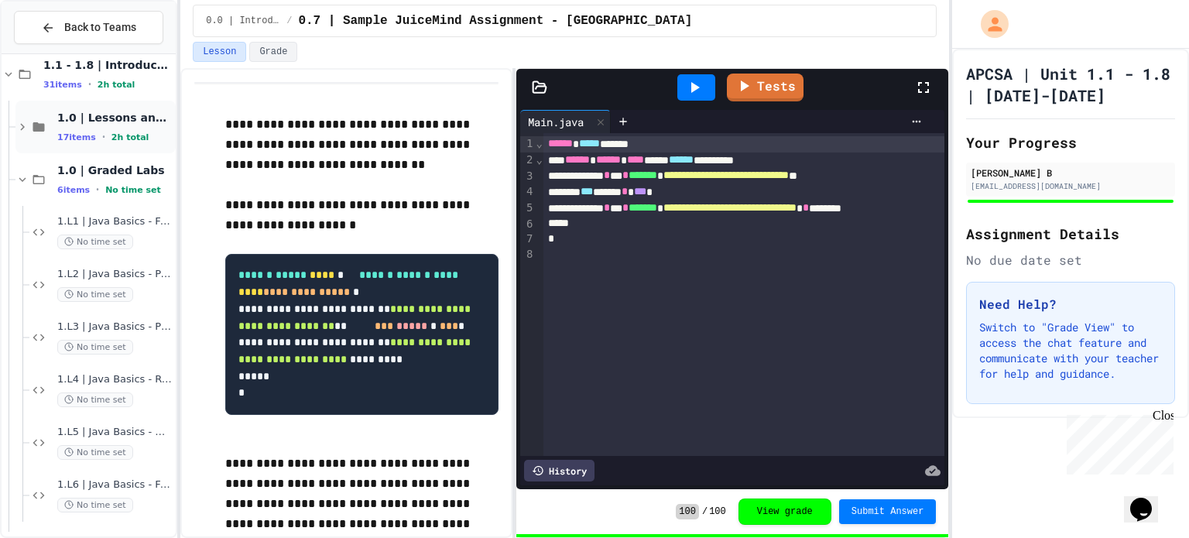
scroll to position [155, 0]
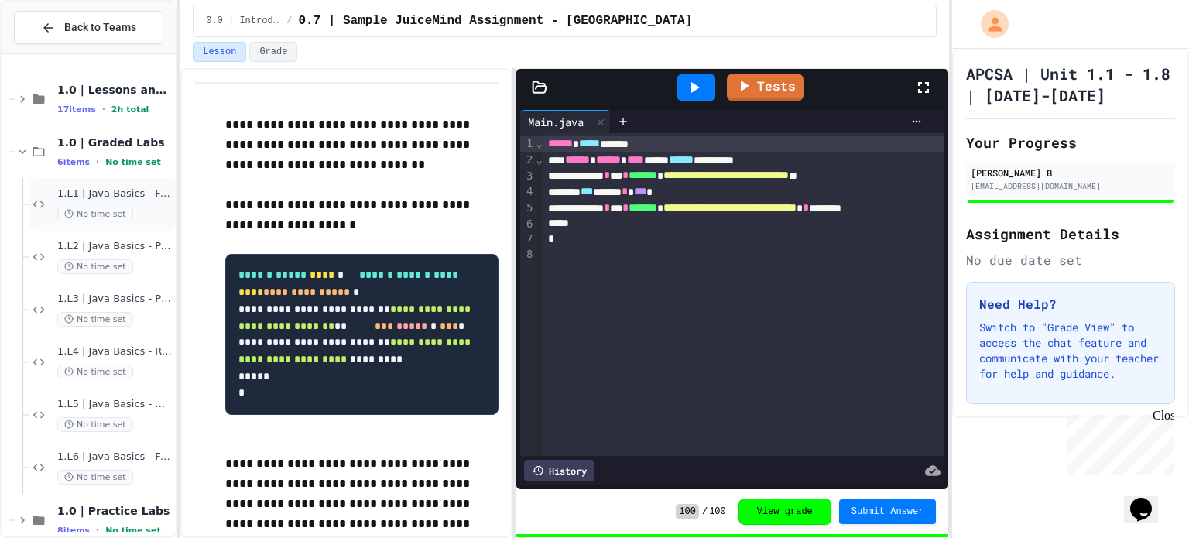
click at [110, 208] on span "No time set" at bounding box center [95, 214] width 76 height 15
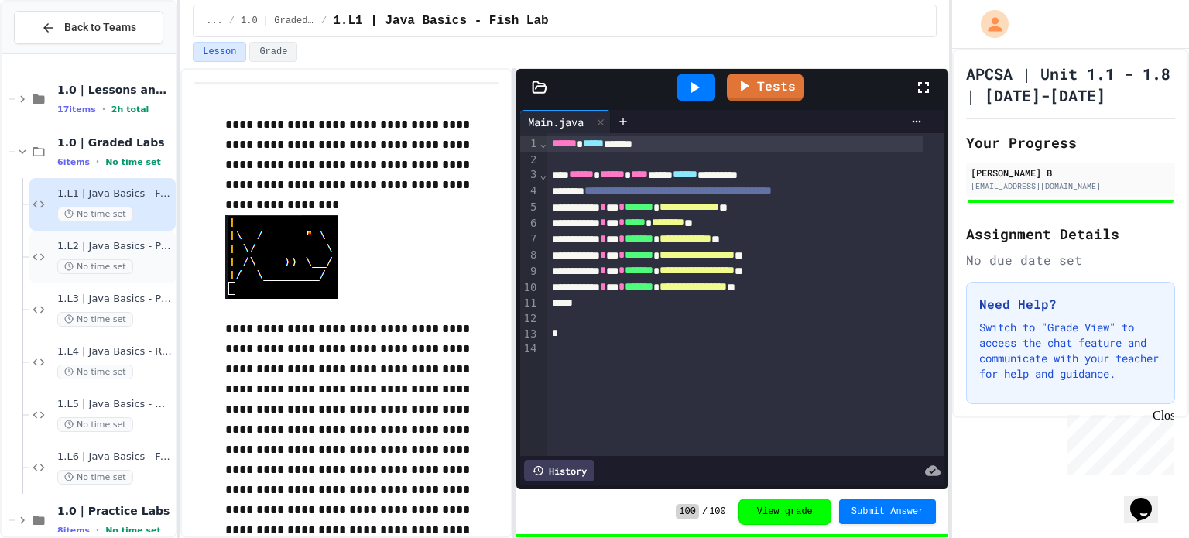
click at [133, 254] on div "1.L2 | Java Basics - Paragraphs Lab No time set" at bounding box center [114, 257] width 115 height 34
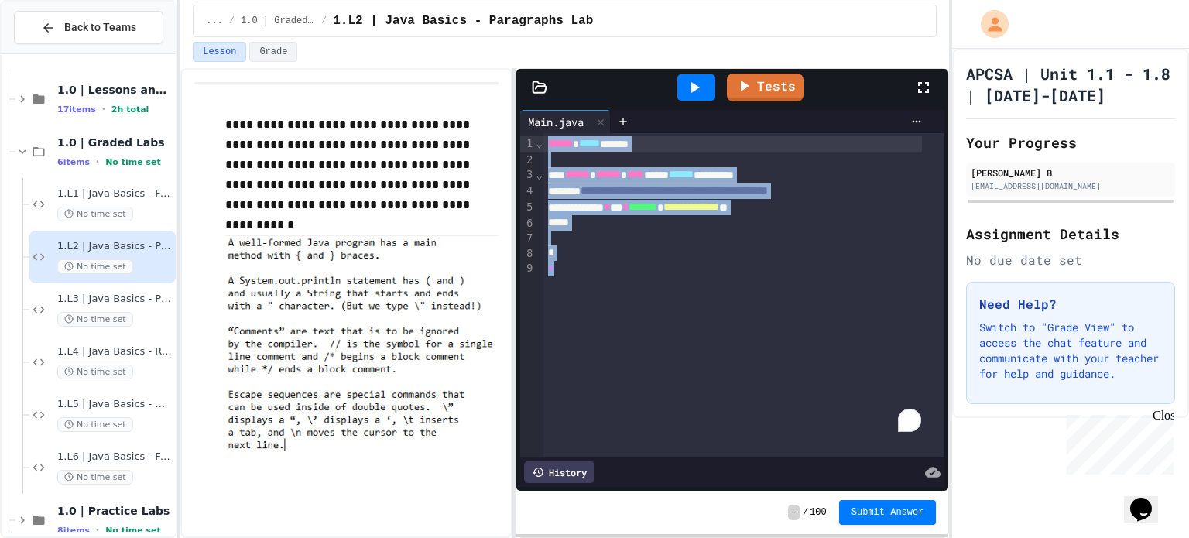
drag, startPoint x: 619, startPoint y: 300, endPoint x: 519, endPoint y: 115, distance: 210.3
click at [519, 115] on div "**********" at bounding box center [732, 298] width 433 height 385
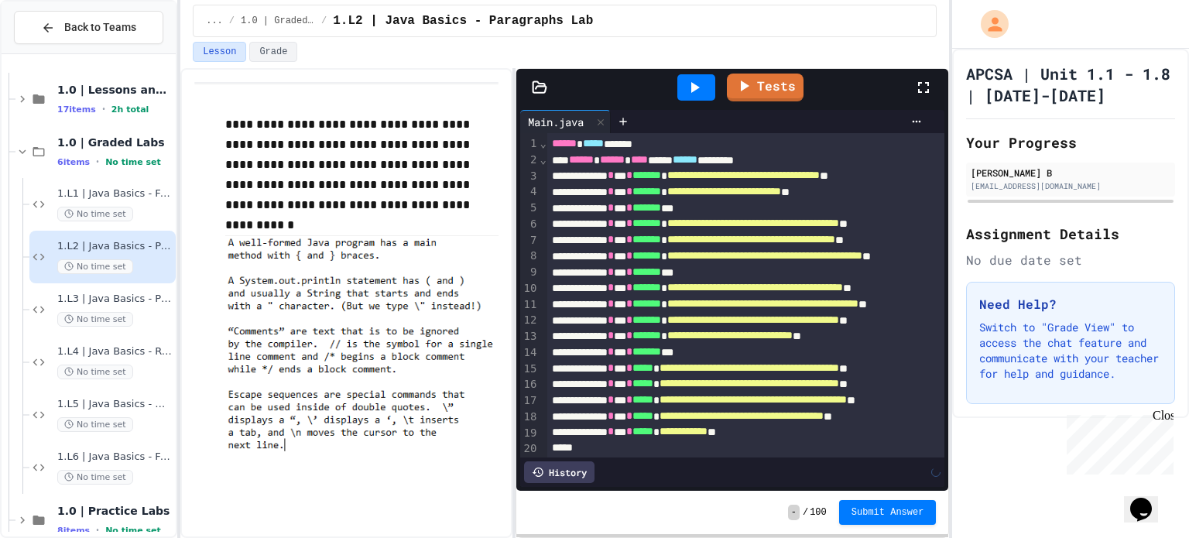
scroll to position [66, 0]
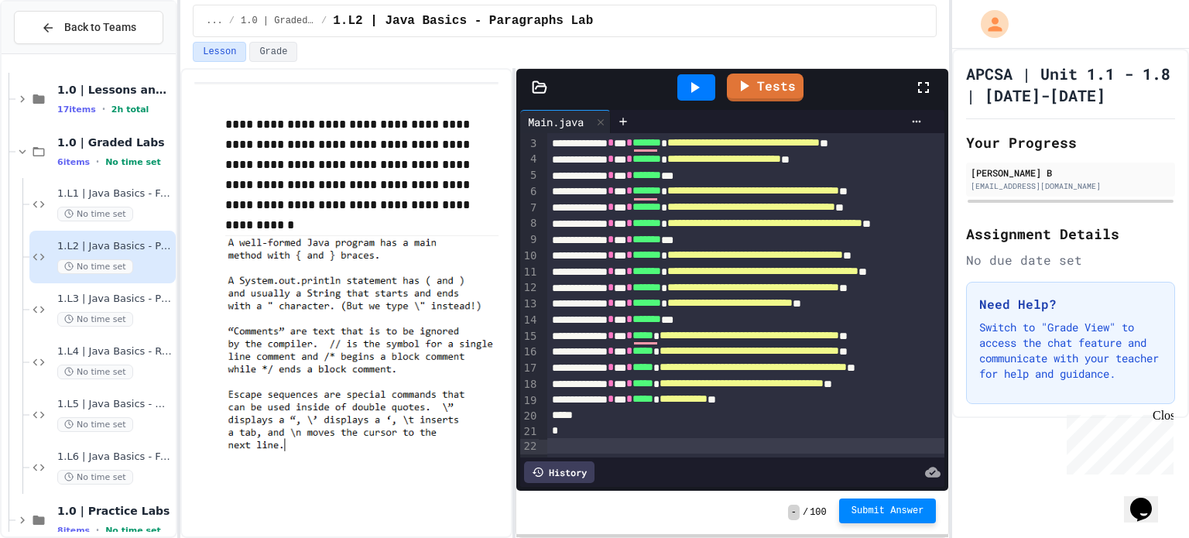
click at [882, 509] on span "Submit Answer" at bounding box center [888, 511] width 73 height 12
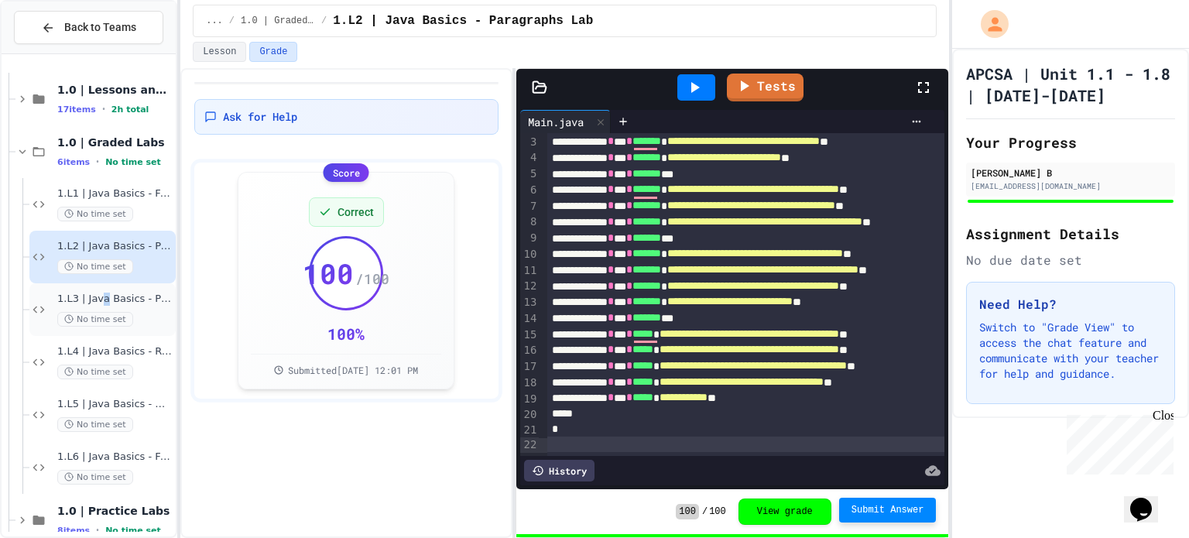
drag, startPoint x: 411, startPoint y: 314, endPoint x: 105, endPoint y: 302, distance: 306.9
click at [105, 302] on span "1.L3 | Java Basics - Printing Code Lab" at bounding box center [114, 299] width 115 height 13
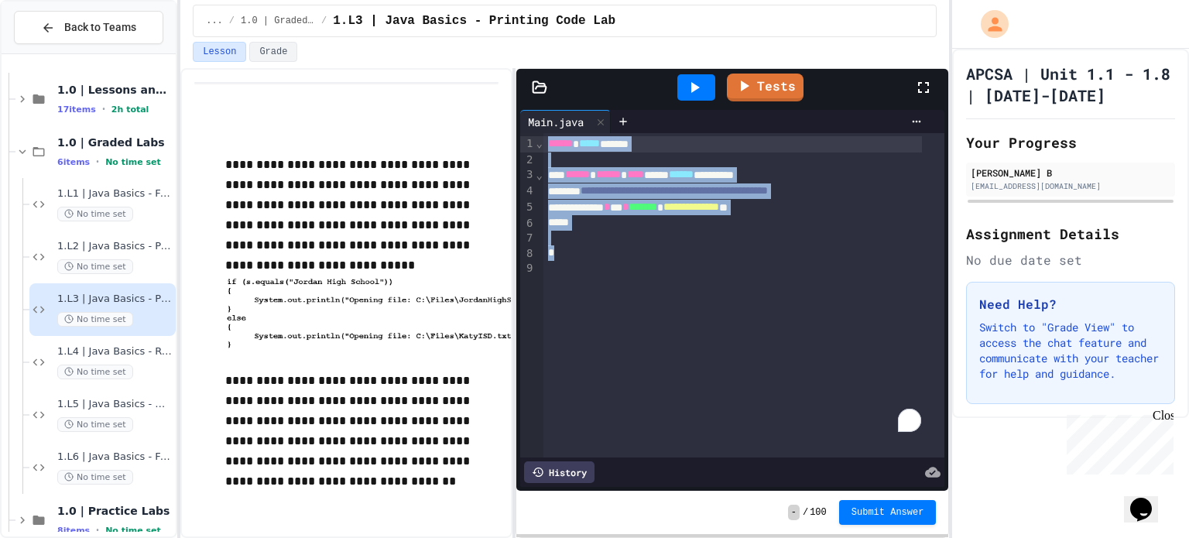
drag, startPoint x: 655, startPoint y: 273, endPoint x: 466, endPoint y: 90, distance: 262.9
click at [466, 90] on div "**********" at bounding box center [564, 303] width 769 height 470
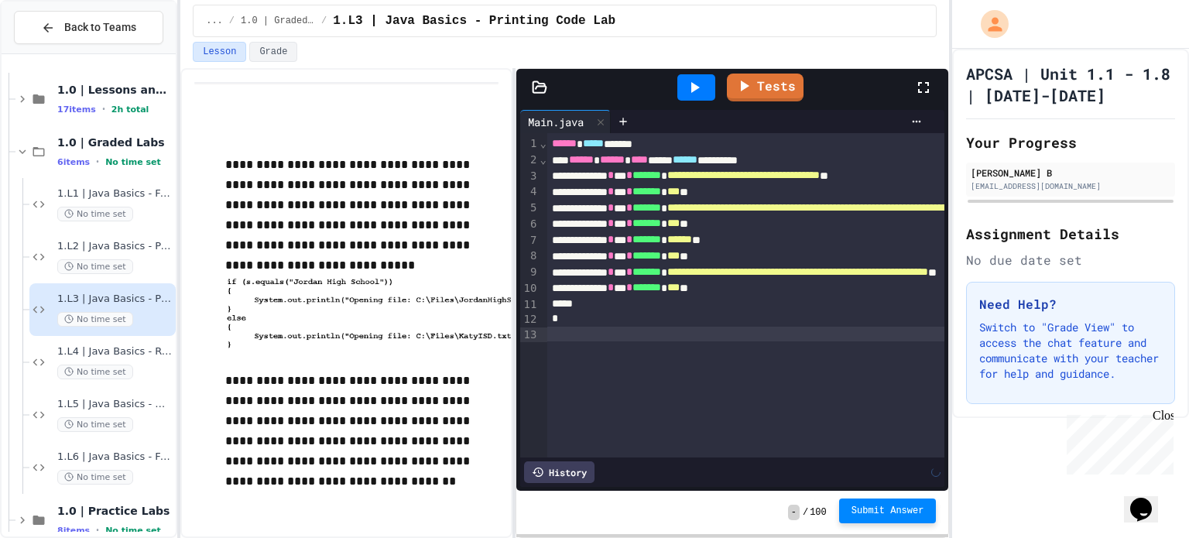
click at [889, 513] on span "Submit Answer" at bounding box center [888, 511] width 73 height 12
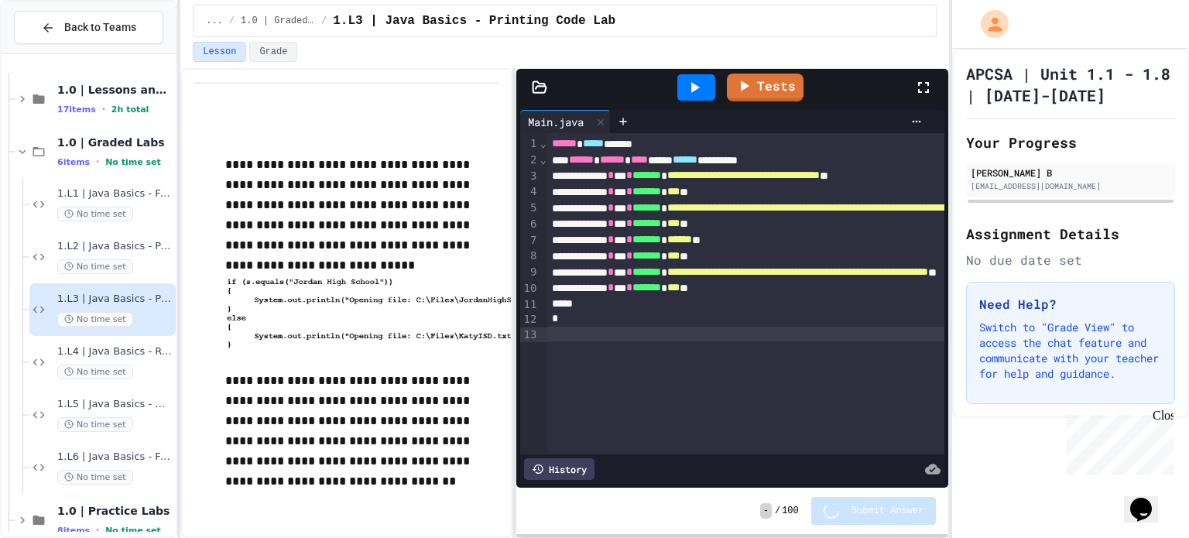
drag, startPoint x: 585, startPoint y: 253, endPoint x: 513, endPoint y: 259, distance: 71.5
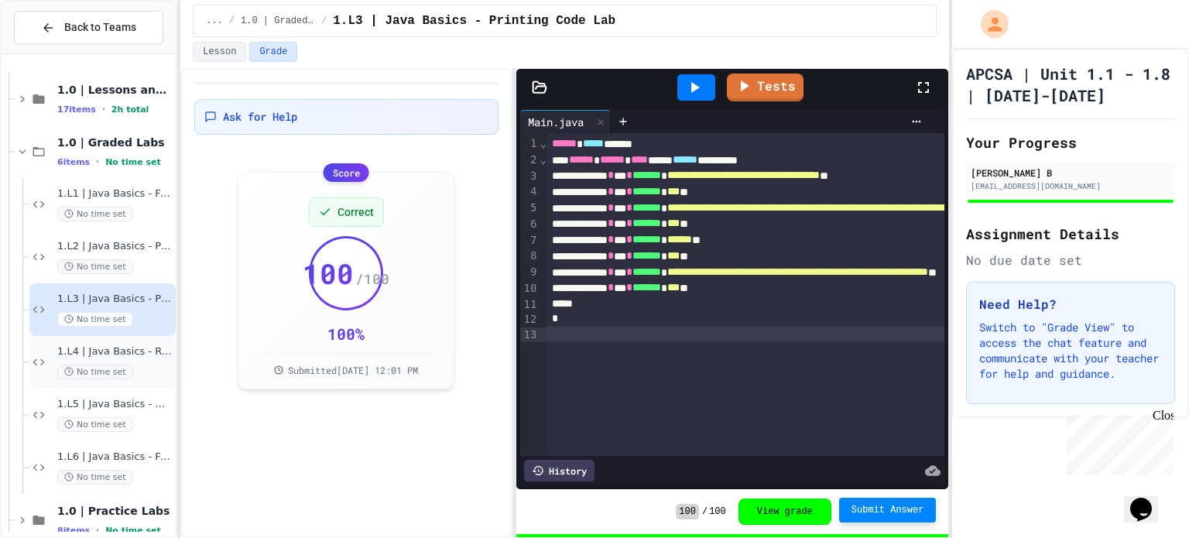
click at [135, 362] on div "1.L4 | Java Basics - Rectangle Lab No time set" at bounding box center [114, 362] width 115 height 34
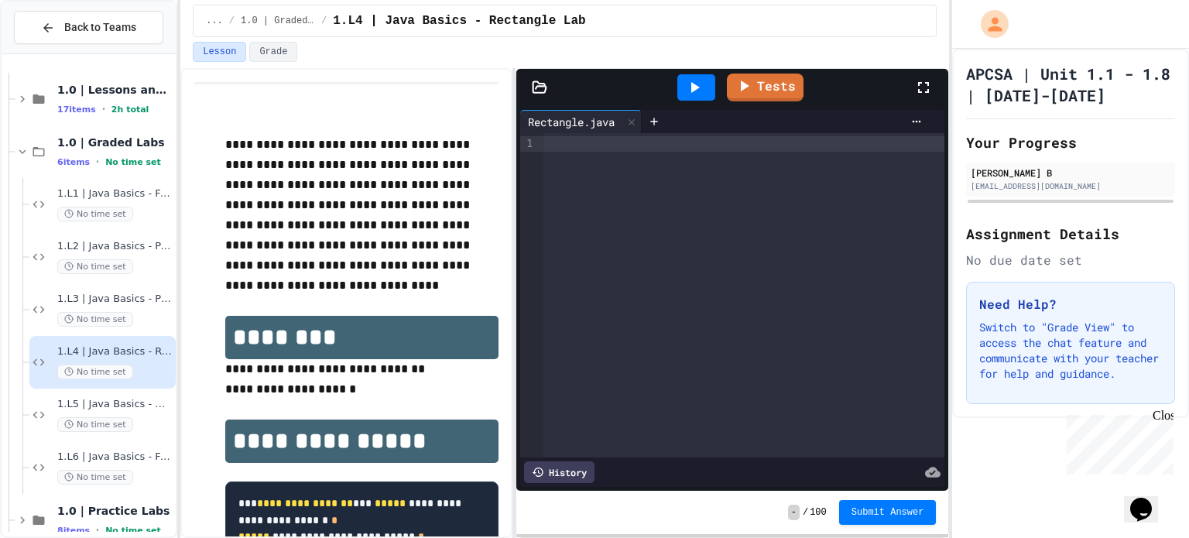
click at [605, 158] on div at bounding box center [744, 295] width 401 height 324
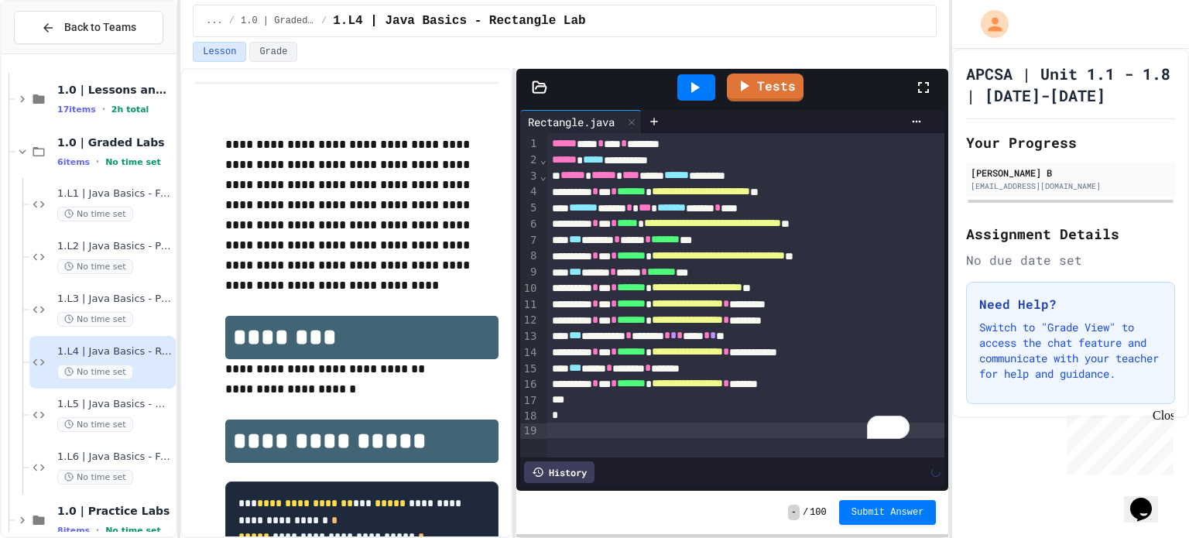
scroll to position [6, 0]
click at [886, 517] on button "Submit Answer" at bounding box center [888, 512] width 98 height 25
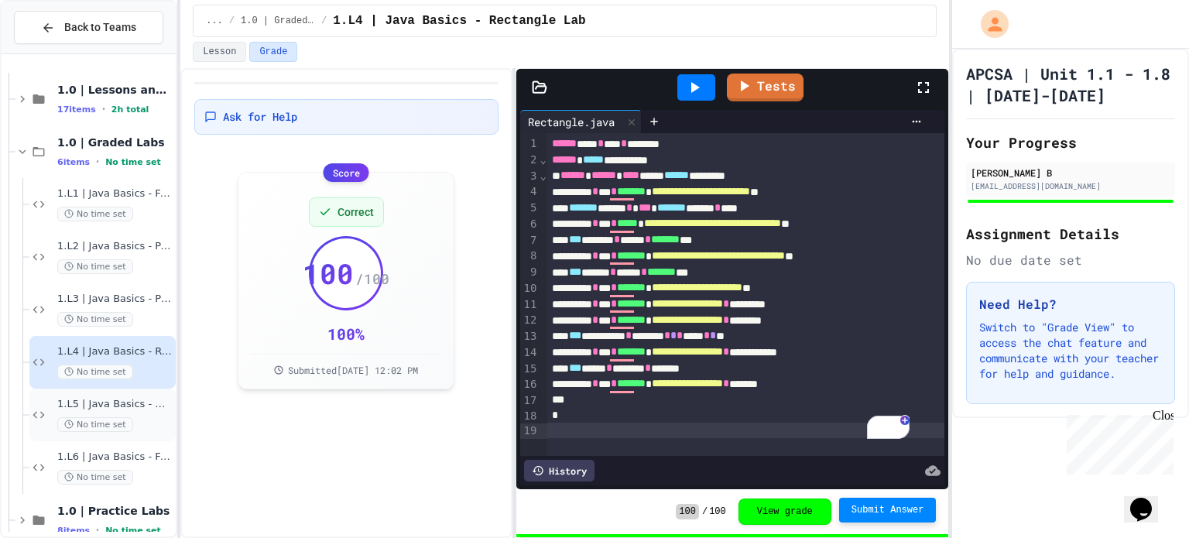
click at [109, 420] on span "No time set" at bounding box center [95, 424] width 76 height 15
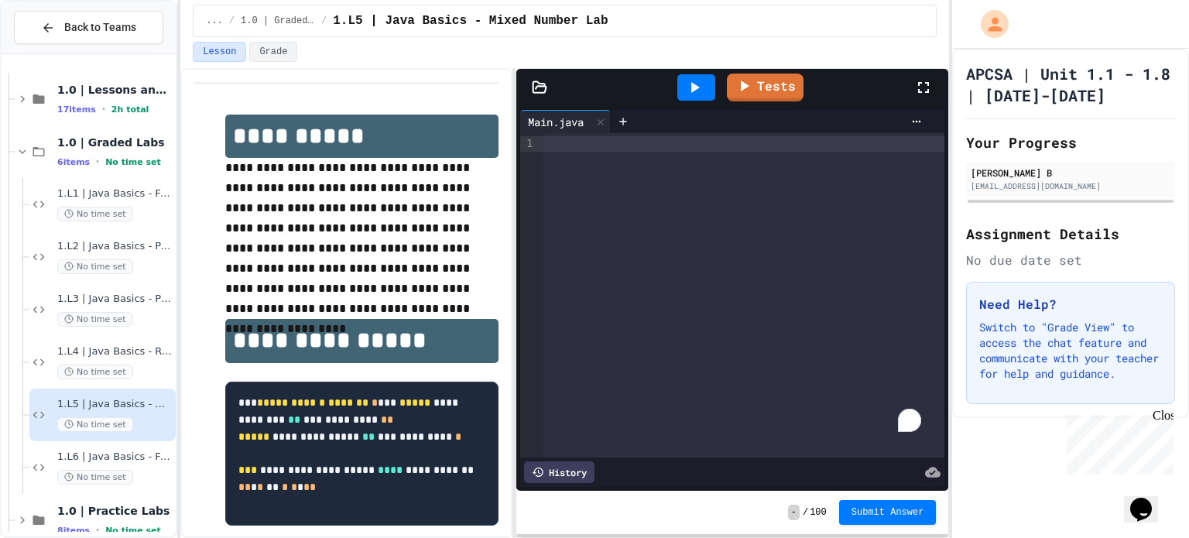
click at [666, 244] on div "To enrich screen reader interactions, please activate Accessibility in Grammarl…" at bounding box center [744, 295] width 401 height 324
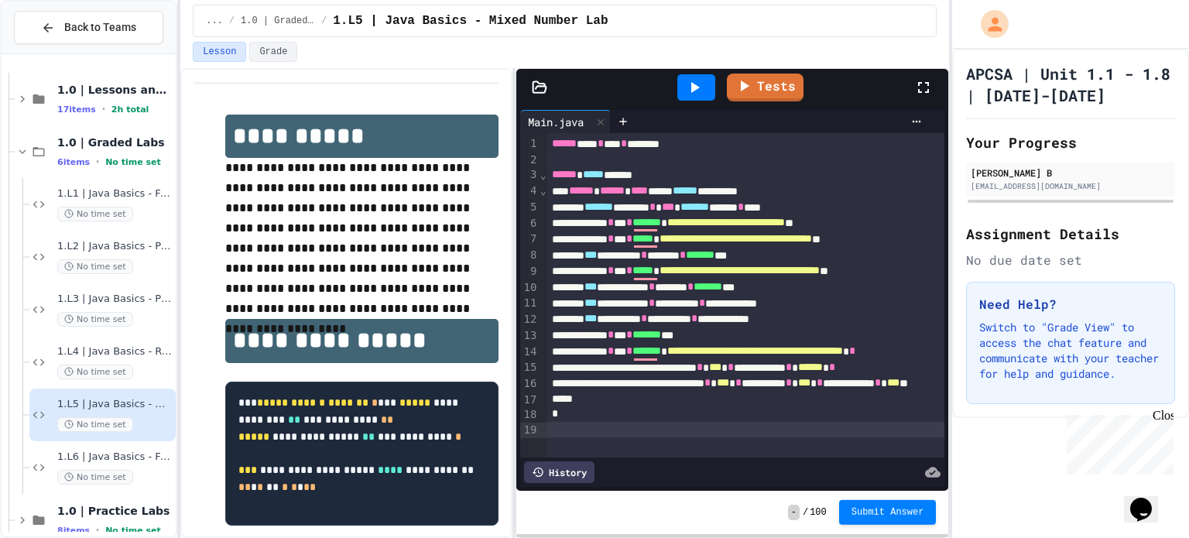
click at [880, 524] on div "Submit Answer" at bounding box center [888, 512] width 98 height 25
click at [877, 521] on button "Submit Answer" at bounding box center [888, 512] width 98 height 25
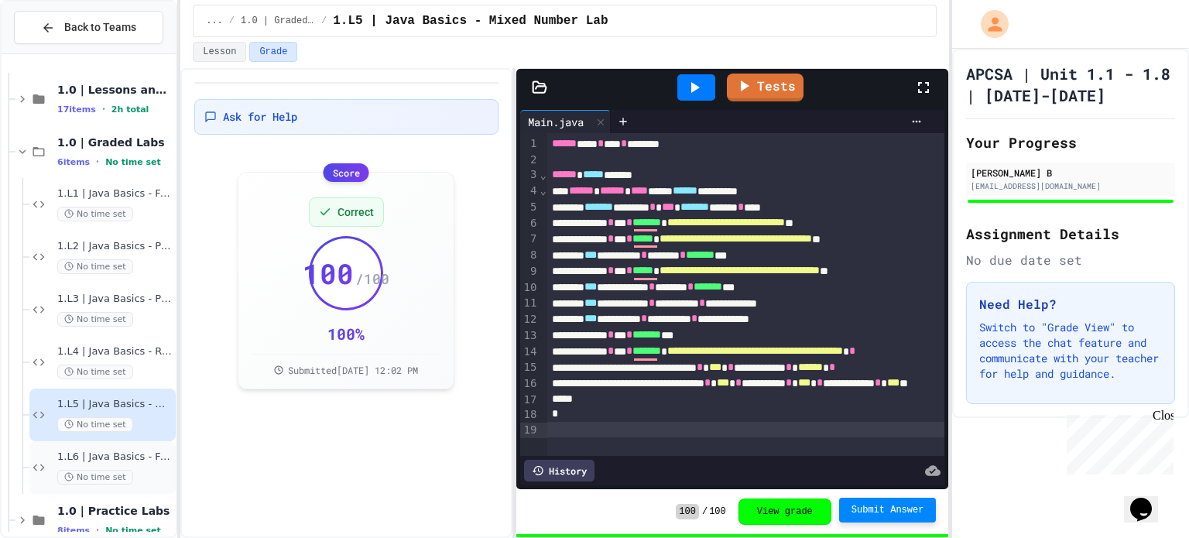
click at [101, 472] on span "No time set" at bounding box center [95, 477] width 76 height 15
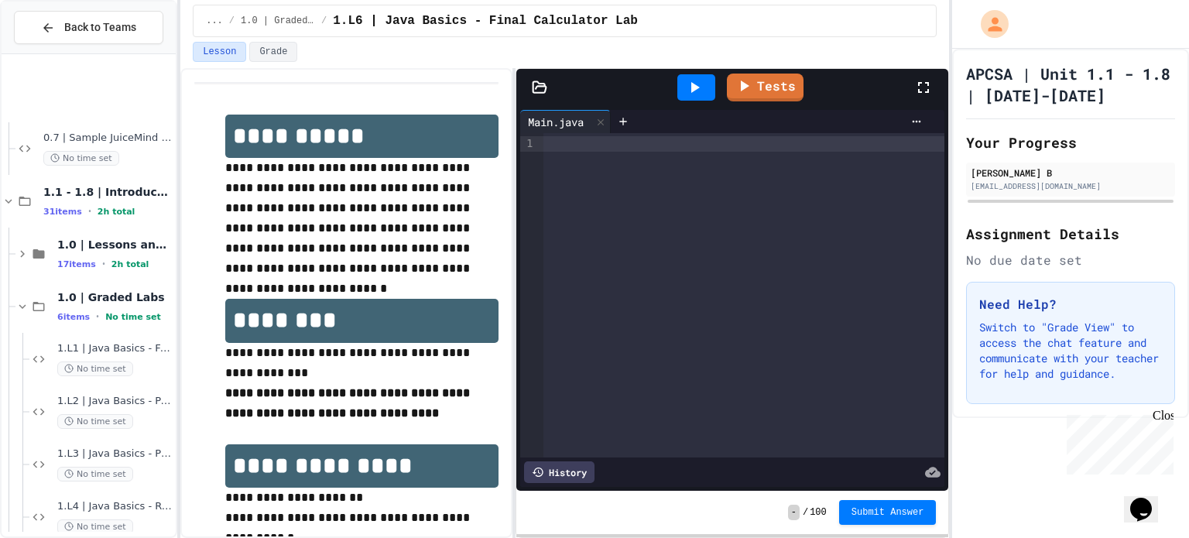
scroll to position [155, 0]
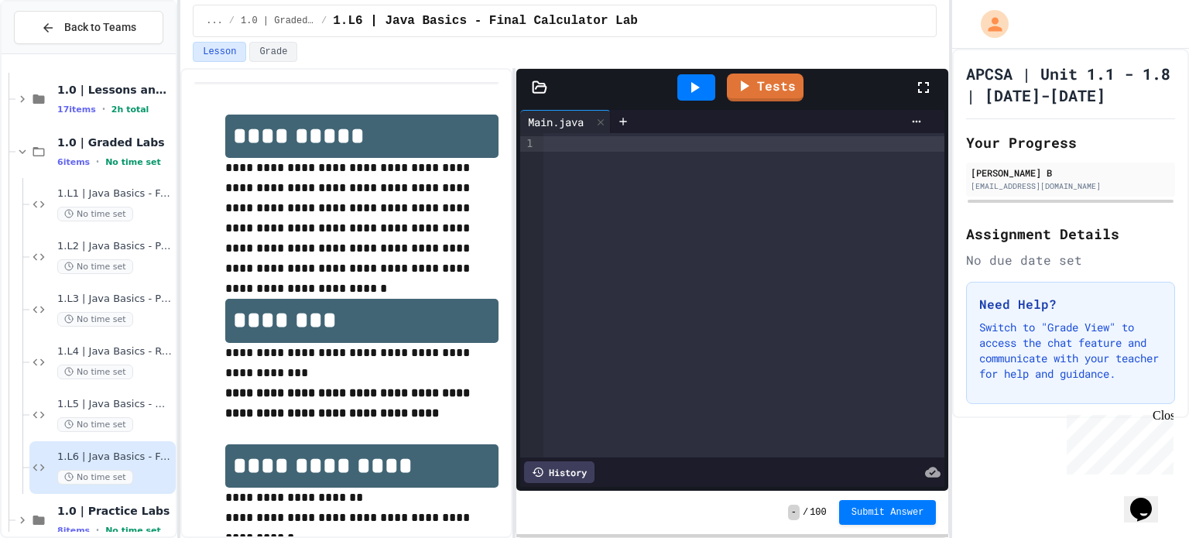
click at [603, 204] on div at bounding box center [744, 295] width 401 height 324
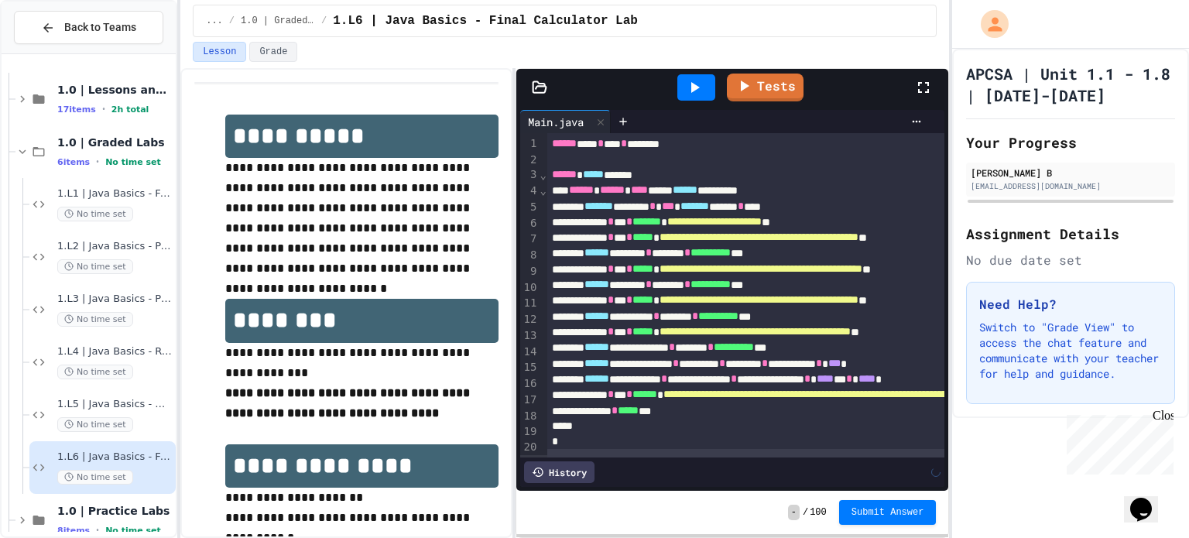
scroll to position [49, 0]
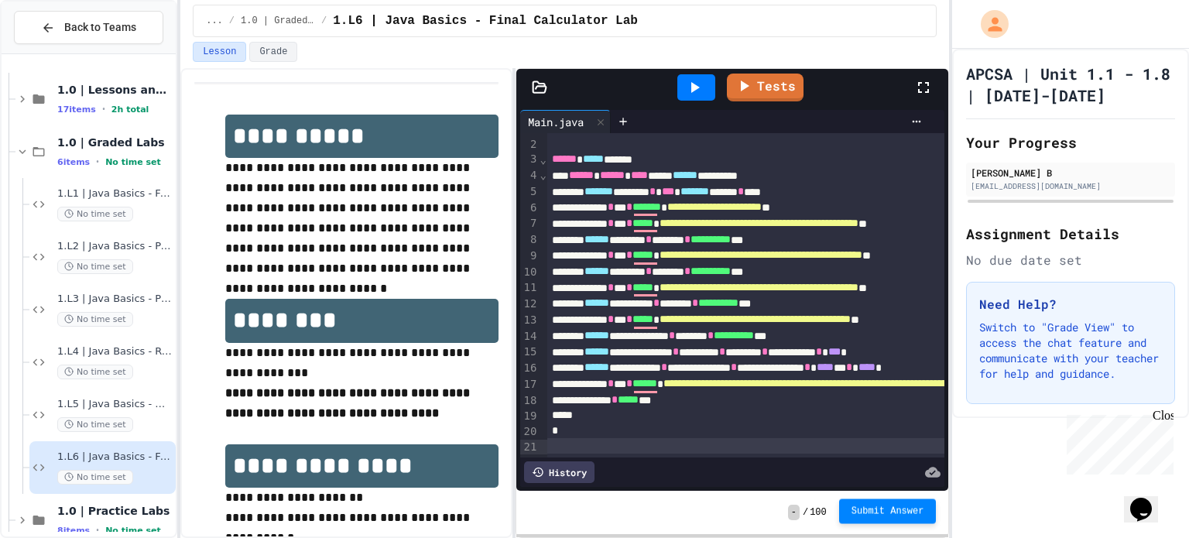
click at [887, 508] on span "Submit Answer" at bounding box center [888, 511] width 73 height 12
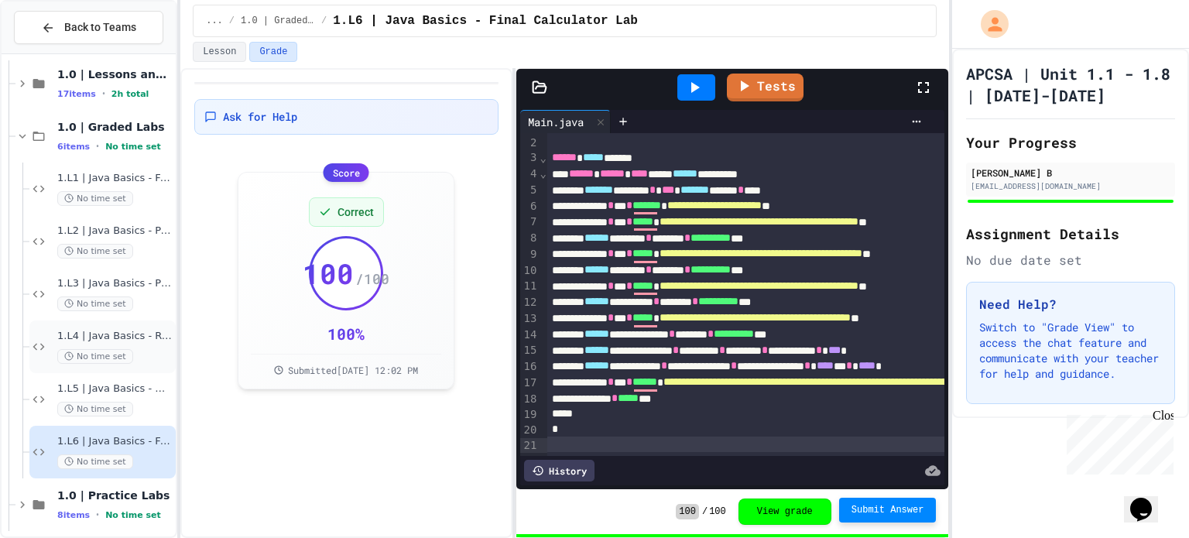
scroll to position [179, 0]
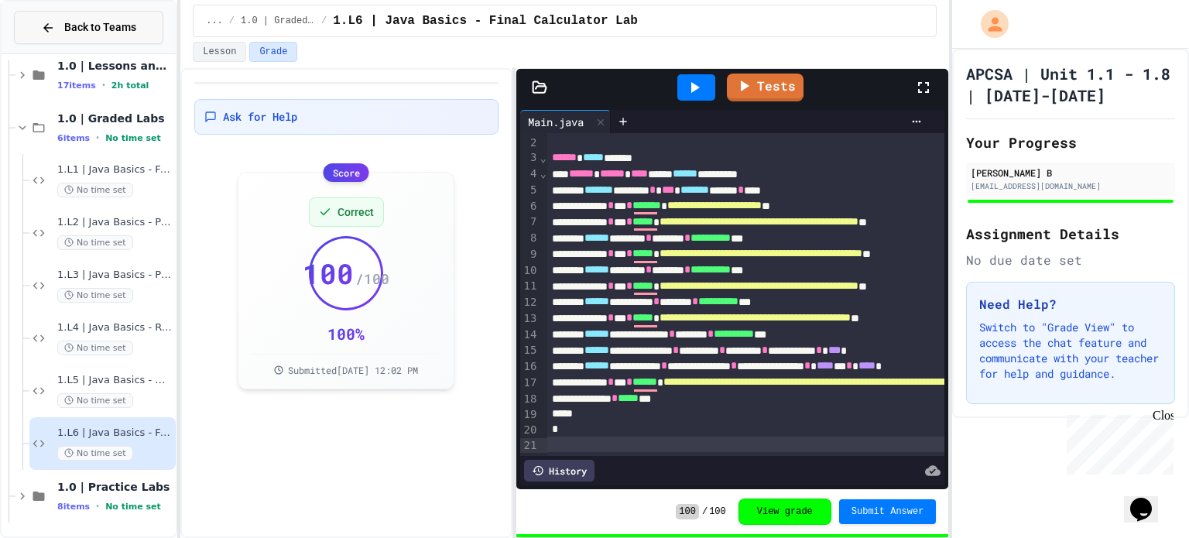
click at [93, 27] on span "Back to Teams" at bounding box center [100, 27] width 72 height 16
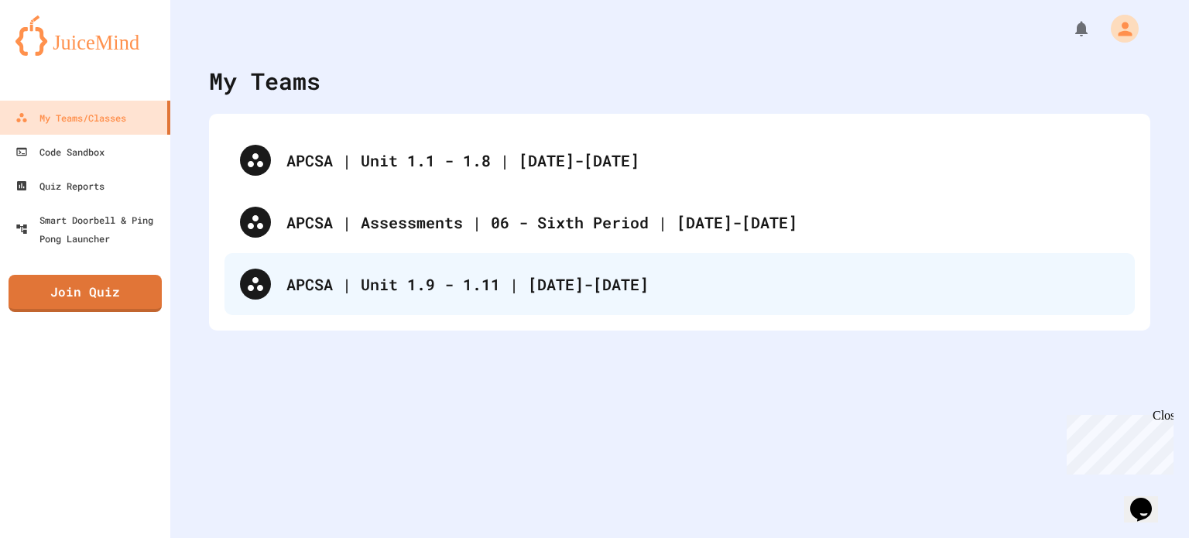
click at [407, 290] on div "APCSA | Unit 1.9 - 1.11 | [DATE]-[DATE]" at bounding box center [703, 284] width 833 height 23
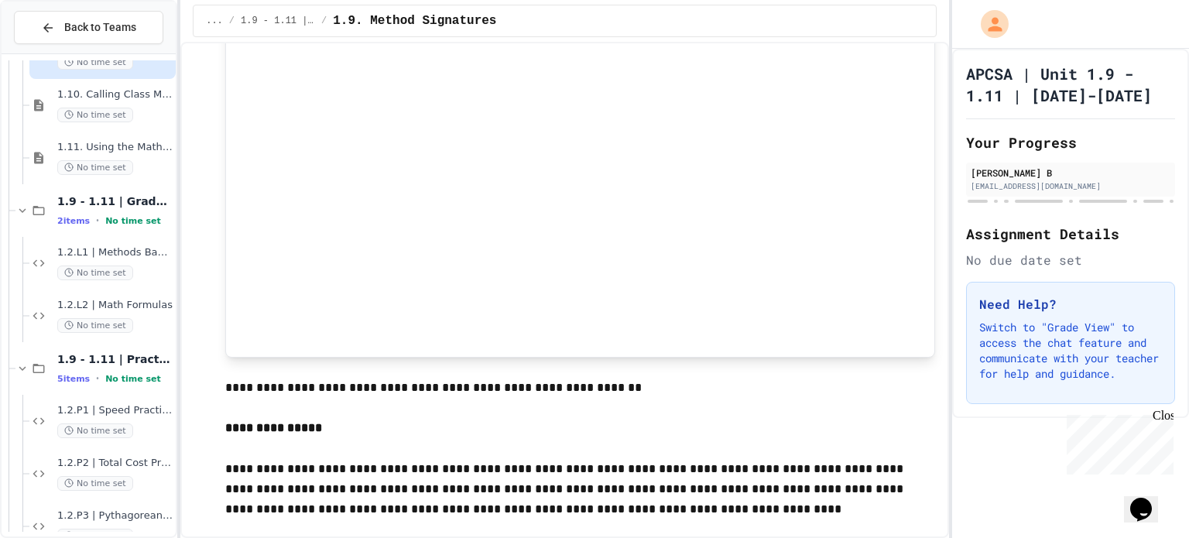
scroll to position [129, 0]
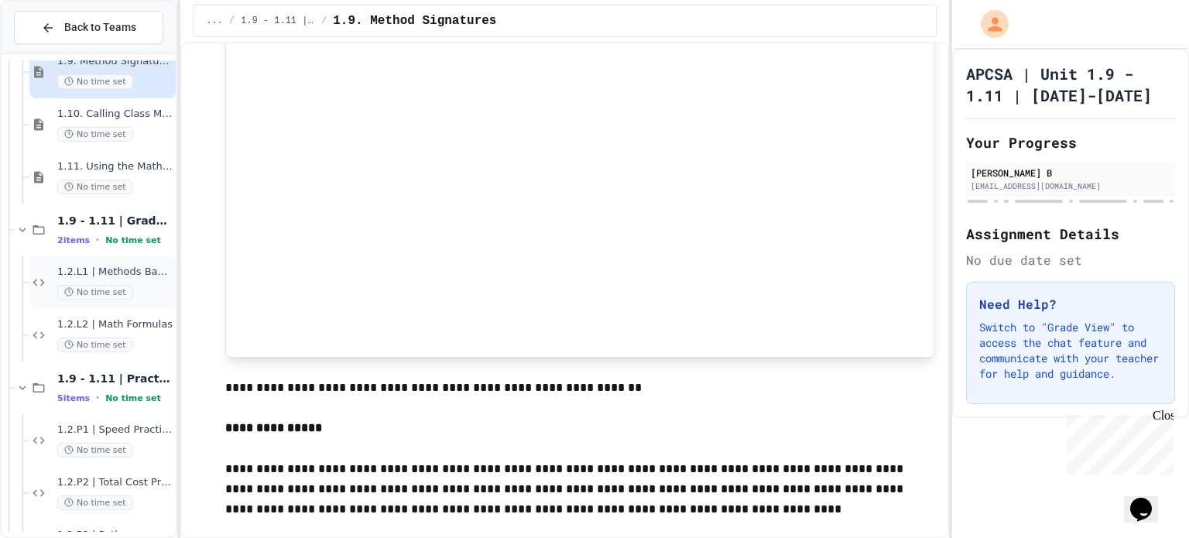
click at [110, 268] on span "1.2.L1 | Methods Basics Lab" at bounding box center [114, 272] width 115 height 13
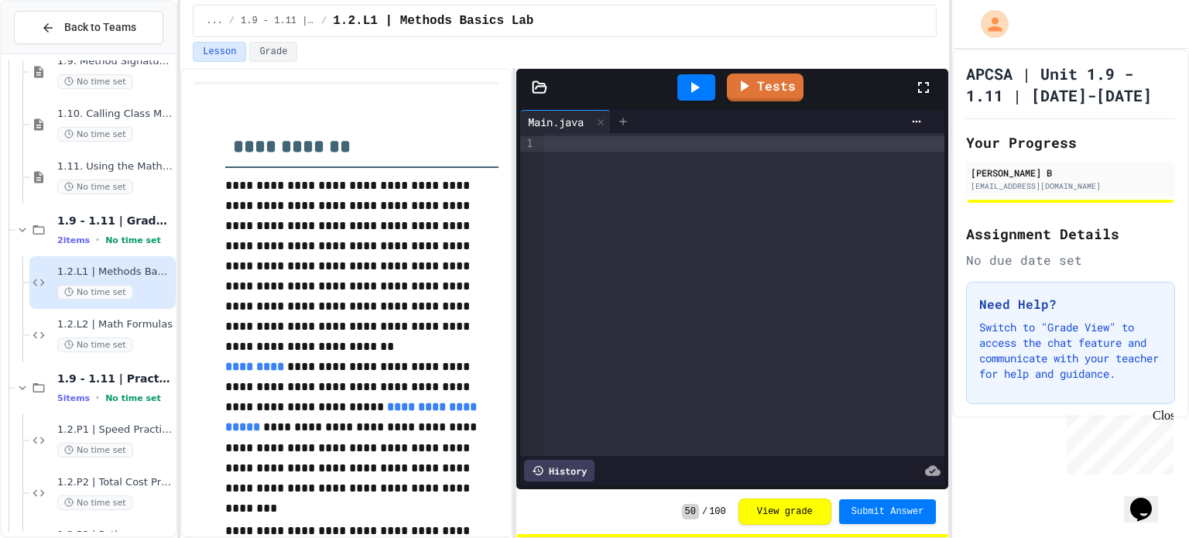
click at [622, 122] on icon at bounding box center [623, 121] width 12 height 12
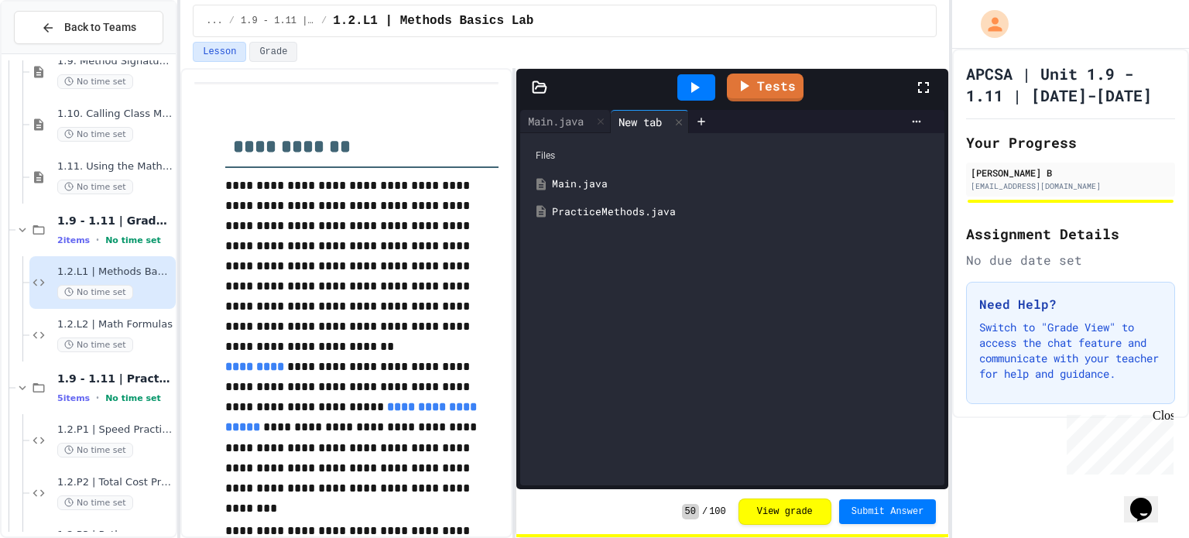
click at [593, 214] on div "PracticeMethods.java" at bounding box center [744, 211] width 384 height 15
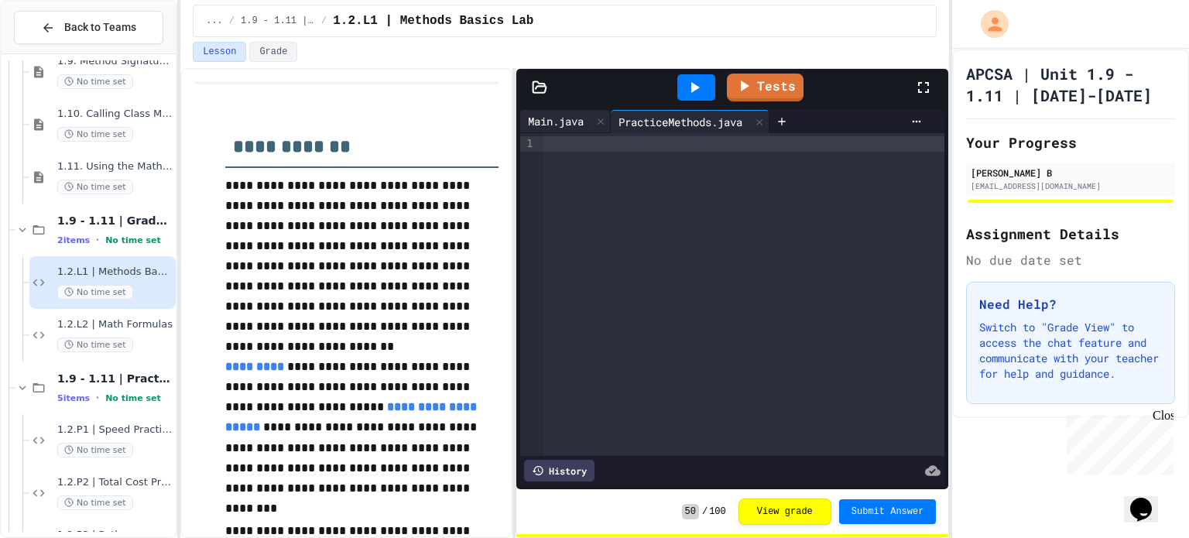
click at [550, 119] on div "Main.java" at bounding box center [555, 121] width 71 height 16
click at [564, 157] on div "To enrich screen reader interactions, please activate Accessibility in Grammarl…" at bounding box center [744, 294] width 401 height 323
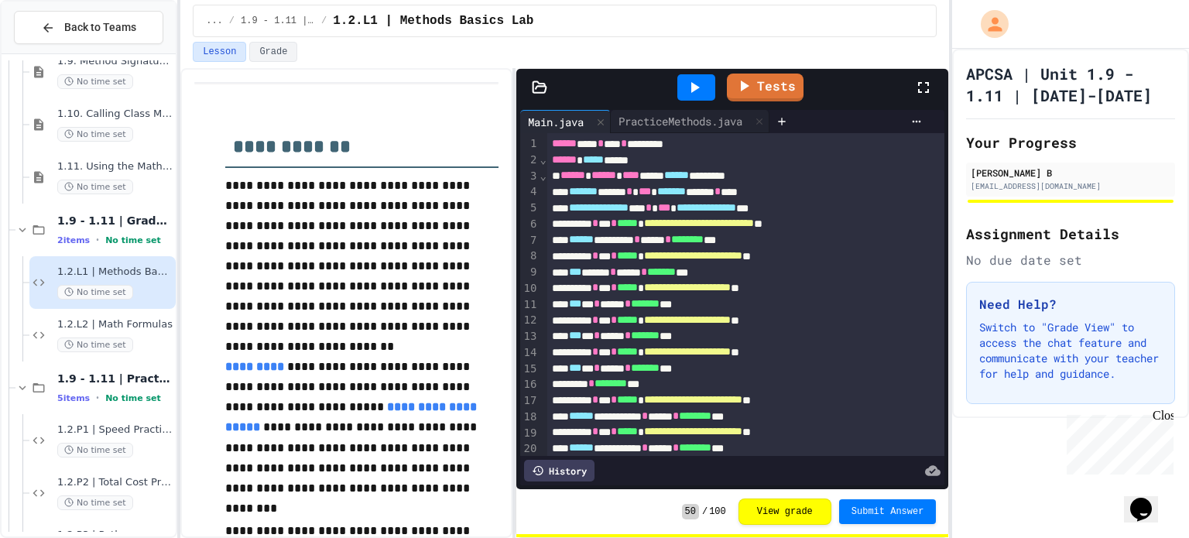
scroll to position [355, 0]
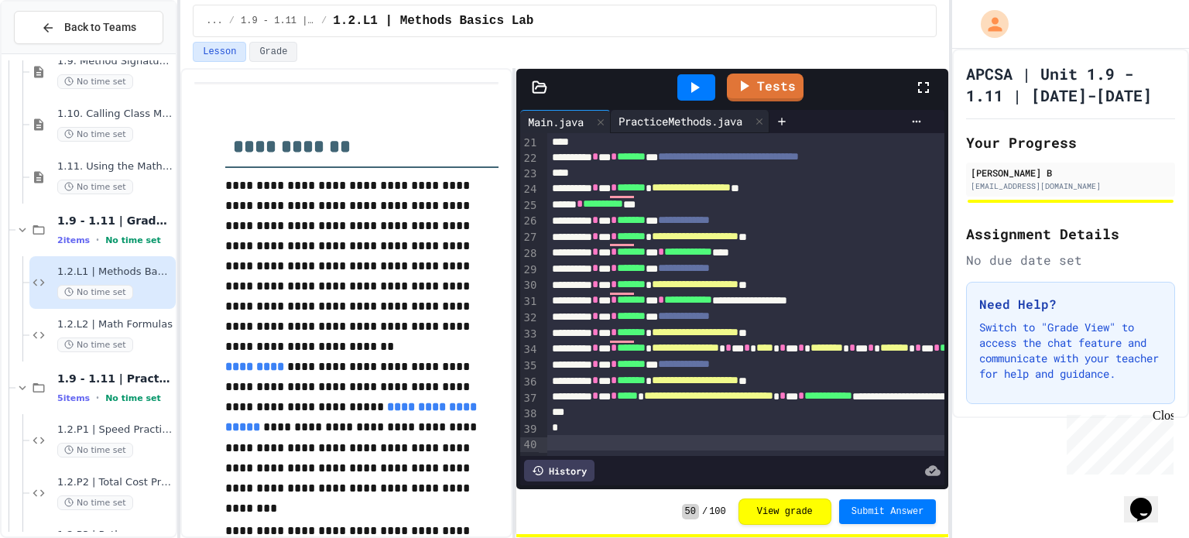
click at [663, 131] on div "PracticeMethods.java" at bounding box center [690, 121] width 159 height 23
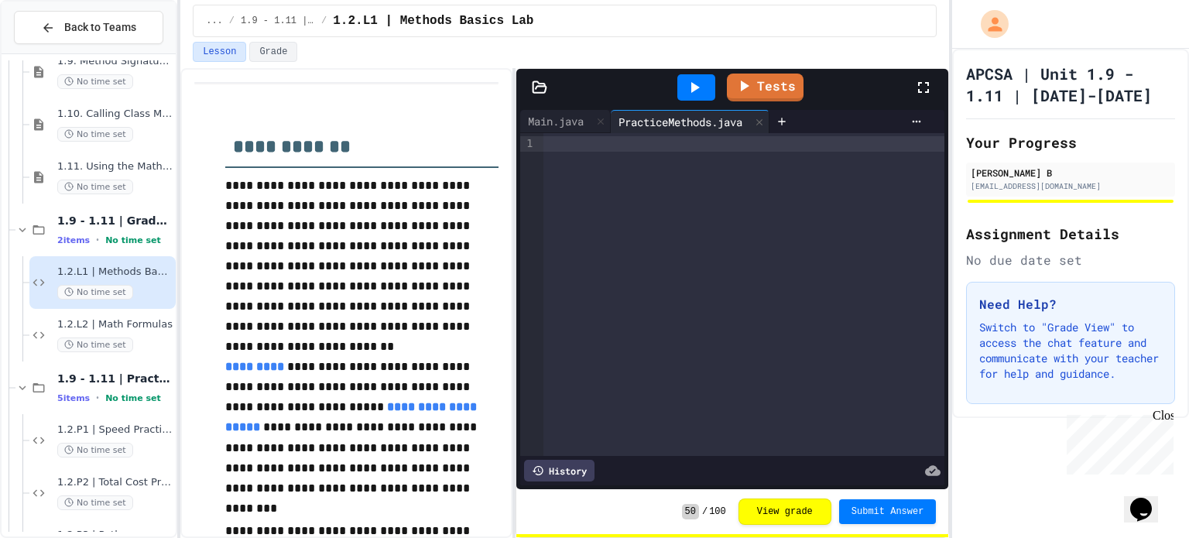
click at [672, 185] on div at bounding box center [744, 294] width 401 height 323
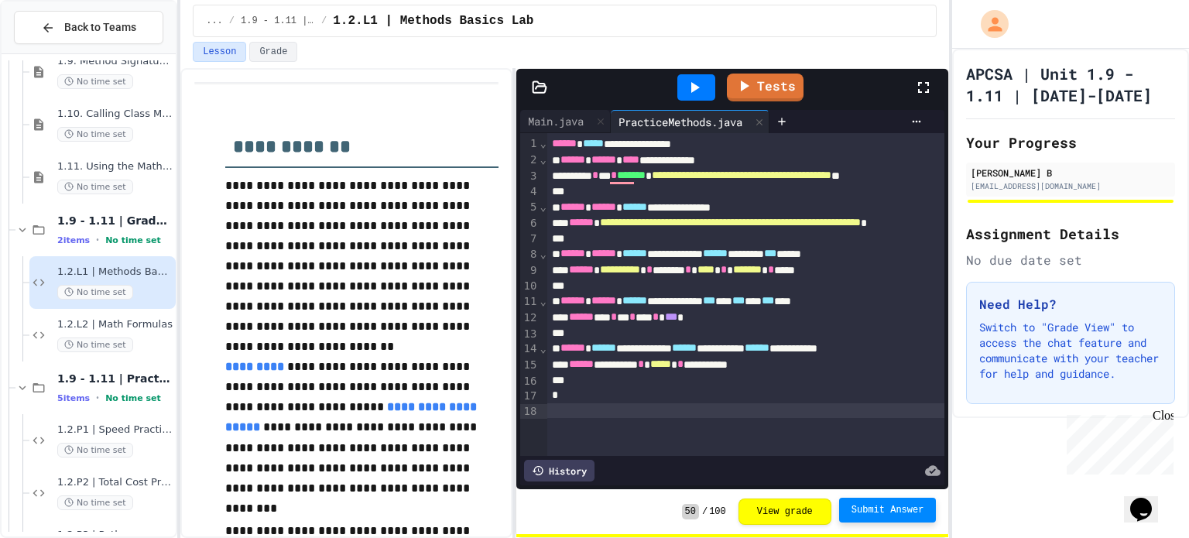
click at [898, 511] on span "Submit Answer" at bounding box center [888, 510] width 73 height 12
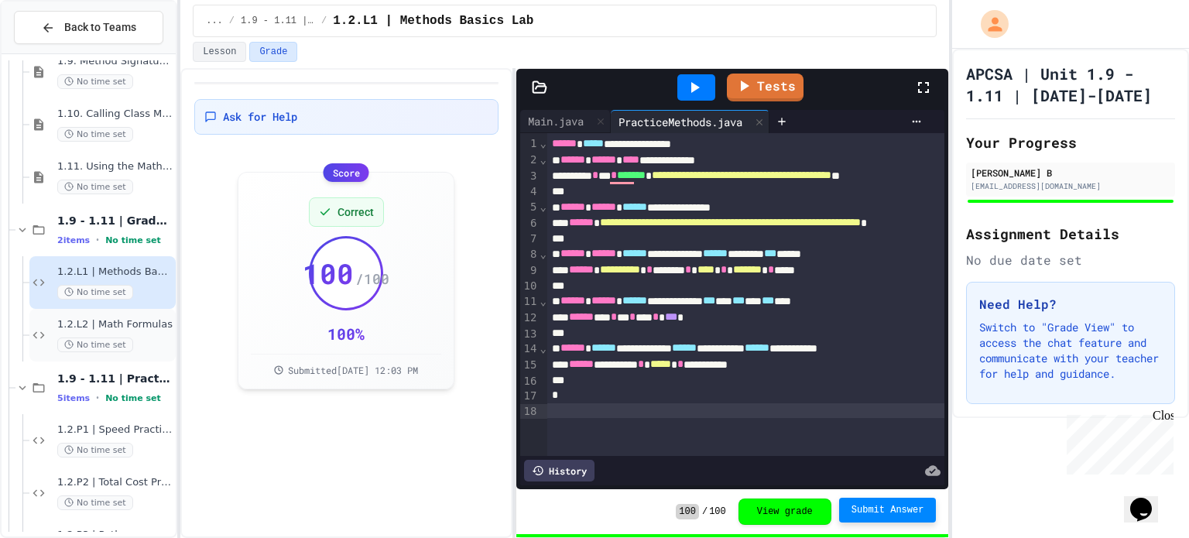
click at [129, 340] on span "No time set" at bounding box center [95, 345] width 76 height 15
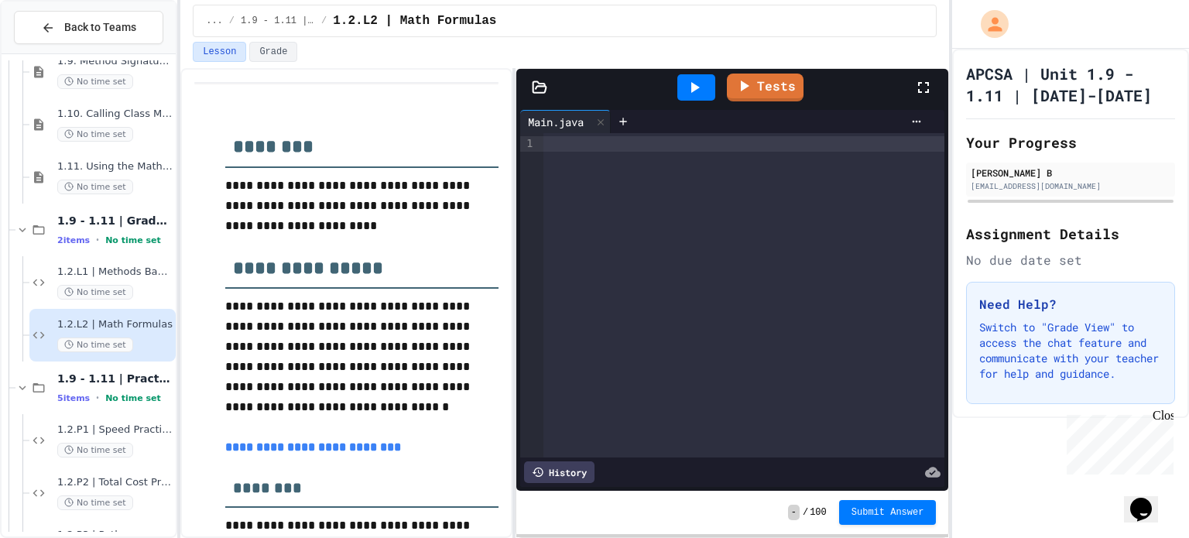
click at [584, 201] on div at bounding box center [744, 295] width 401 height 324
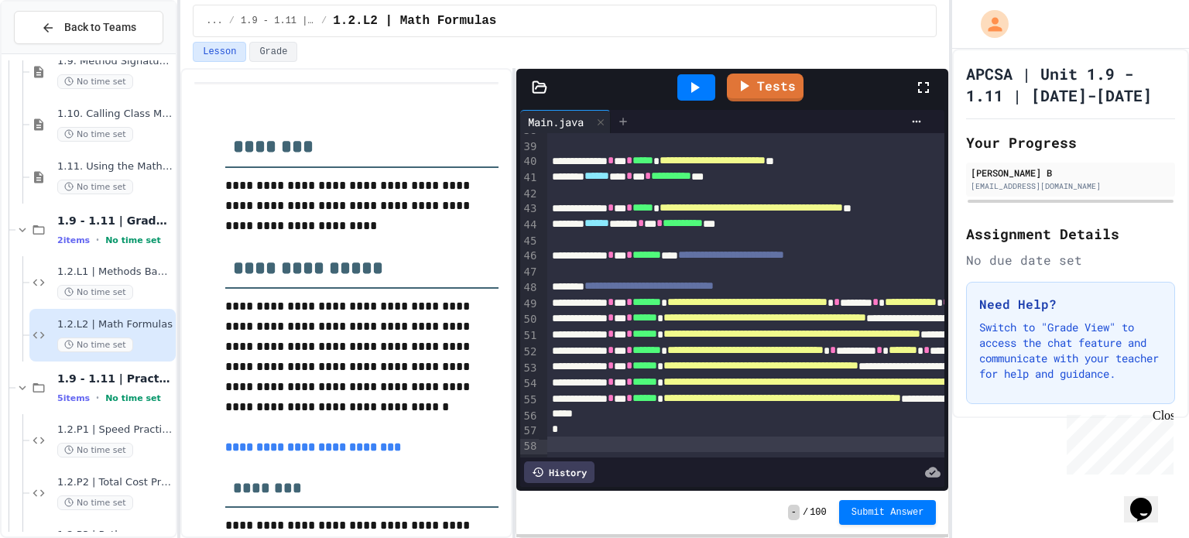
click at [621, 110] on div at bounding box center [623, 121] width 25 height 23
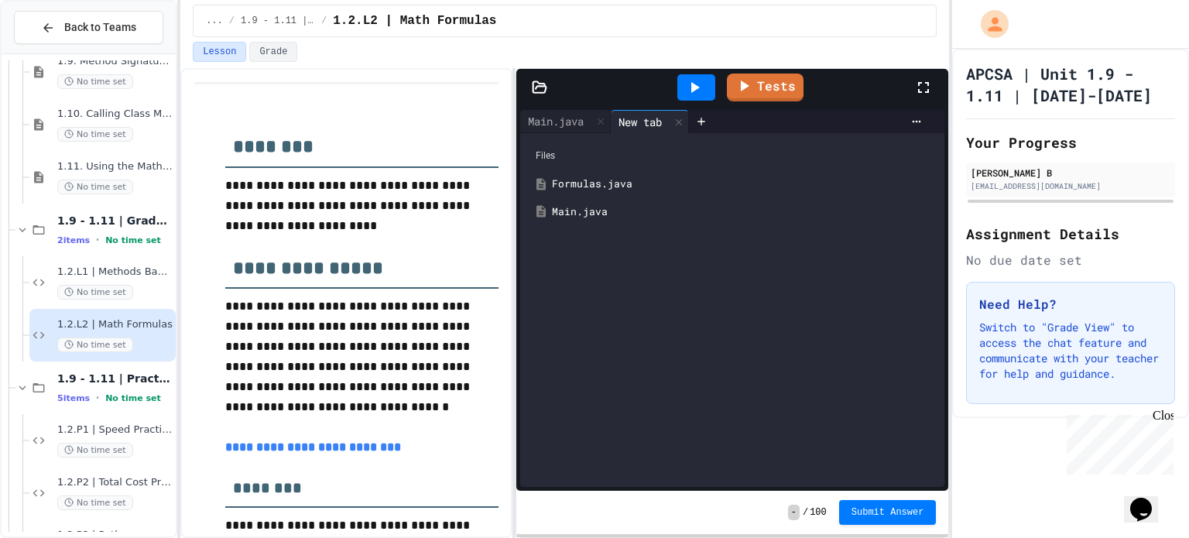
click at [596, 188] on div "Formulas.java" at bounding box center [744, 184] width 384 height 15
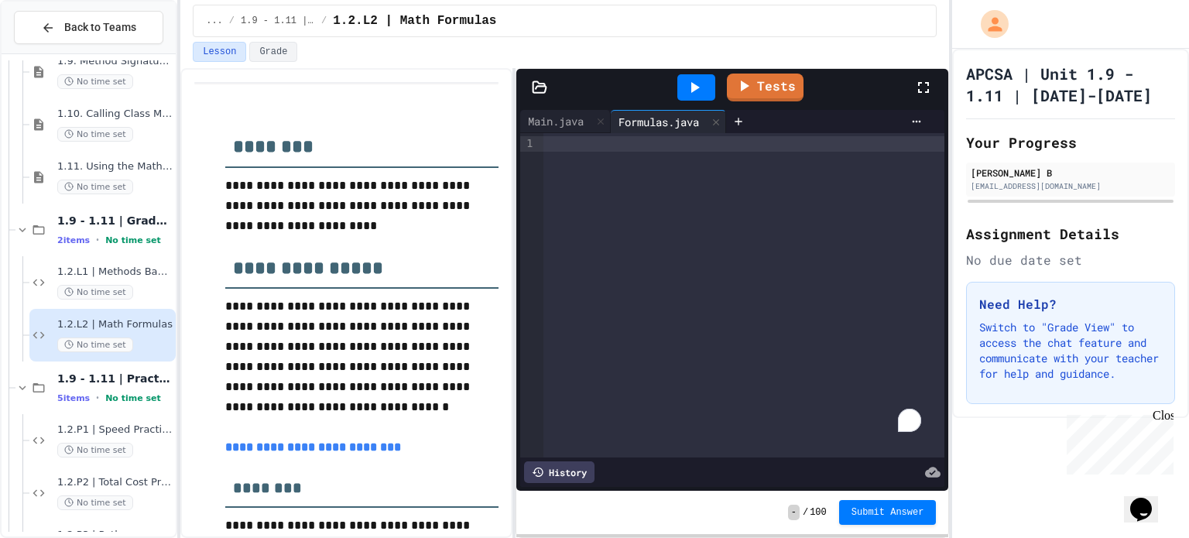
click at [667, 207] on div "To enrich screen reader interactions, please activate Accessibility in Grammarl…" at bounding box center [744, 295] width 401 height 324
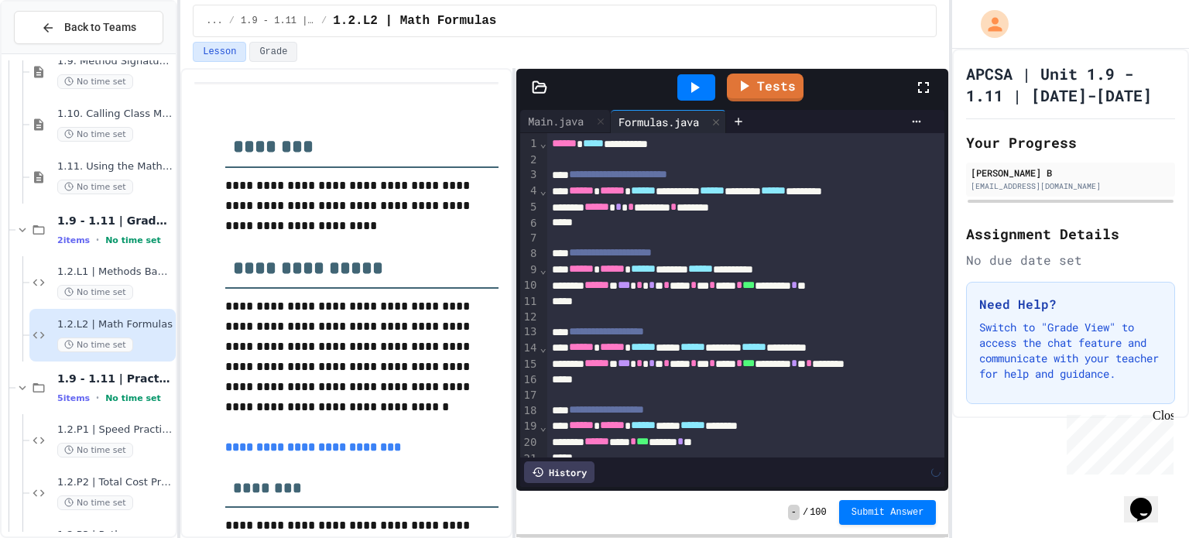
scroll to position [311, 0]
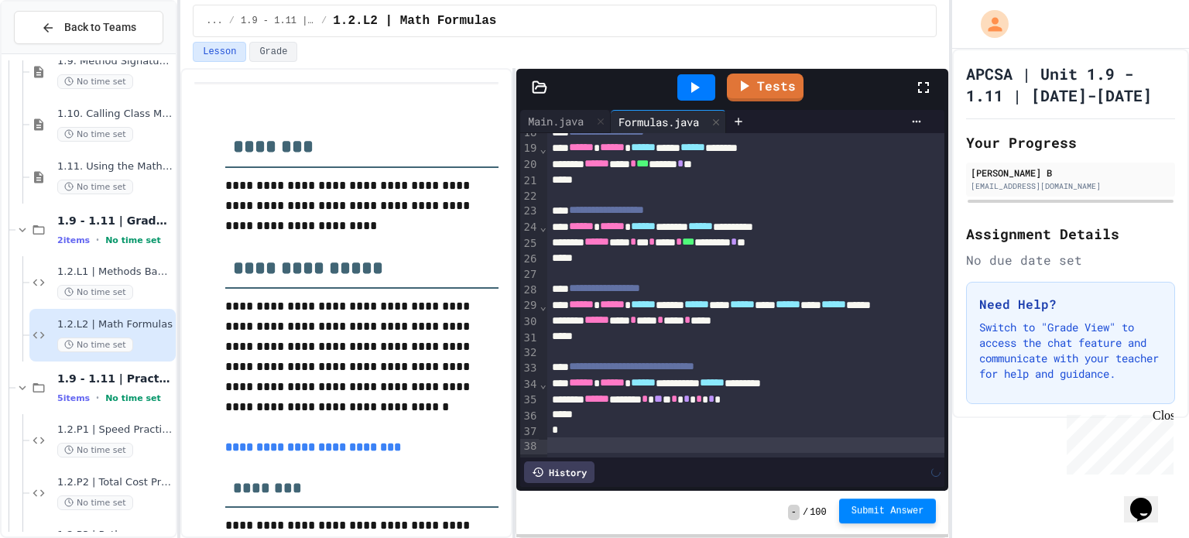
click at [899, 511] on span "Submit Answer" at bounding box center [888, 511] width 73 height 12
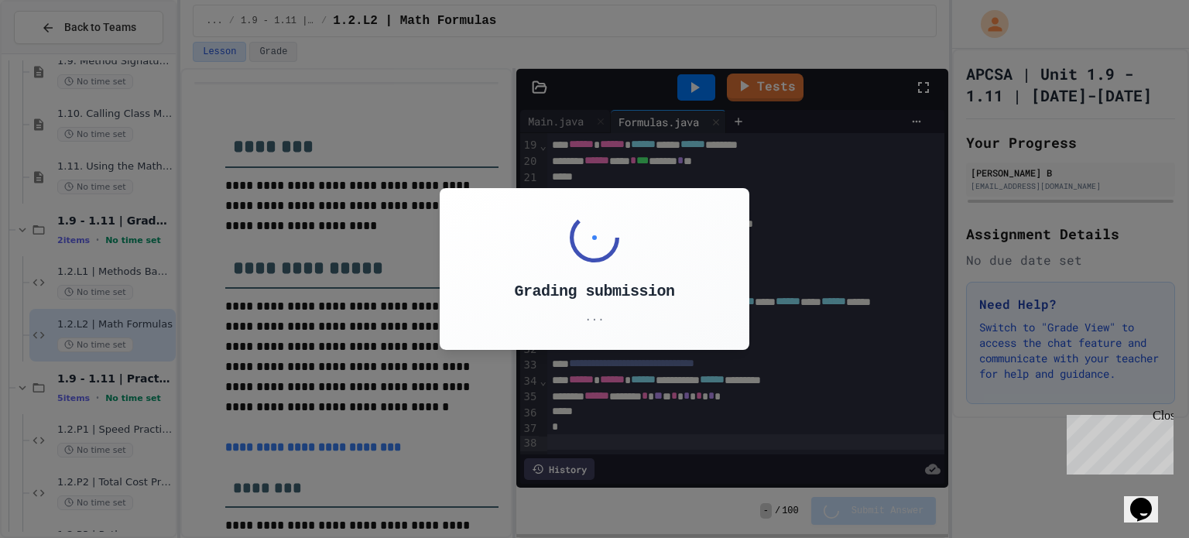
drag, startPoint x: 530, startPoint y: 252, endPoint x: 483, endPoint y: 261, distance: 48.0
click at [483, 261] on div "Grading submission ..." at bounding box center [595, 269] width 260 height 112
drag, startPoint x: 483, startPoint y: 261, endPoint x: 462, endPoint y: 278, distance: 27.0
click at [462, 278] on div "Grading submission ..." at bounding box center [595, 268] width 310 height 161
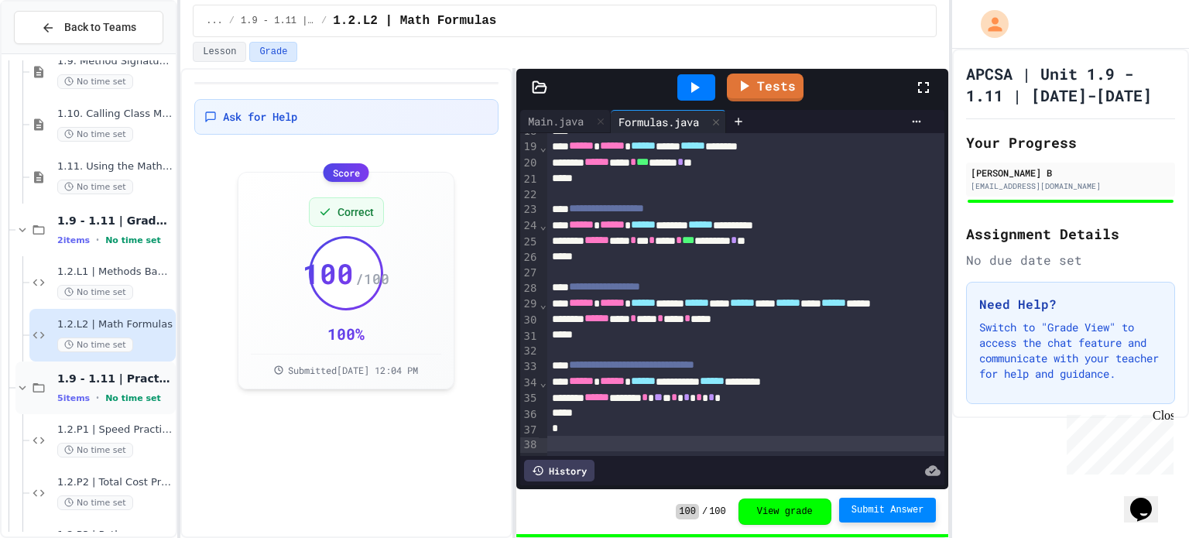
click at [107, 379] on span "1.9 - 1.11 | Practice Labs" at bounding box center [114, 379] width 115 height 14
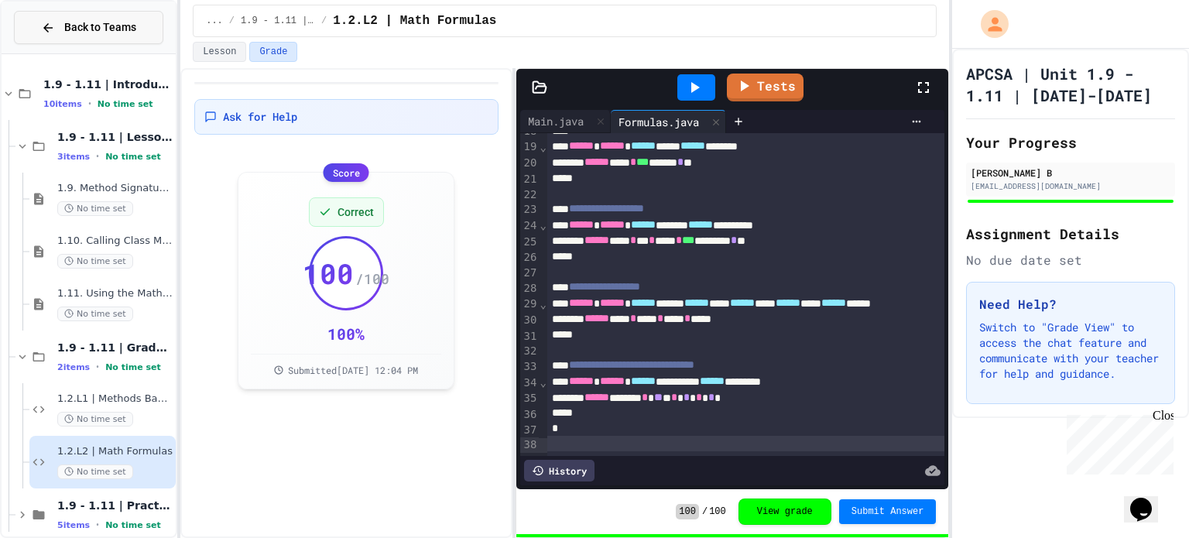
click at [121, 22] on span "Back to Teams" at bounding box center [100, 27] width 72 height 16
